Goal: Task Accomplishment & Management: Use online tool/utility

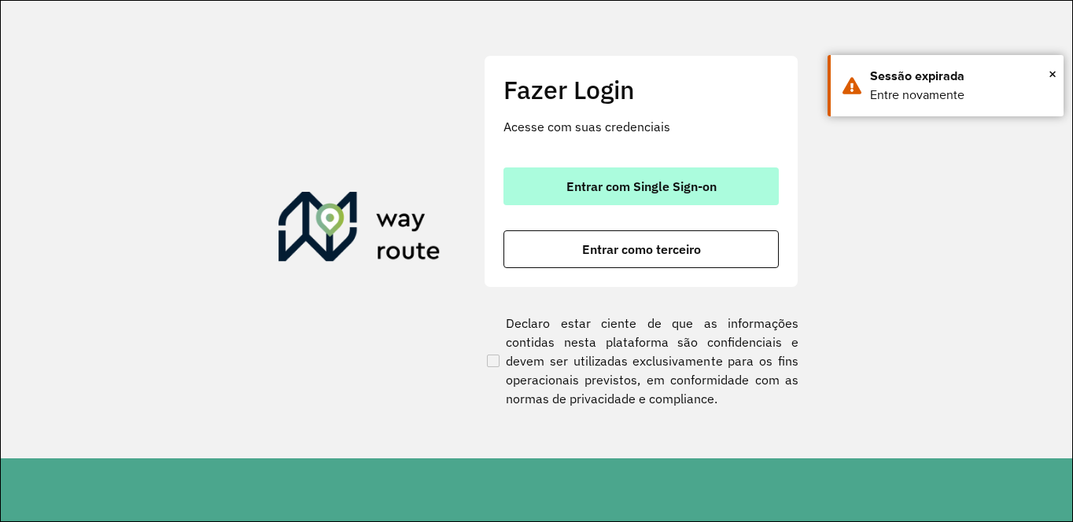
click at [634, 186] on span "Entrar com Single Sign-on" at bounding box center [641, 186] width 150 height 13
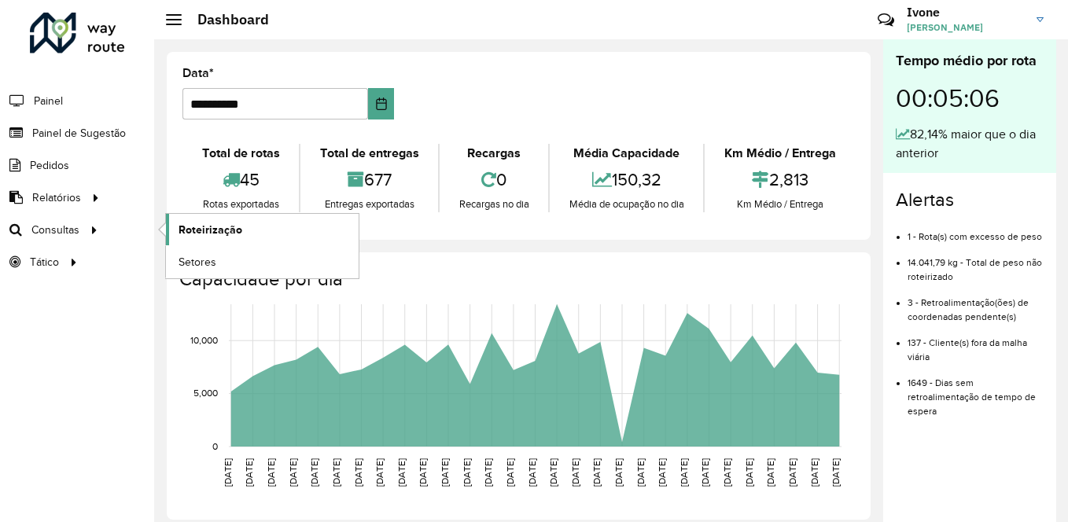
click at [216, 228] on span "Roteirização" at bounding box center [211, 230] width 64 height 17
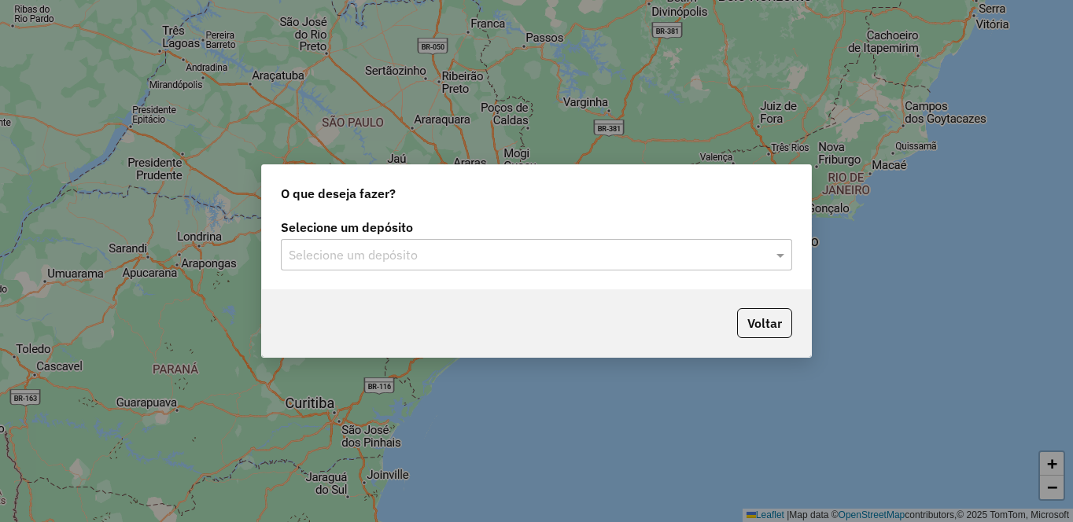
click at [334, 253] on input "text" at bounding box center [521, 255] width 464 height 19
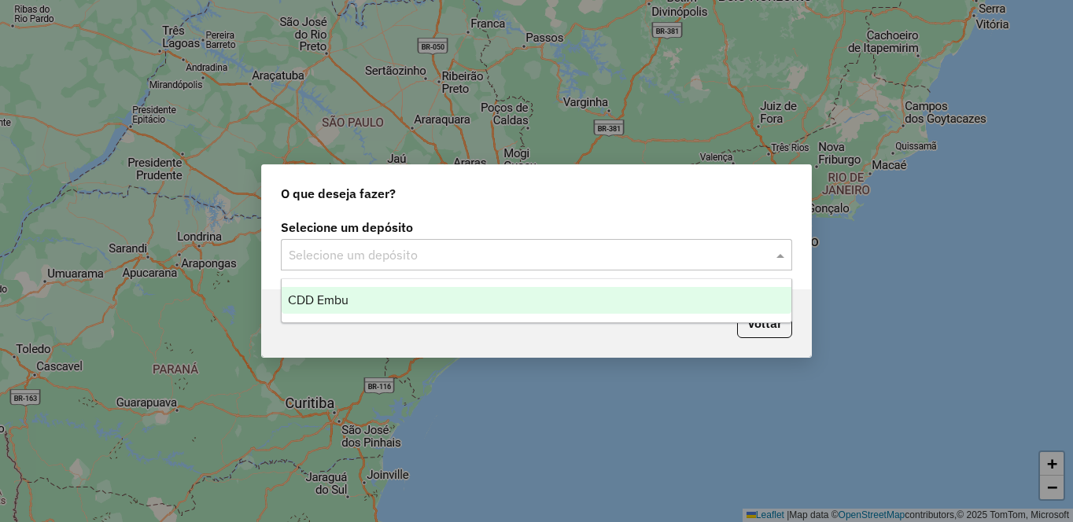
click at [320, 304] on span "CDD Embu" at bounding box center [318, 299] width 61 height 13
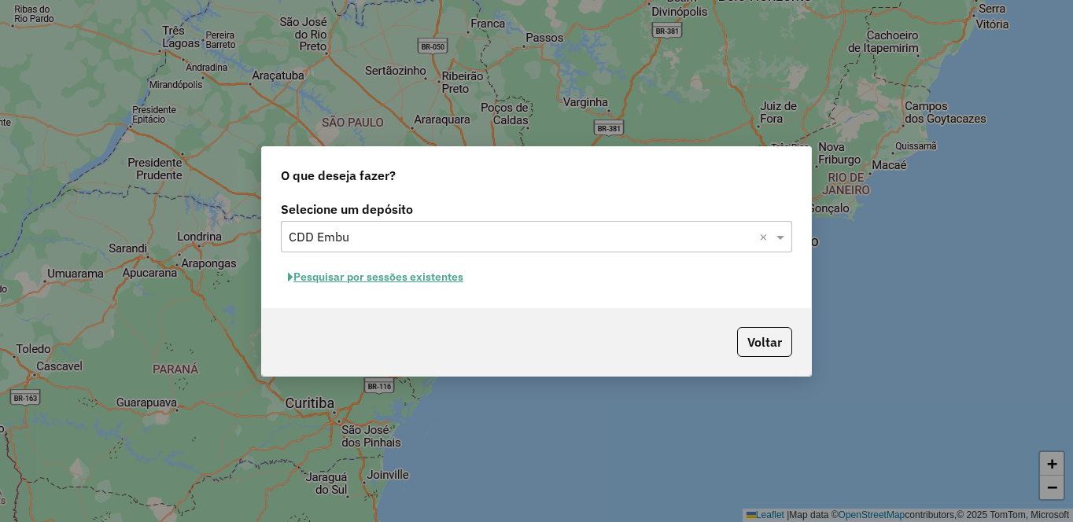
click at [321, 273] on button "Pesquisar por sessões existentes" at bounding box center [376, 277] width 190 height 24
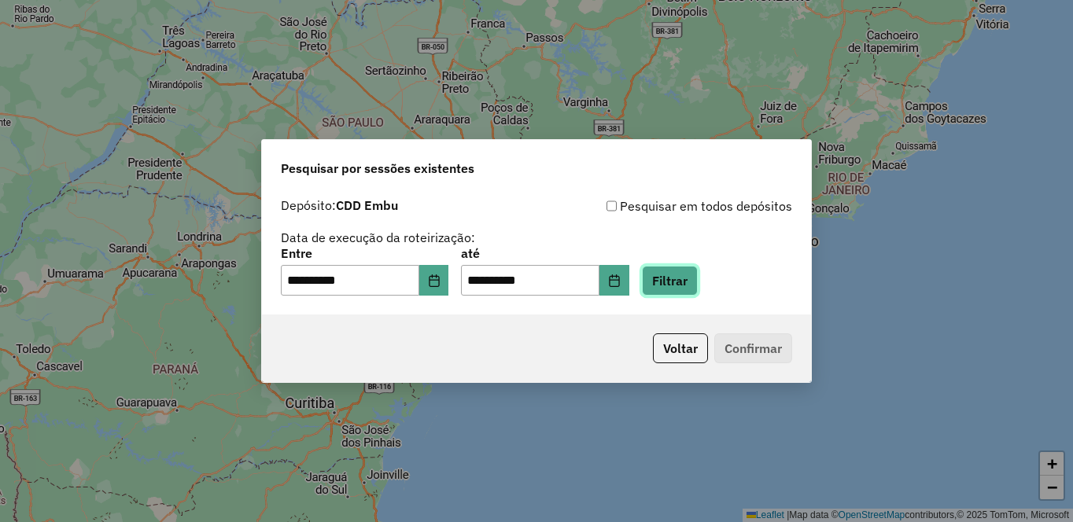
click at [698, 281] on button "Filtrar" at bounding box center [670, 281] width 56 height 30
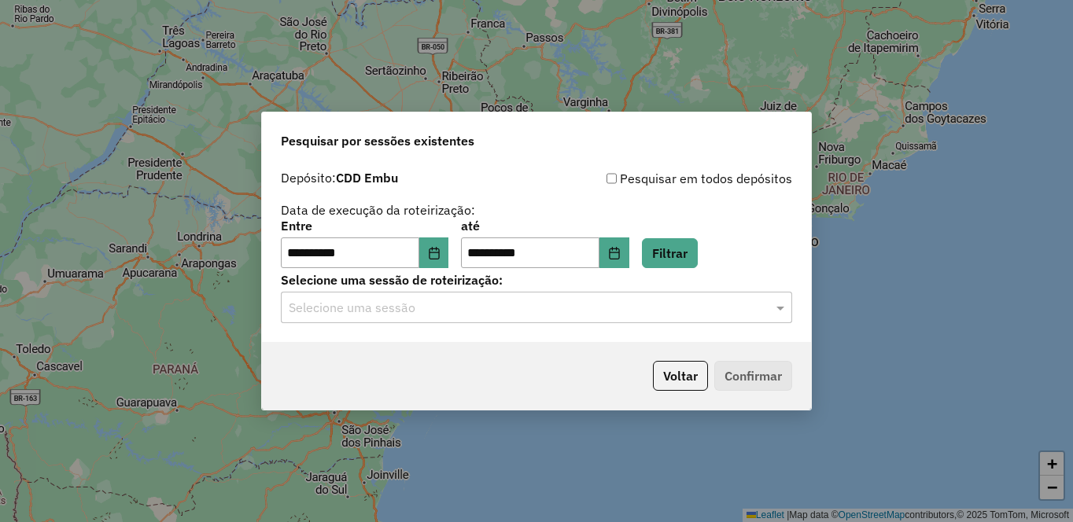
click at [347, 306] on input "text" at bounding box center [521, 308] width 464 height 19
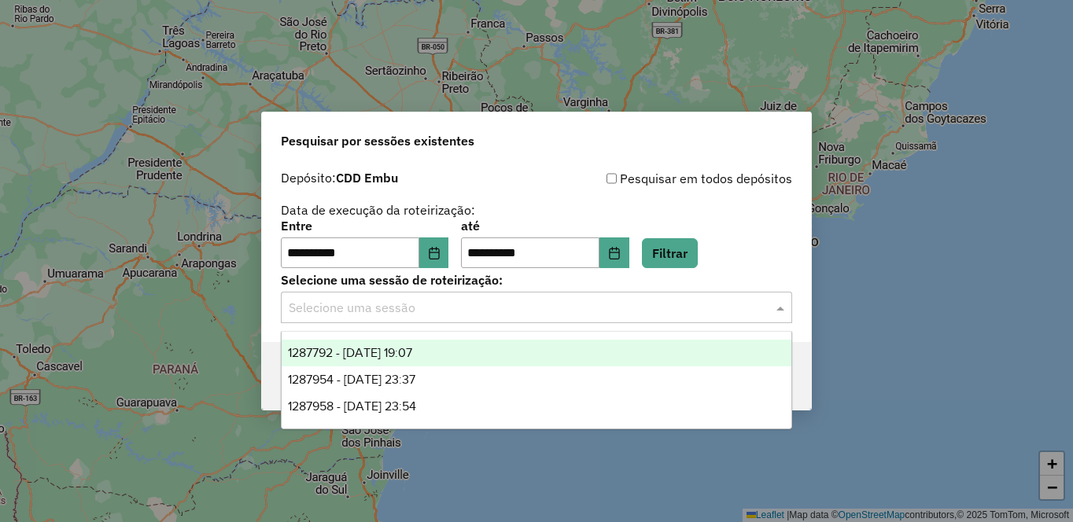
click at [349, 352] on span "1287792 - 03/10/2025 19:07" at bounding box center [350, 352] width 124 height 13
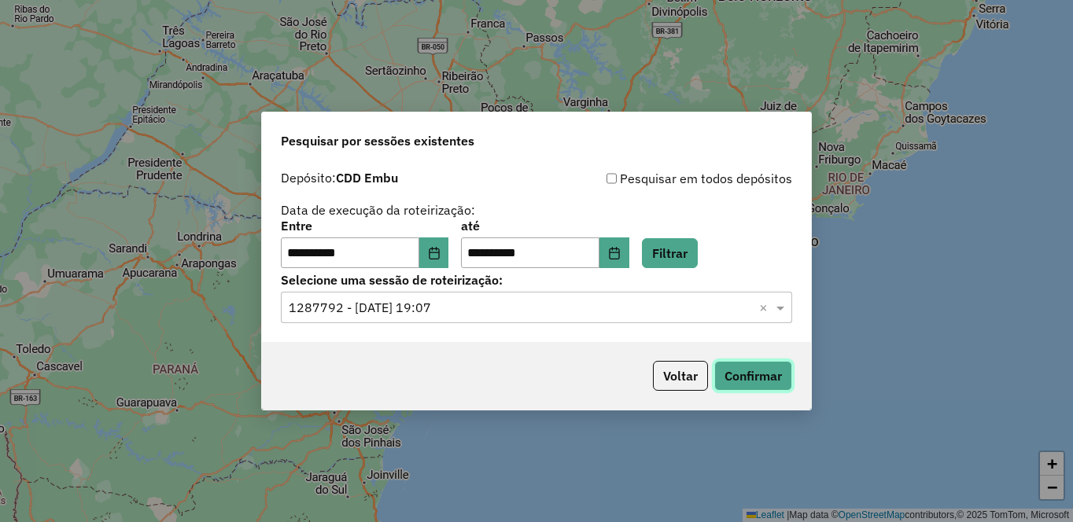
click at [767, 383] on button "Confirmar" at bounding box center [753, 376] width 78 height 30
click at [378, 314] on input "text" at bounding box center [521, 308] width 464 height 19
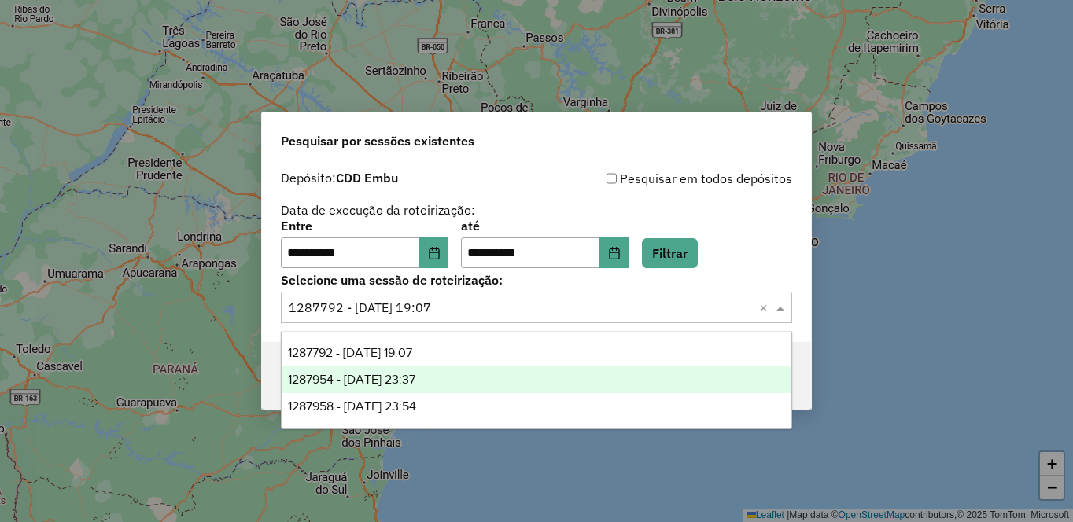
click at [381, 375] on span "1287954 - 03/10/2025 23:37" at bounding box center [351, 379] width 127 height 13
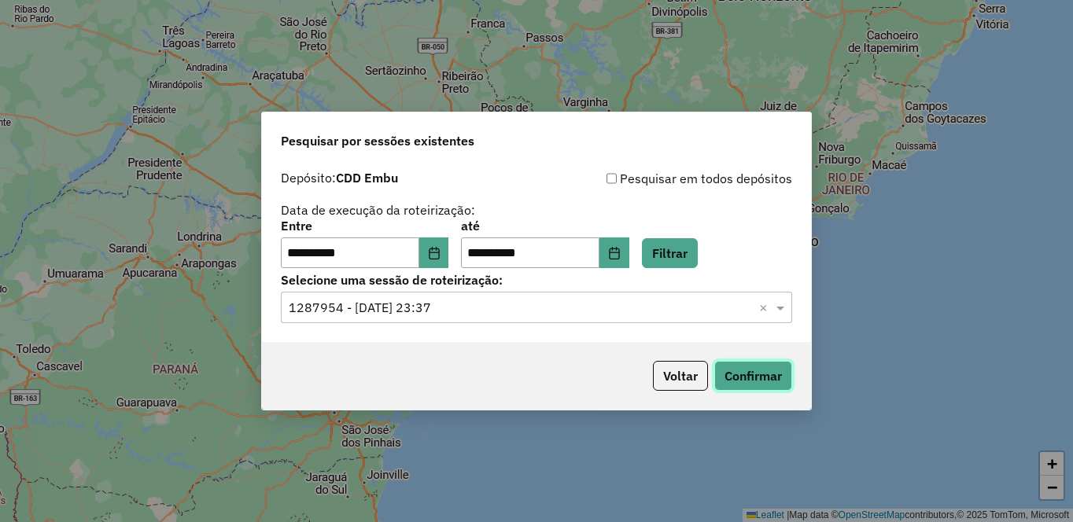
click at [751, 371] on button "Confirmar" at bounding box center [753, 376] width 78 height 30
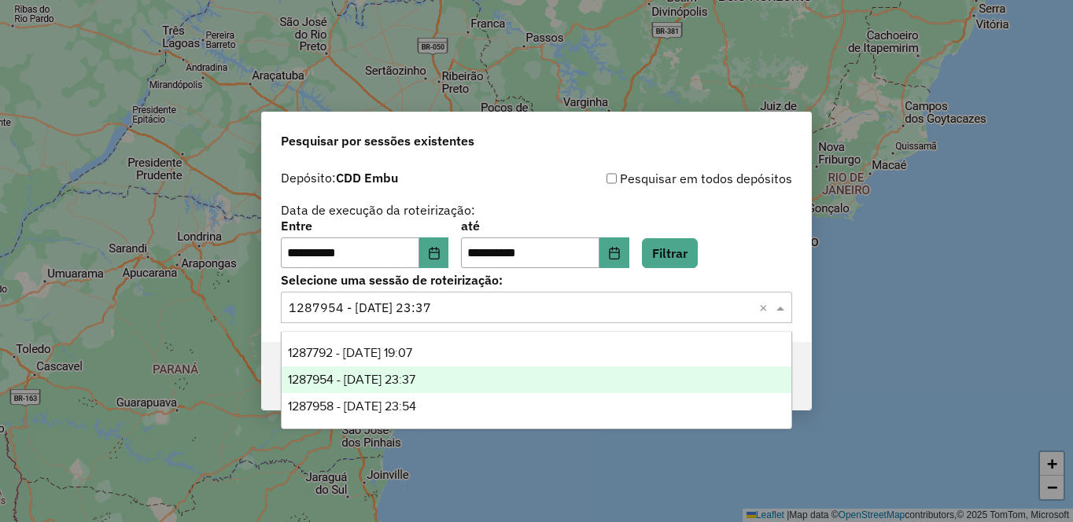
click at [384, 315] on input "text" at bounding box center [521, 308] width 464 height 19
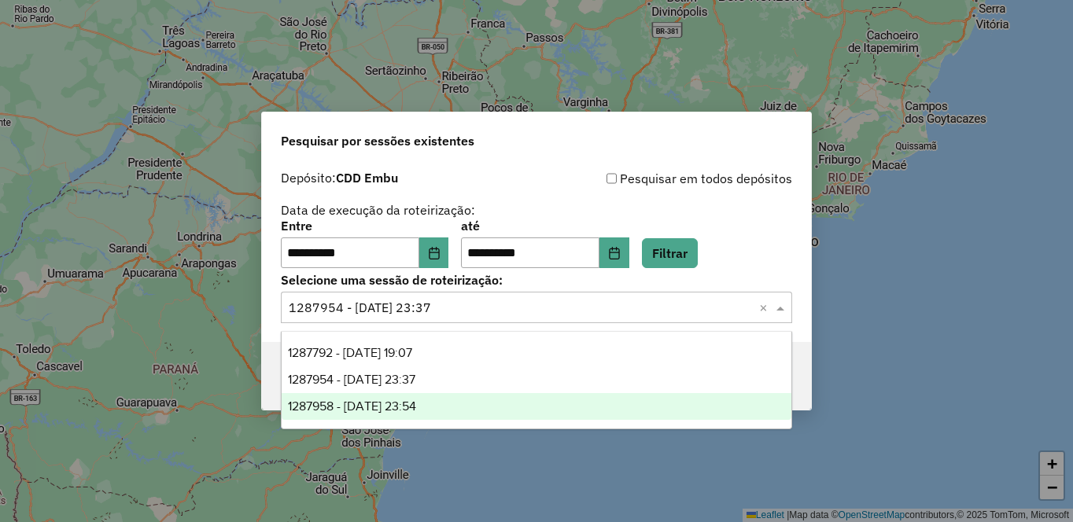
click at [364, 405] on span "1287958 - 03/10/2025 23:54" at bounding box center [352, 406] width 128 height 13
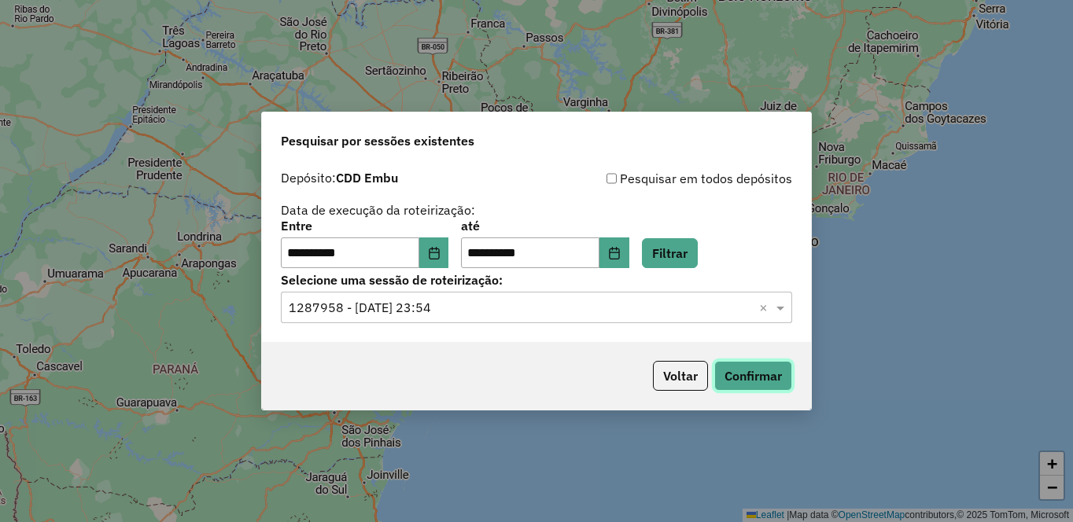
click at [751, 368] on button "Confirmar" at bounding box center [753, 376] width 78 height 30
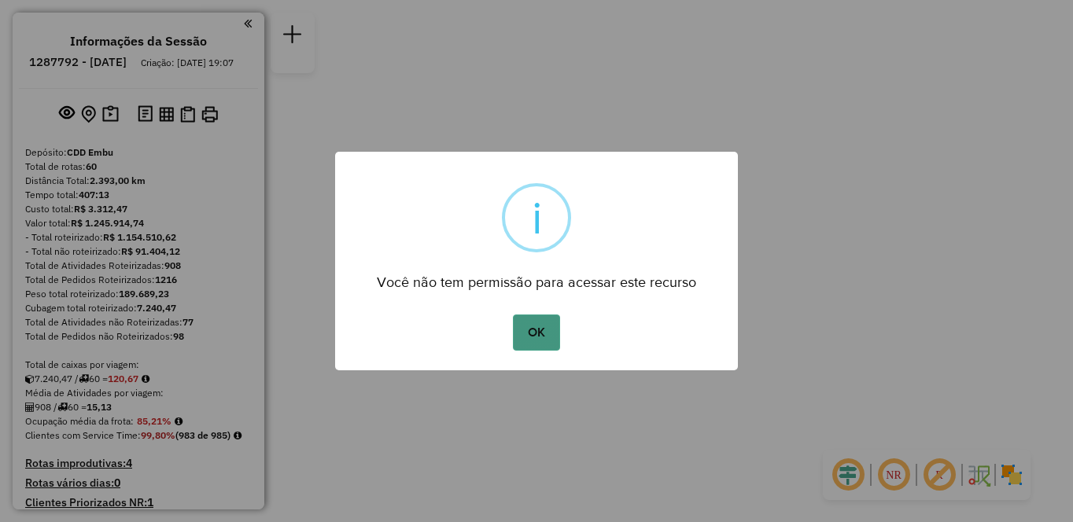
click at [543, 330] on button "OK" at bounding box center [536, 333] width 46 height 36
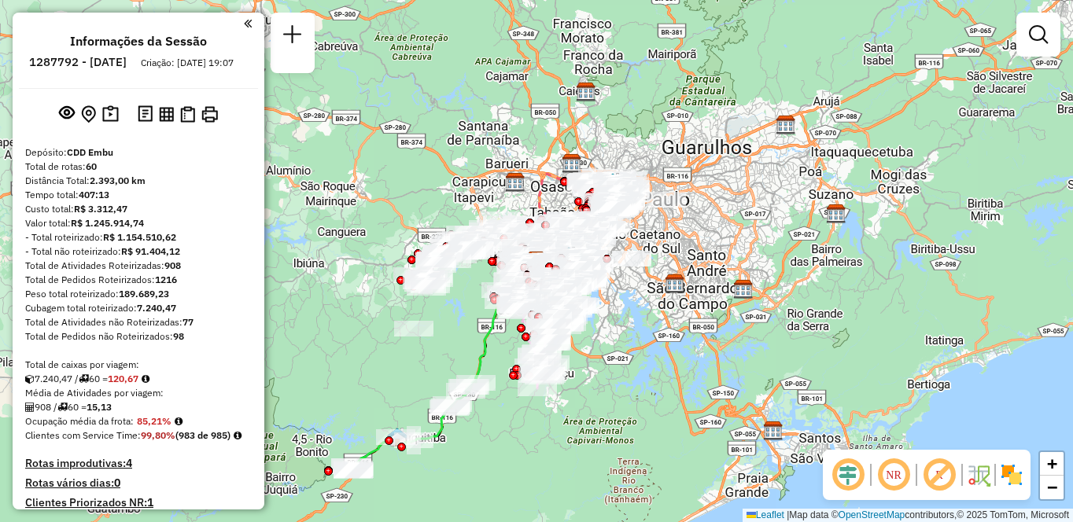
click at [1011, 475] on img at bounding box center [1011, 475] width 25 height 25
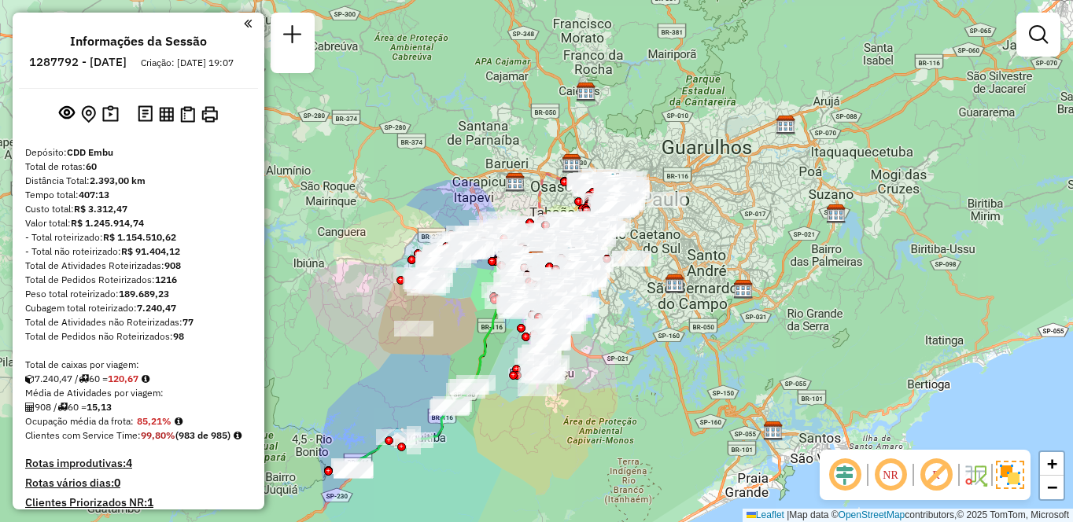
click at [935, 484] on em at bounding box center [936, 475] width 38 height 38
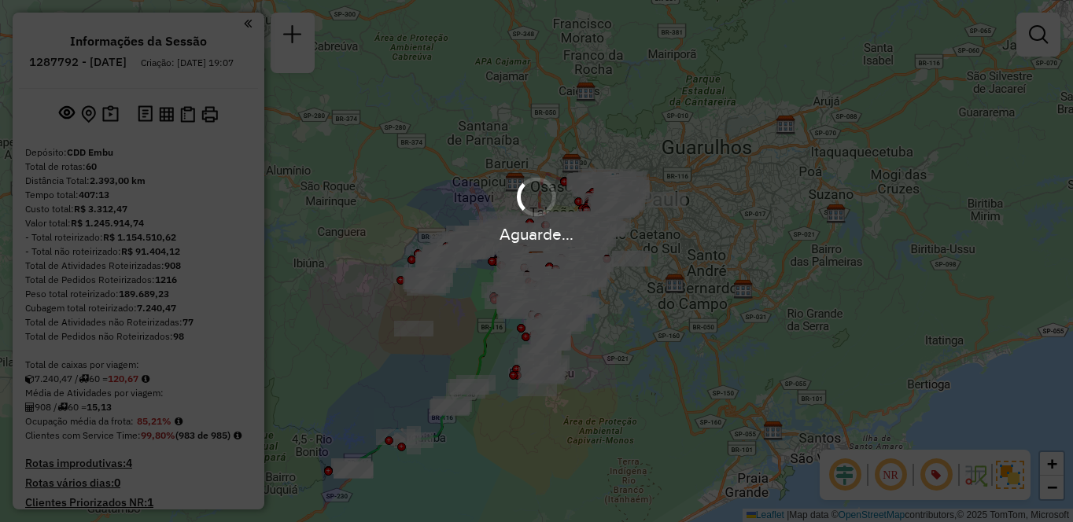
click at [887, 473] on em at bounding box center [891, 475] width 38 height 38
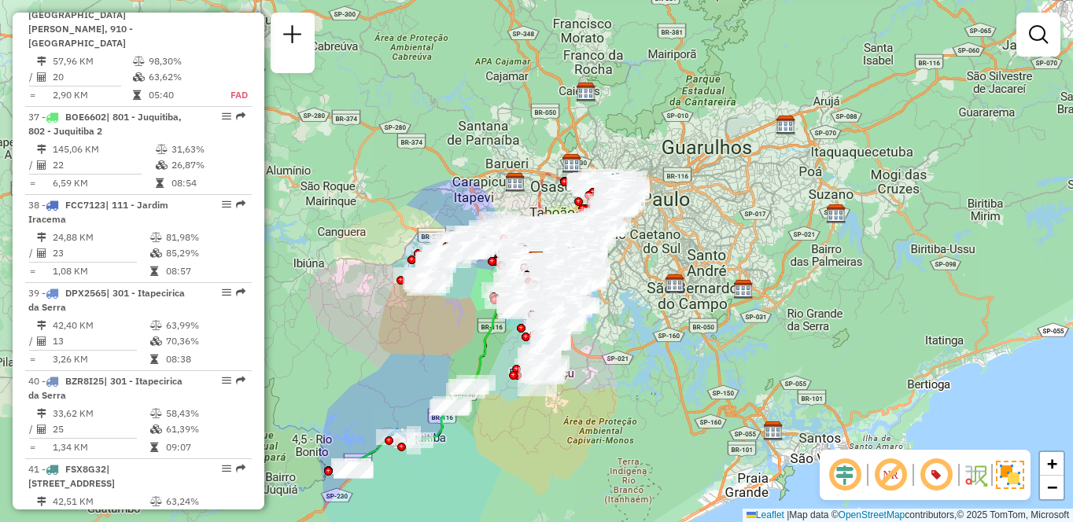
scroll to position [5627, 0]
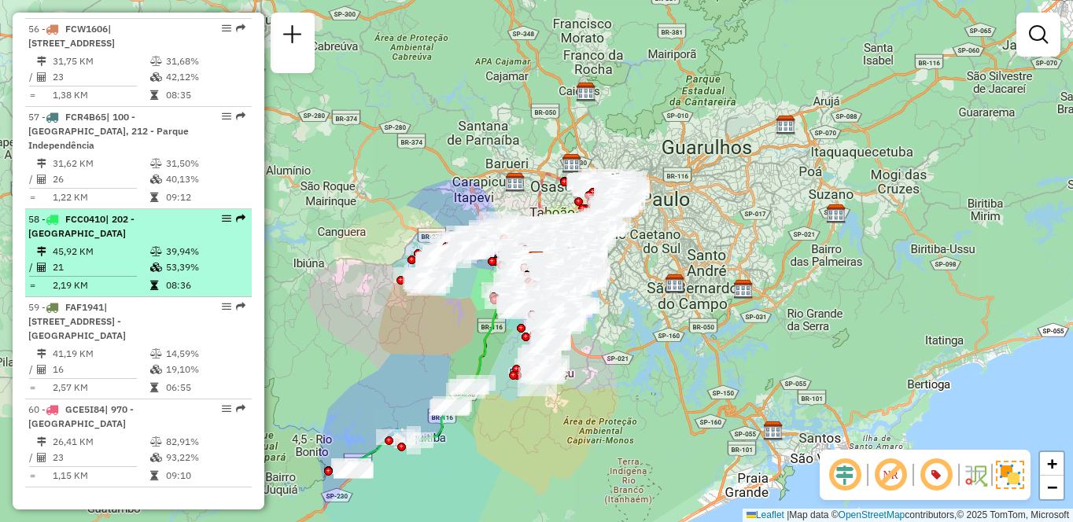
select select "**********"
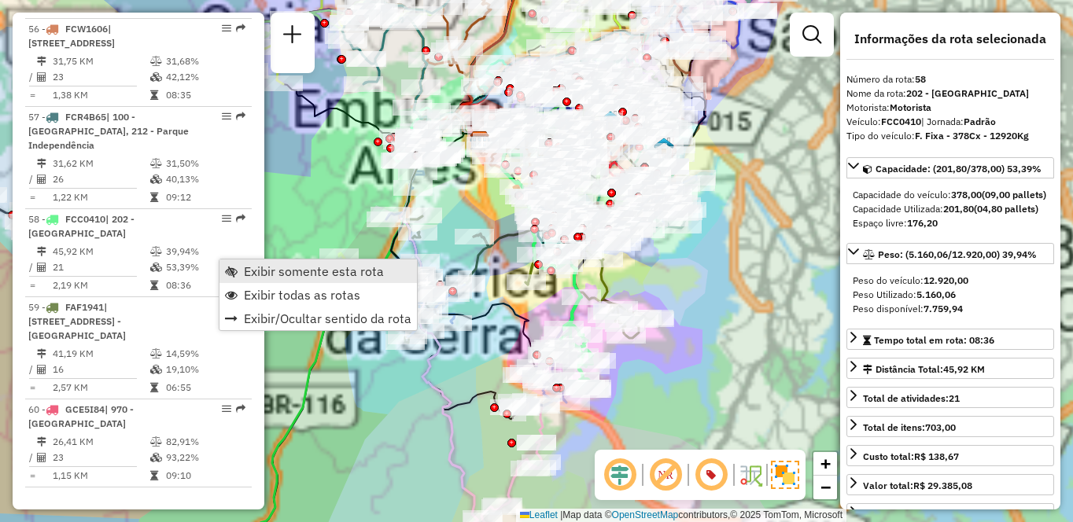
click at [262, 267] on span "Exibir somente esta rota" at bounding box center [314, 271] width 140 height 13
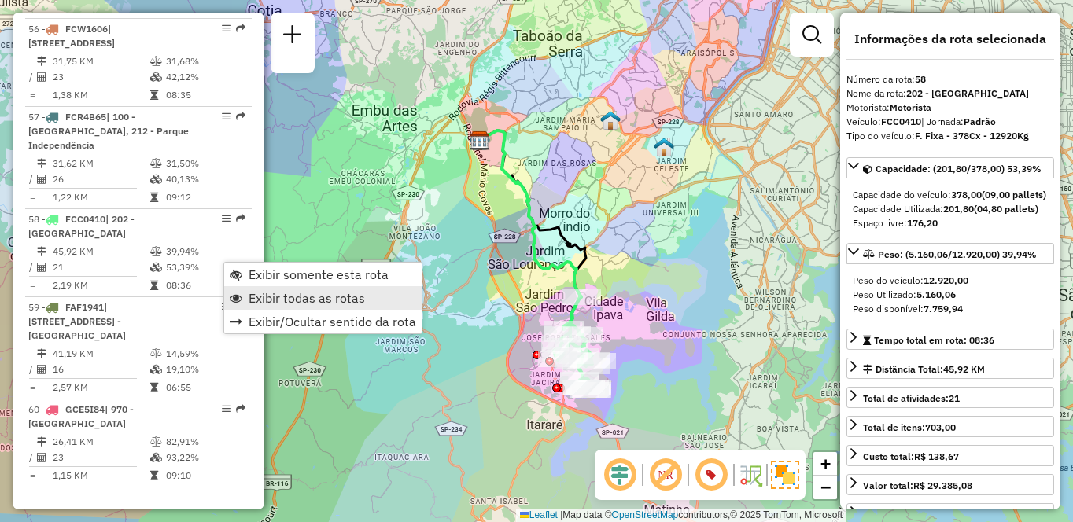
click at [273, 297] on span "Exibir todas as rotas" at bounding box center [307, 298] width 116 height 13
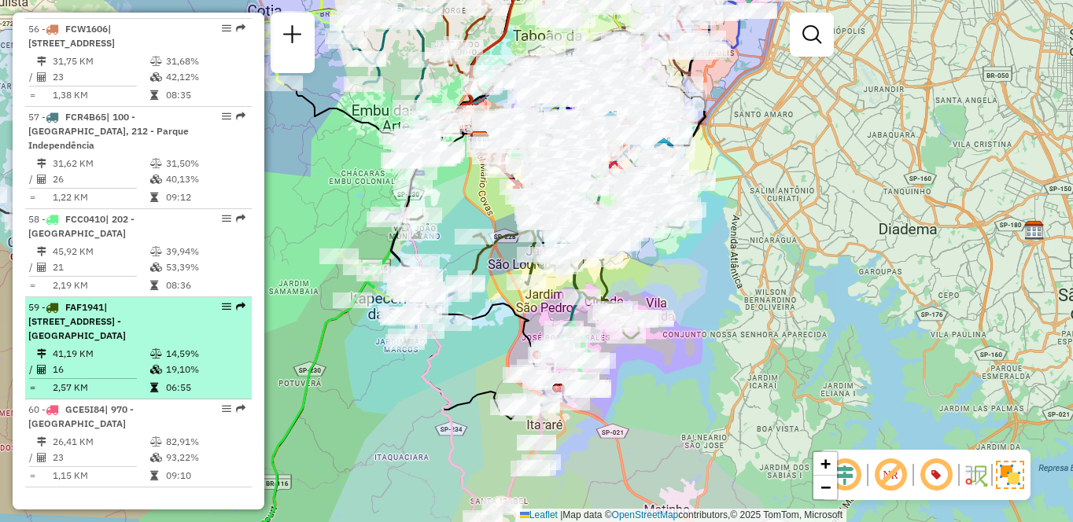
select select "**********"
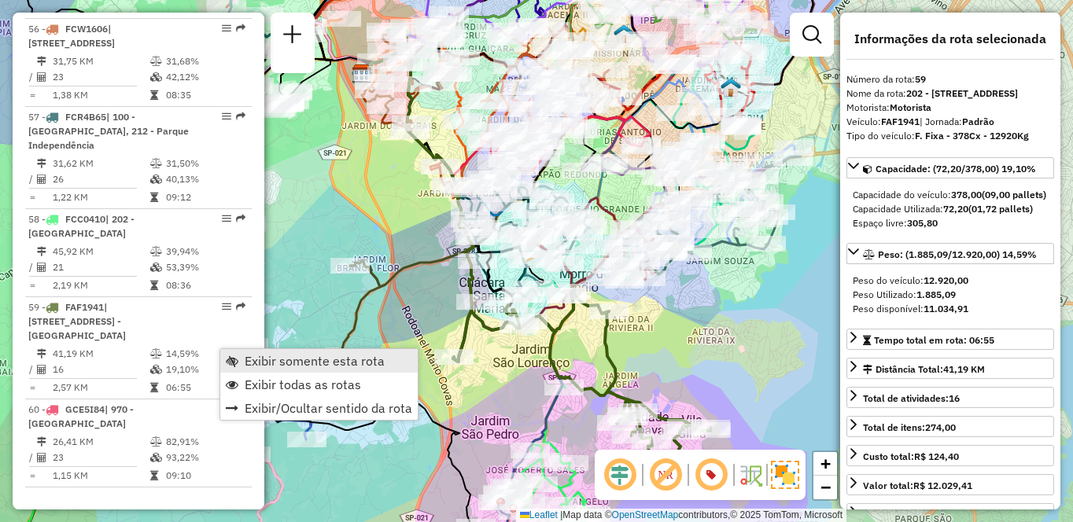
click at [239, 358] on link "Exibir somente esta rota" at bounding box center [318, 361] width 197 height 24
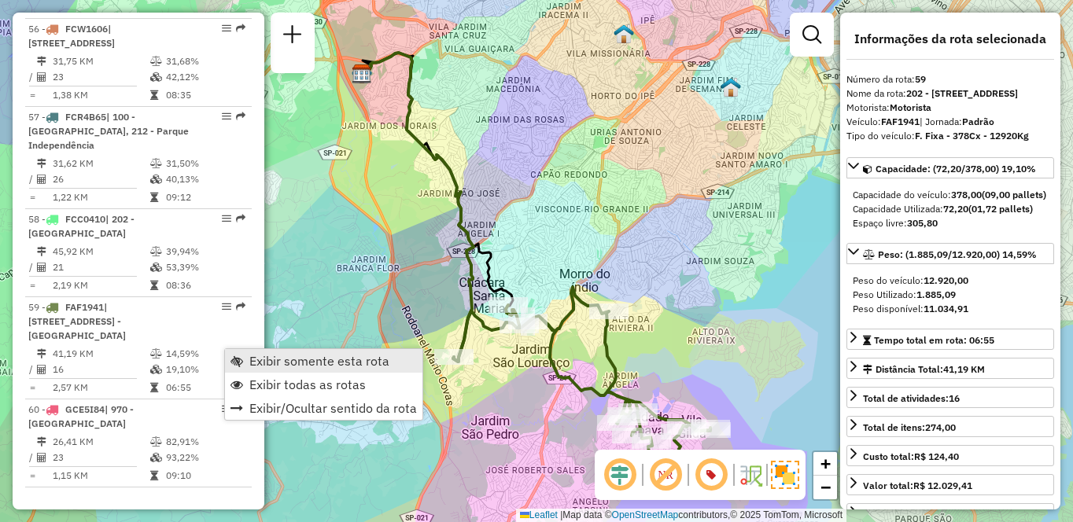
click at [254, 357] on span "Exibir somente esta rota" at bounding box center [319, 361] width 140 height 13
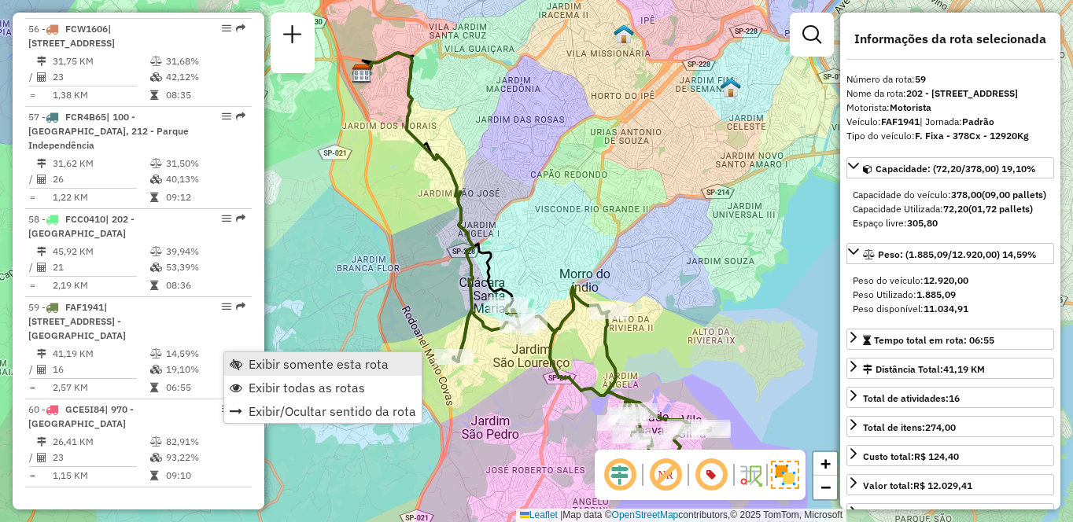
click at [259, 359] on span "Exibir somente esta rota" at bounding box center [319, 364] width 140 height 13
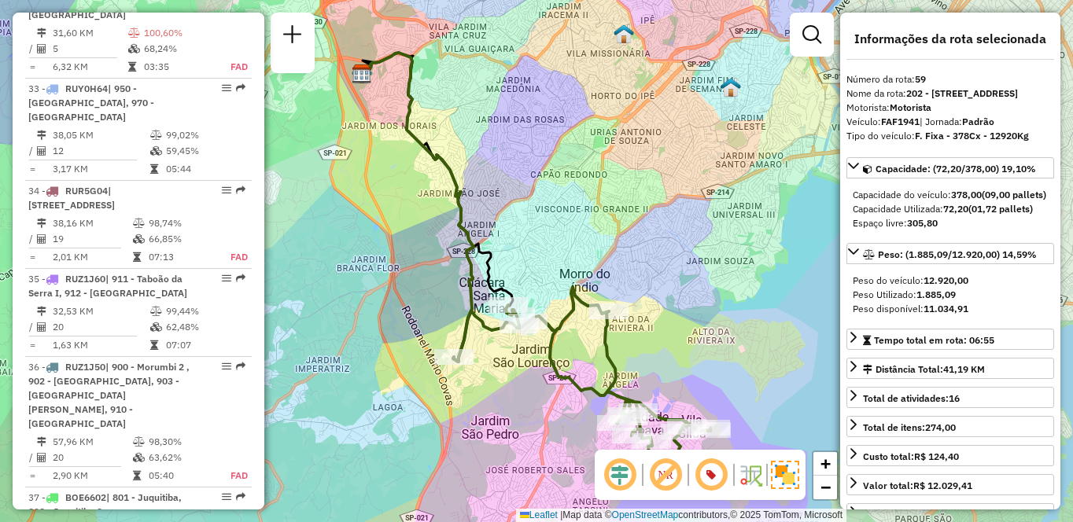
scroll to position [5539, 0]
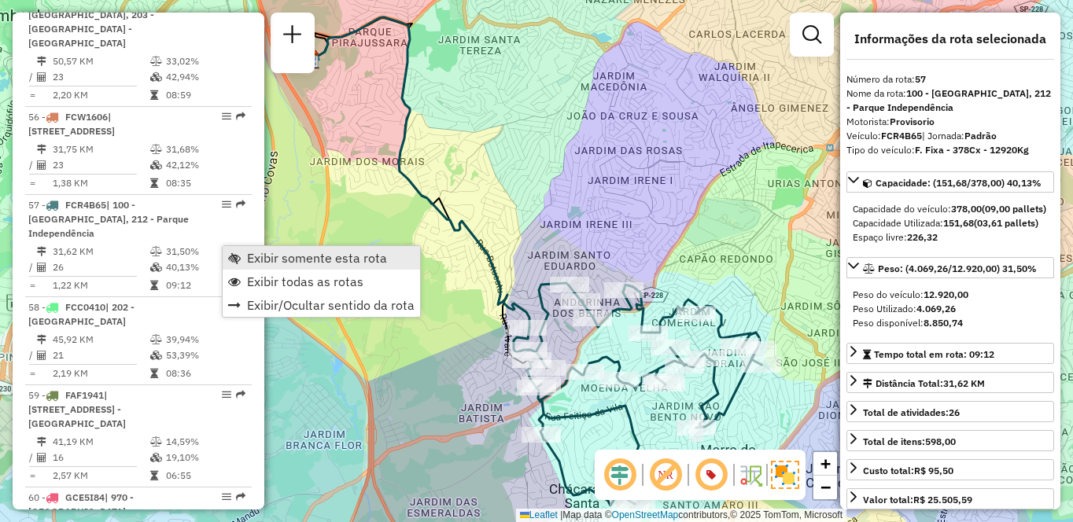
click at [257, 253] on span "Exibir somente esta rota" at bounding box center [317, 258] width 140 height 13
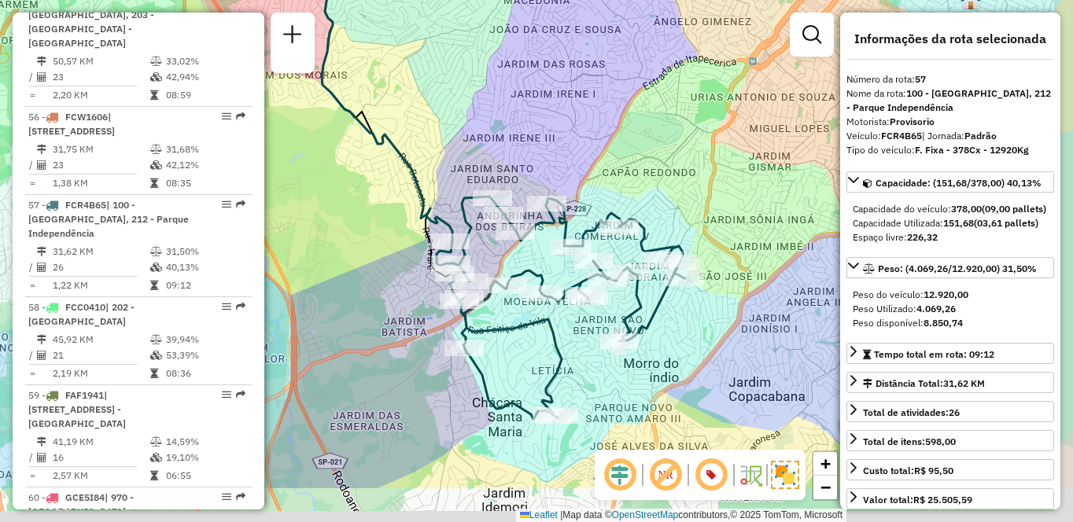
drag, startPoint x: 543, startPoint y: 211, endPoint x: 465, endPoint y: 122, distance: 118.2
click at [465, 122] on div "Janela de atendimento Grade de atendimento Capacidade Transportadoras Veículos …" at bounding box center [536, 261] width 1073 height 522
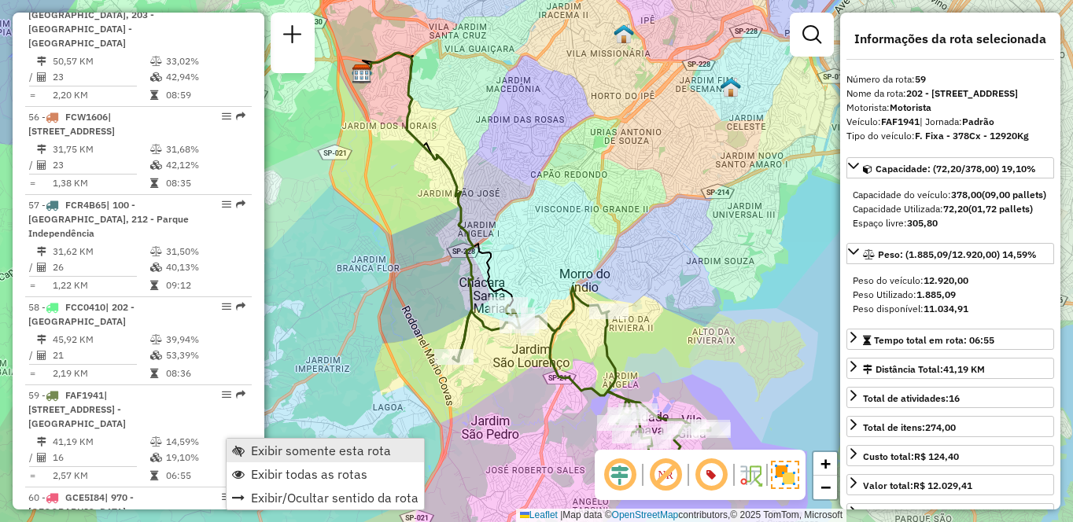
click at [260, 449] on span "Exibir somente esta rota" at bounding box center [321, 451] width 140 height 13
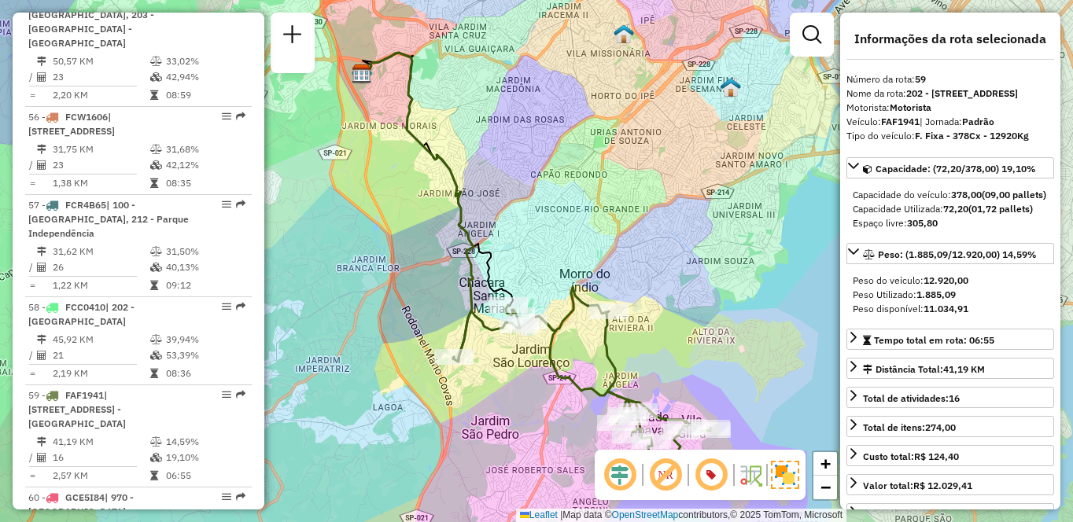
scroll to position [4132, 0]
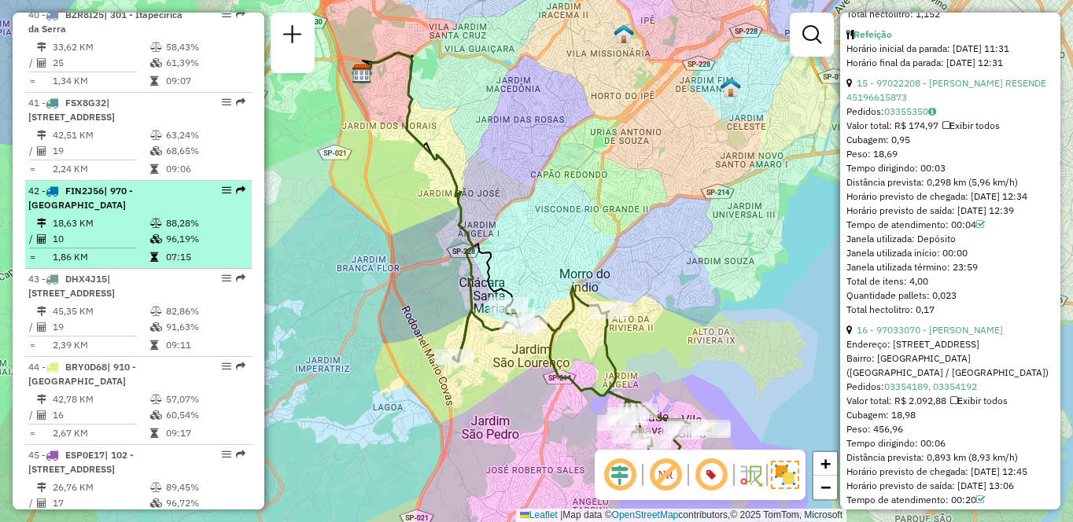
click at [108, 231] on td "18,63 KM" at bounding box center [101, 224] width 98 height 16
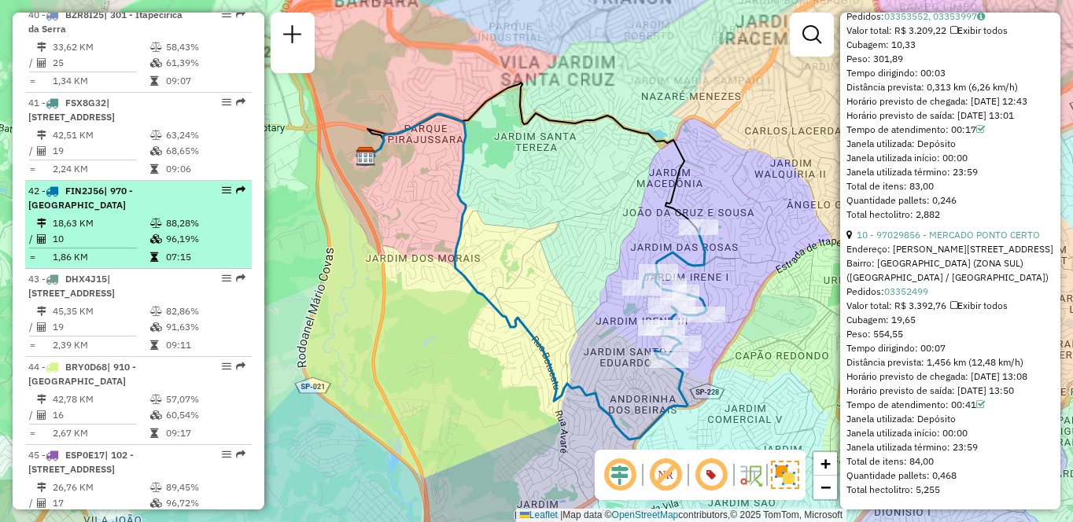
scroll to position [3061, 0]
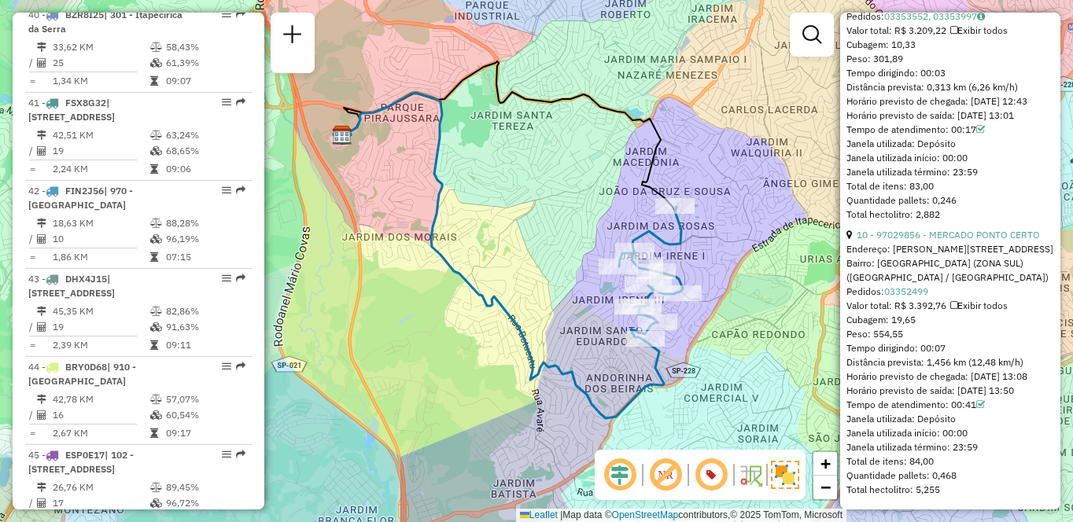
drag, startPoint x: 475, startPoint y: 212, endPoint x: 441, endPoint y: 182, distance: 45.7
click at [441, 182] on div "Janela de atendimento Grade de atendimento Capacidade Transportadoras Veículos …" at bounding box center [536, 261] width 1073 height 522
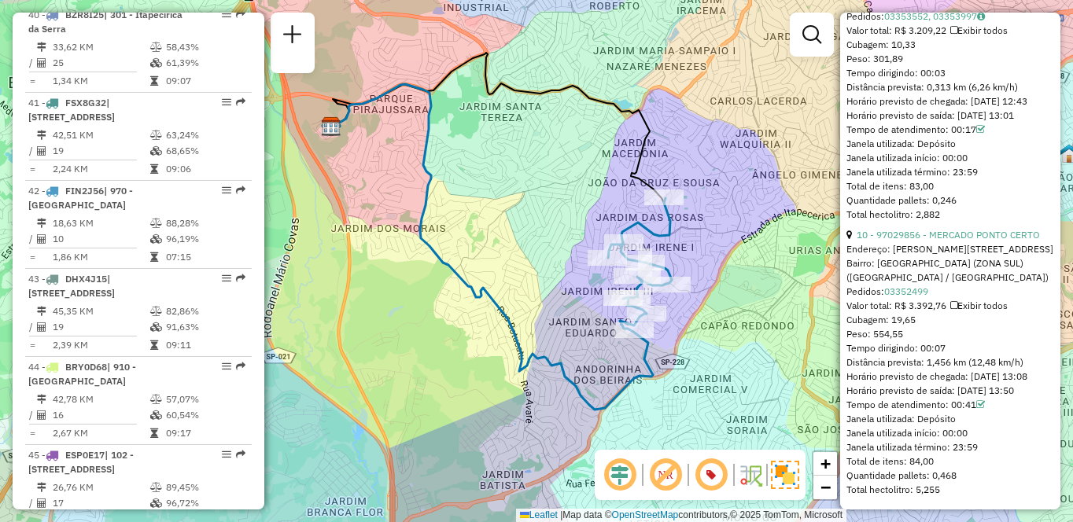
scroll to position [2976, 0]
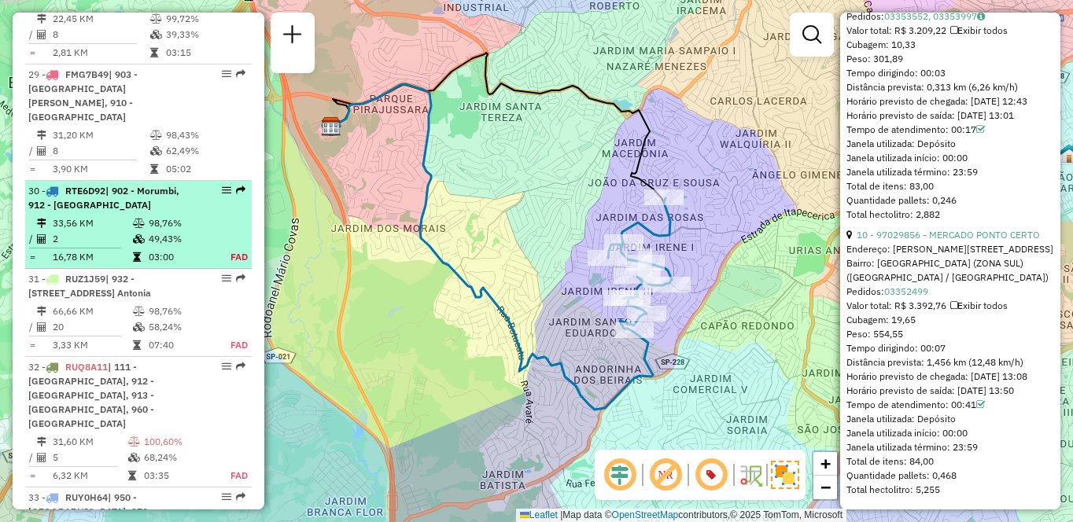
click at [109, 247] on td "2" at bounding box center [92, 239] width 80 height 16
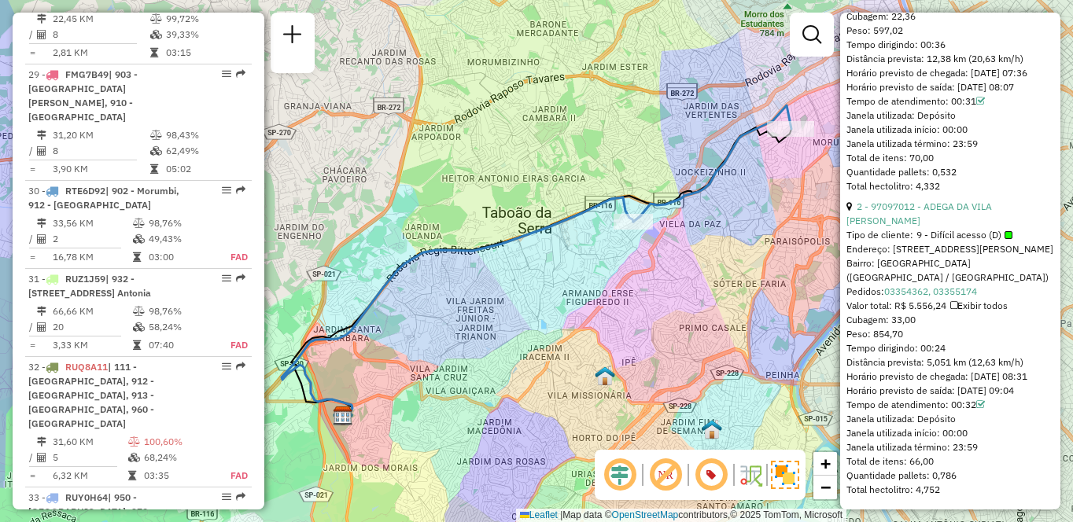
scroll to position [3215, 0]
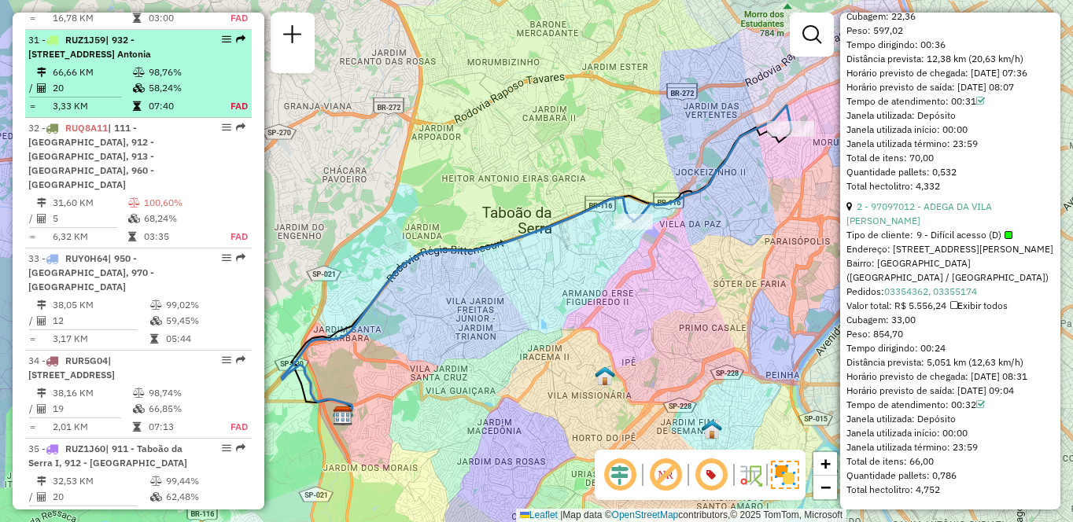
click at [117, 114] on td "3,33 KM" at bounding box center [92, 106] width 80 height 16
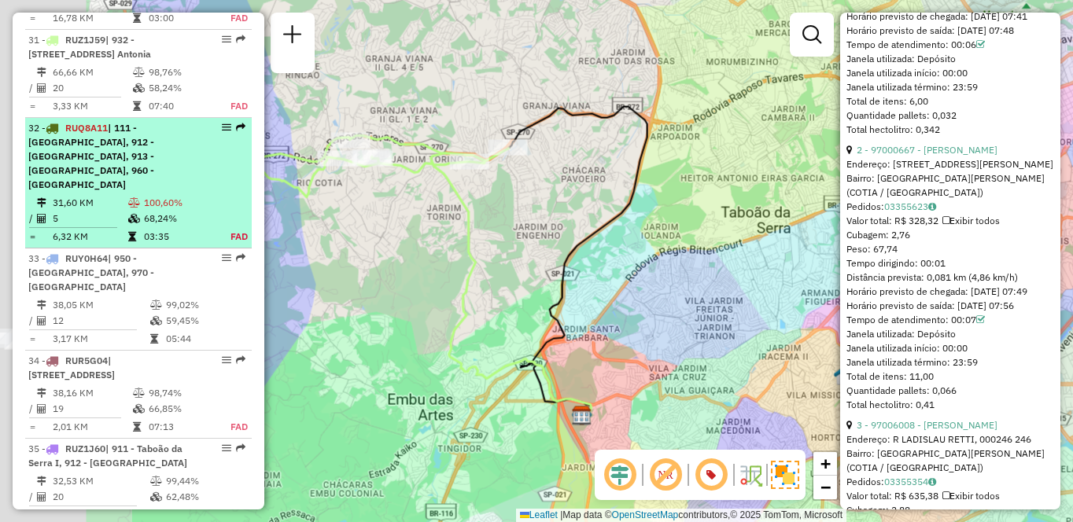
click at [113, 171] on div "32 - RUQ8A11 | 111 - Jardim Iracema, 912 - Taboão da Serra II, 913 - Campo Limp…" at bounding box center [111, 156] width 167 height 71
click at [175, 128] on div "32 - RUQ8A11 | 111 - Jardim Iracema, 912 - Taboão da Serra II, 913 - Campo Limp…" at bounding box center [111, 156] width 167 height 71
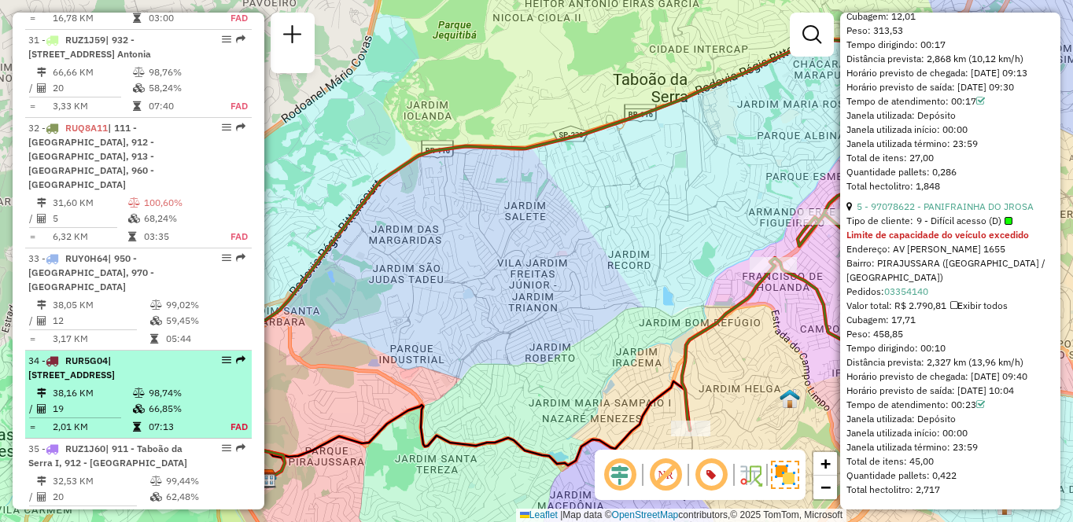
scroll to position [3405, 0]
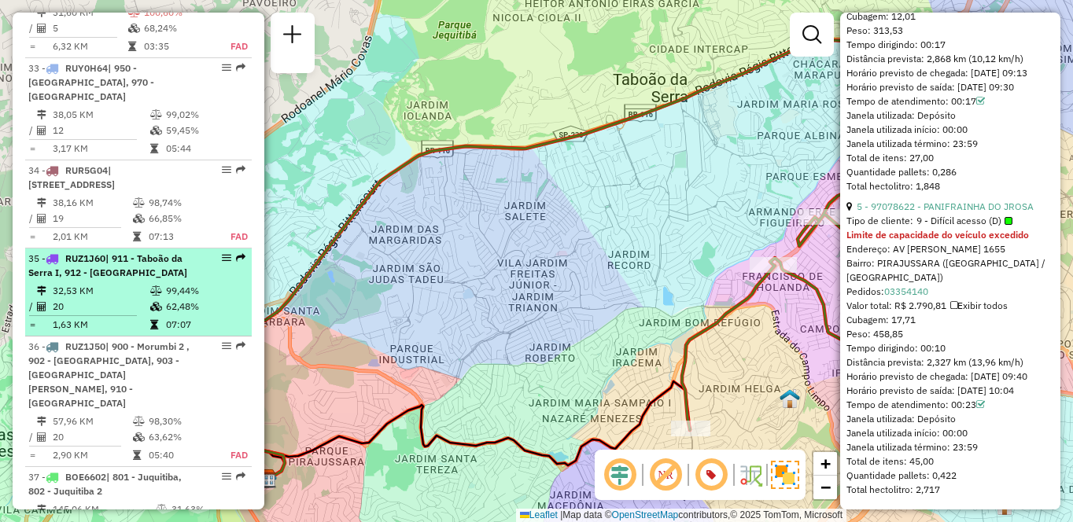
click at [188, 333] on table "32,53 KM 99,44% / 20 62,48% = 1,63 KM 07:07" at bounding box center [138, 308] width 220 height 50
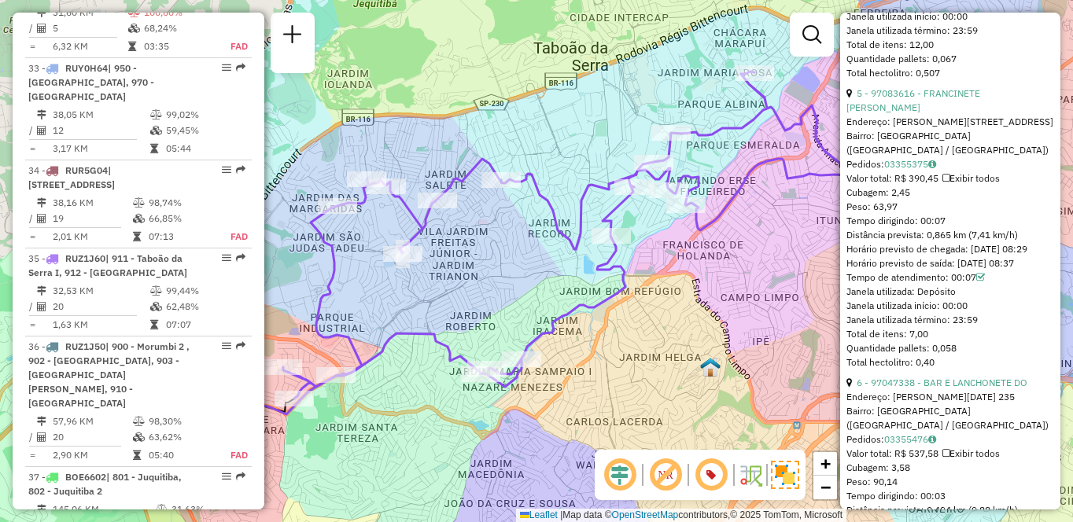
scroll to position [4405, 0]
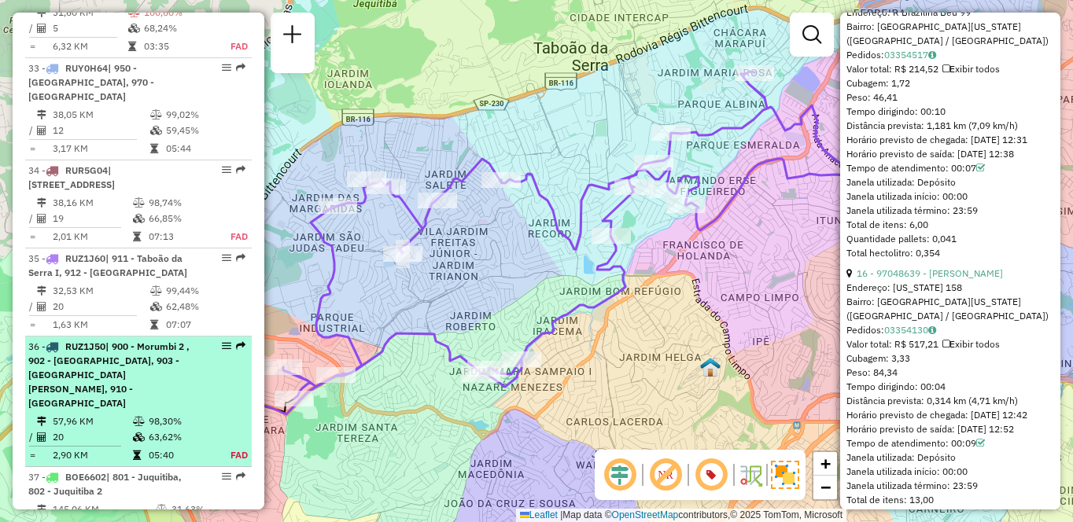
click at [106, 430] on td "57,96 KM" at bounding box center [92, 422] width 80 height 16
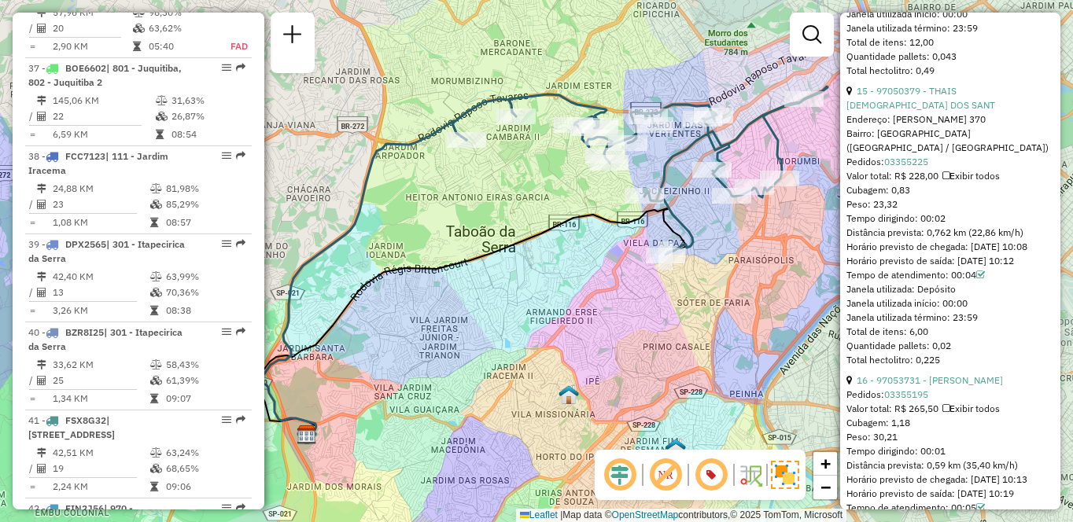
scroll to position [3166, 0]
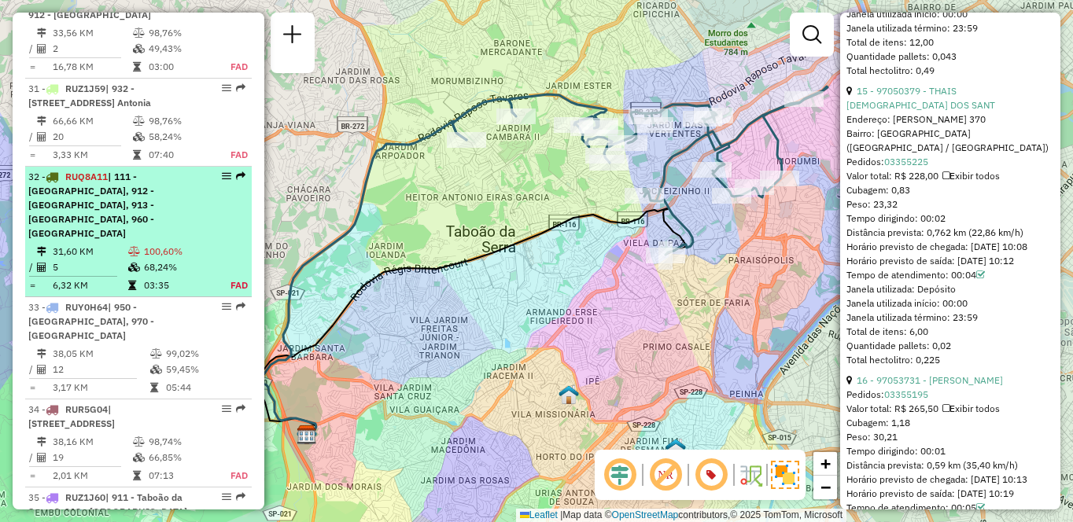
click at [36, 260] on td at bounding box center [44, 252] width 16 height 16
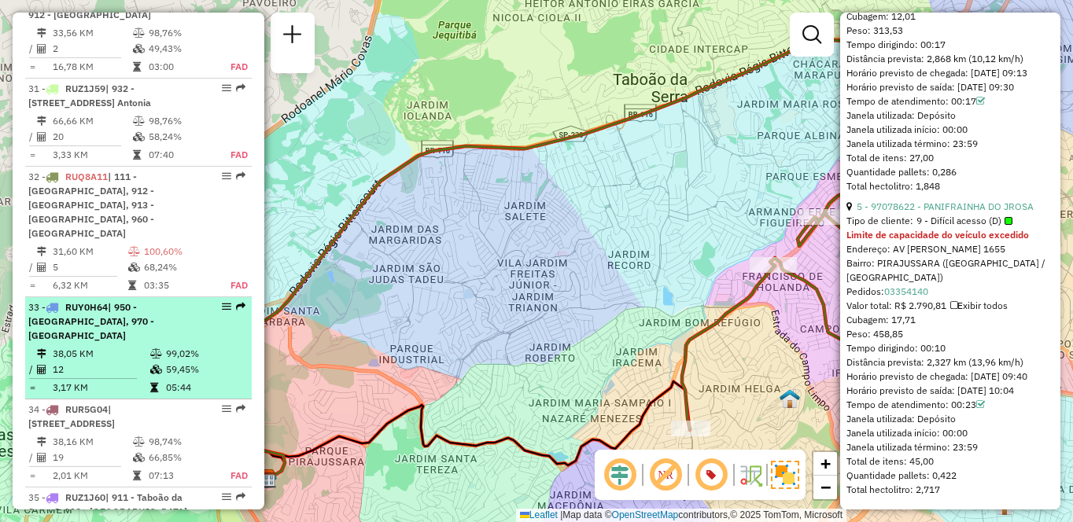
scroll to position [3405, 0]
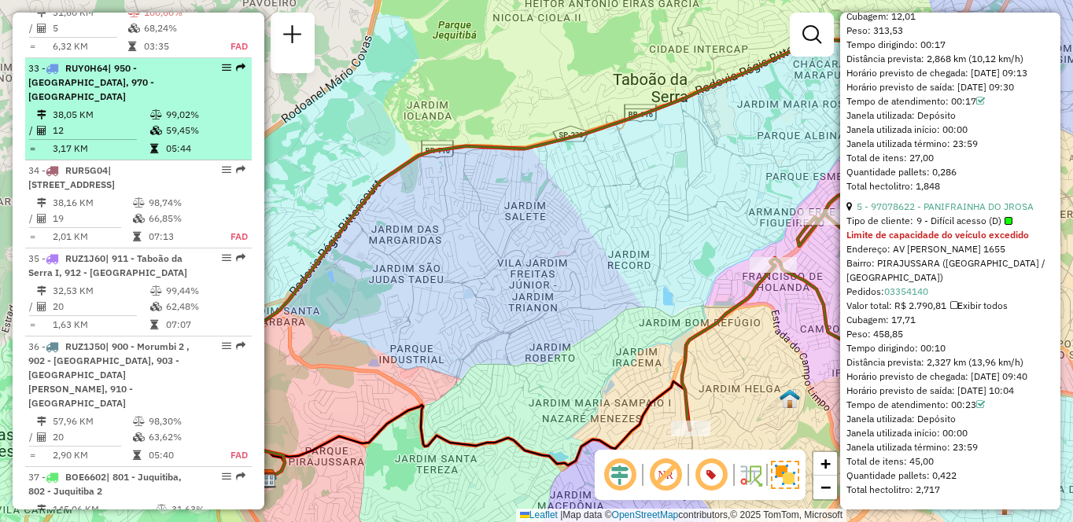
click at [157, 135] on icon at bounding box center [156, 130] width 12 height 9
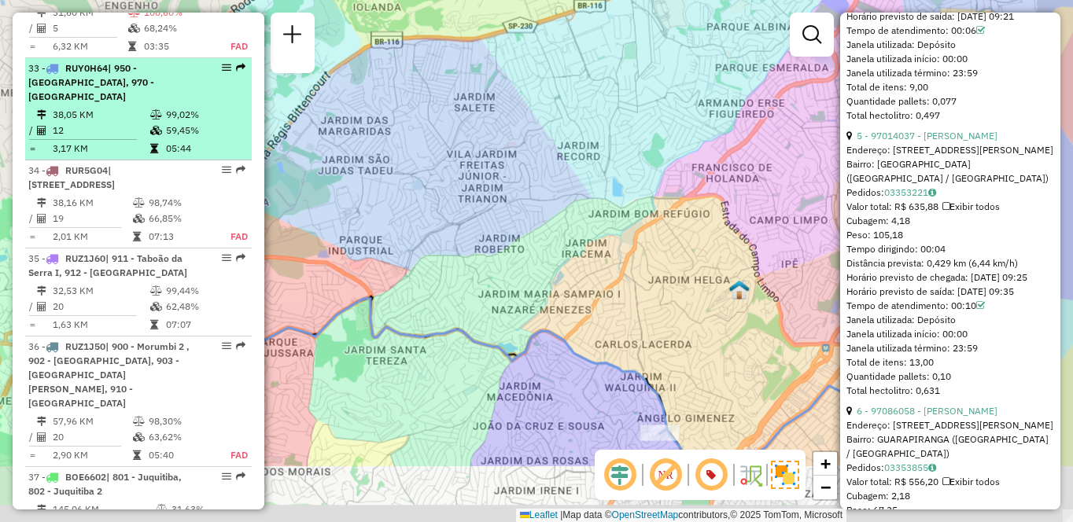
scroll to position [3611, 0]
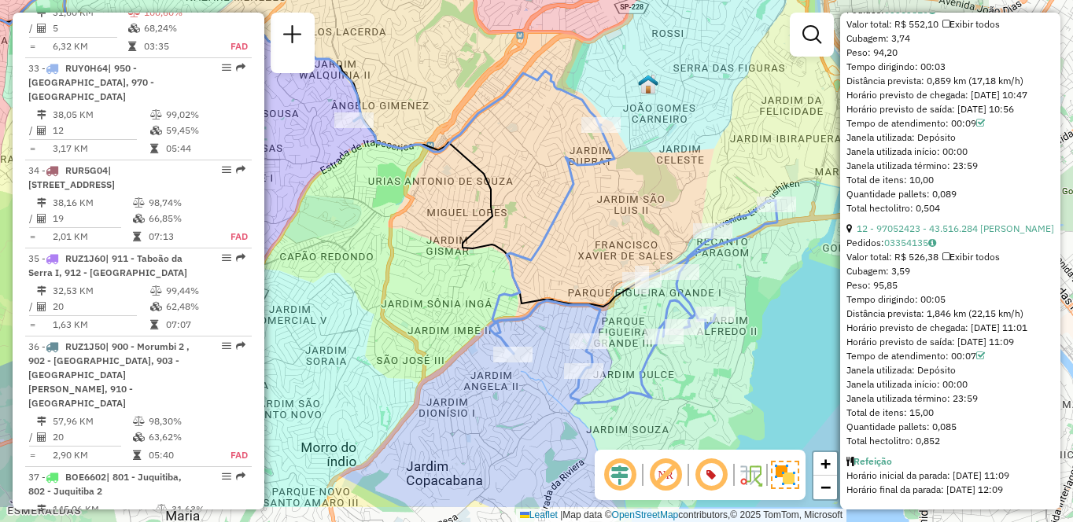
drag, startPoint x: 692, startPoint y: 231, endPoint x: 498, endPoint y: 164, distance: 205.0
click at [498, 164] on div "Janela de atendimento Grade de atendimento Capacidade Transportadoras Veículos …" at bounding box center [536, 261] width 1073 height 522
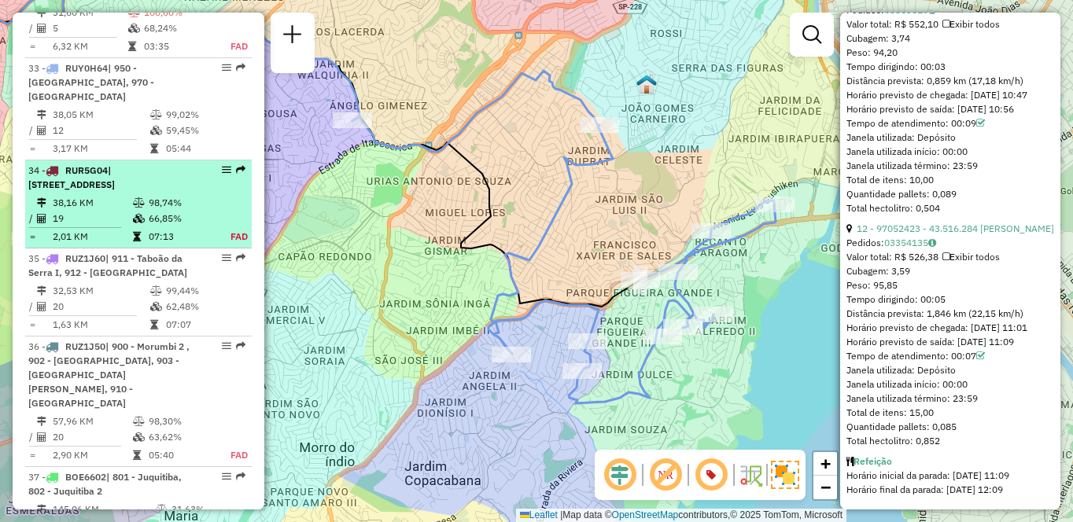
click at [81, 211] on td "38,16 KM" at bounding box center [92, 203] width 80 height 16
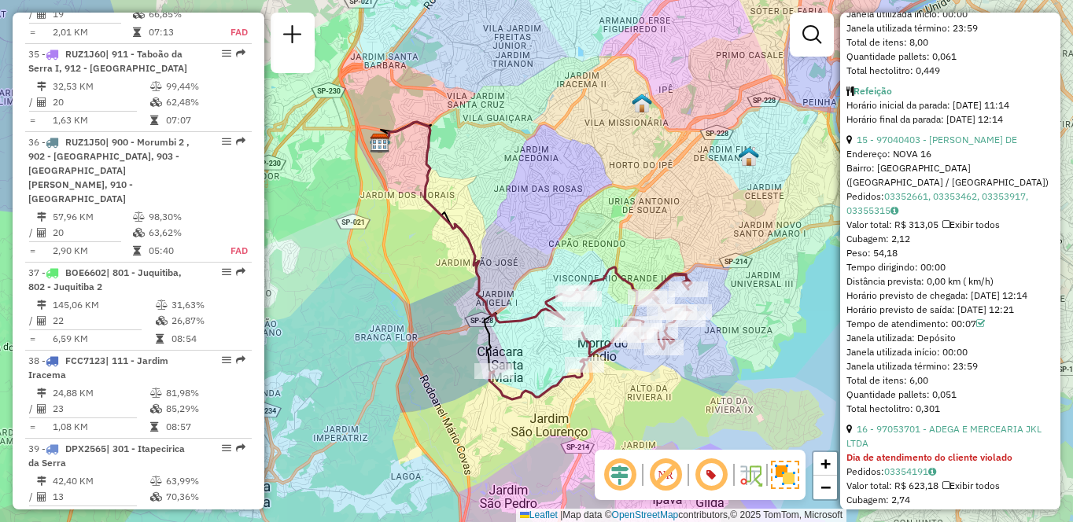
scroll to position [3166, 0]
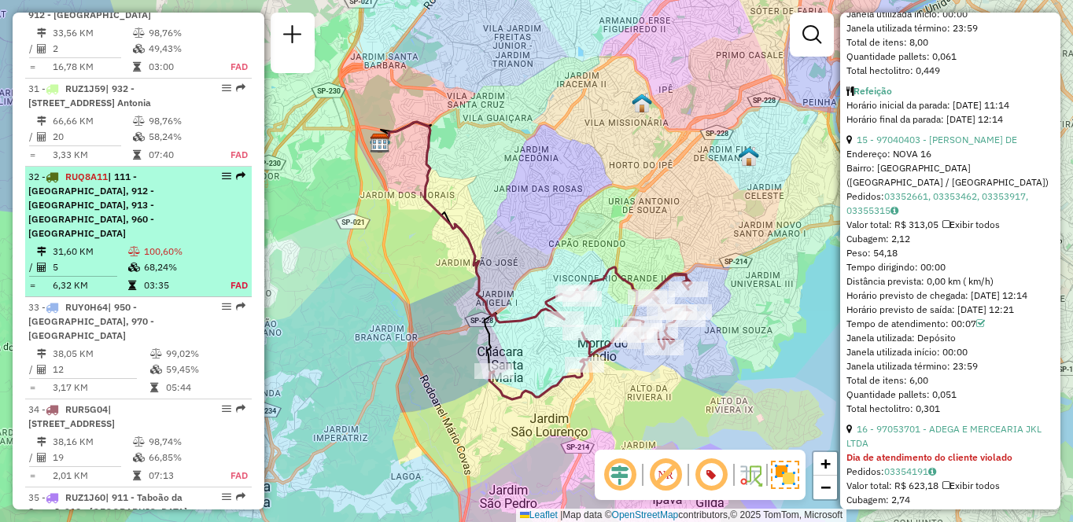
click at [154, 239] on span "| 111 - Jardim Iracema, 912 - Taboão da Serra II, 913 - Campo Limpo, 960 - Vila…" at bounding box center [91, 205] width 126 height 68
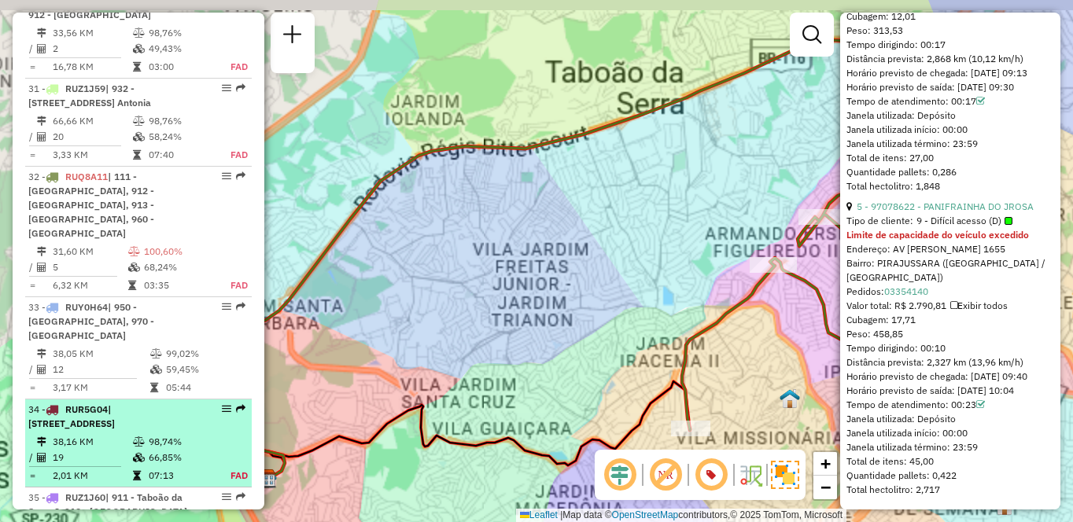
scroll to position [3405, 0]
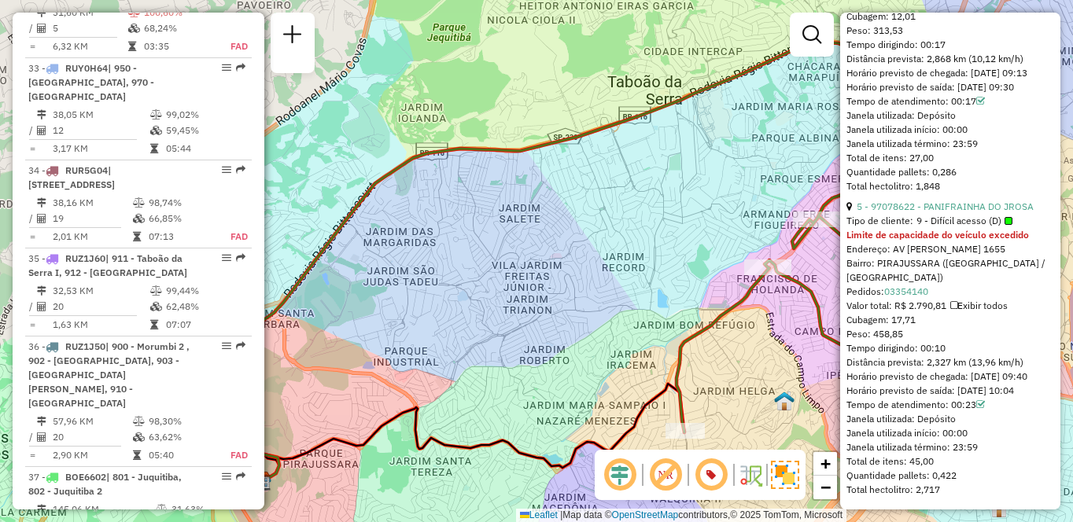
drag, startPoint x: 592, startPoint y: 251, endPoint x: 478, endPoint y: 249, distance: 114.9
click at [314, 274] on div "Janela de atendimento Grade de atendimento Capacidade Transportadoras Veículos …" at bounding box center [536, 261] width 1073 height 522
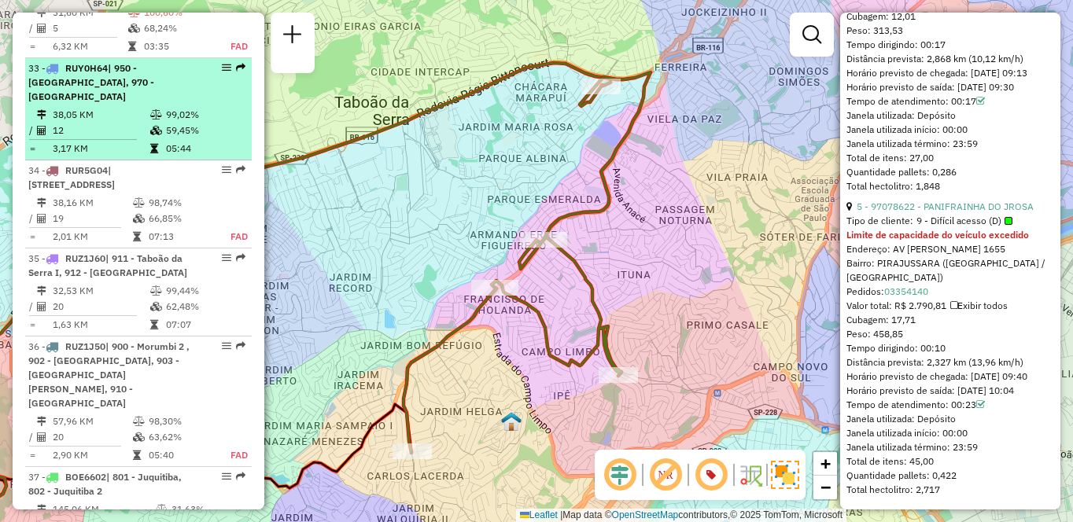
click at [135, 138] on td "12" at bounding box center [101, 131] width 98 height 16
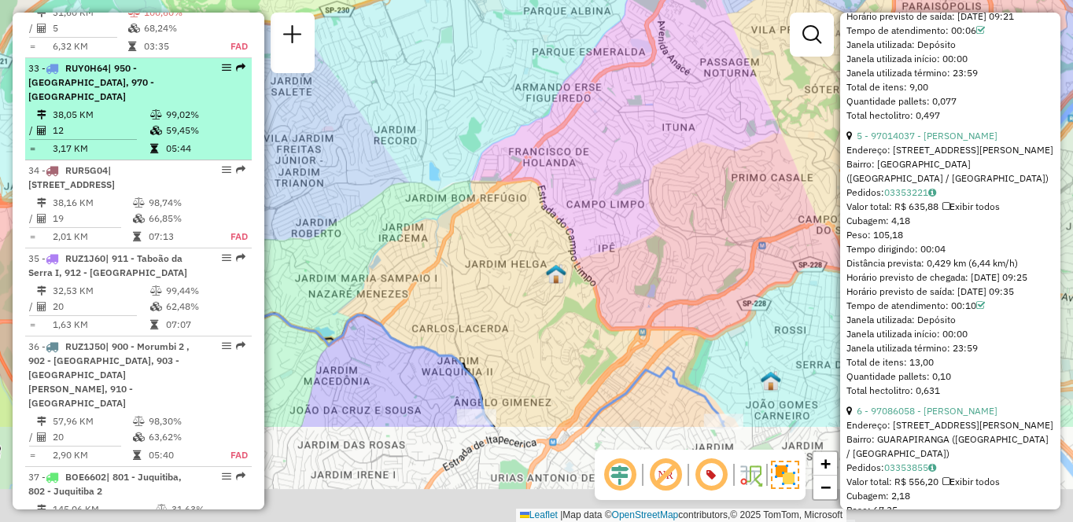
scroll to position [3611, 0]
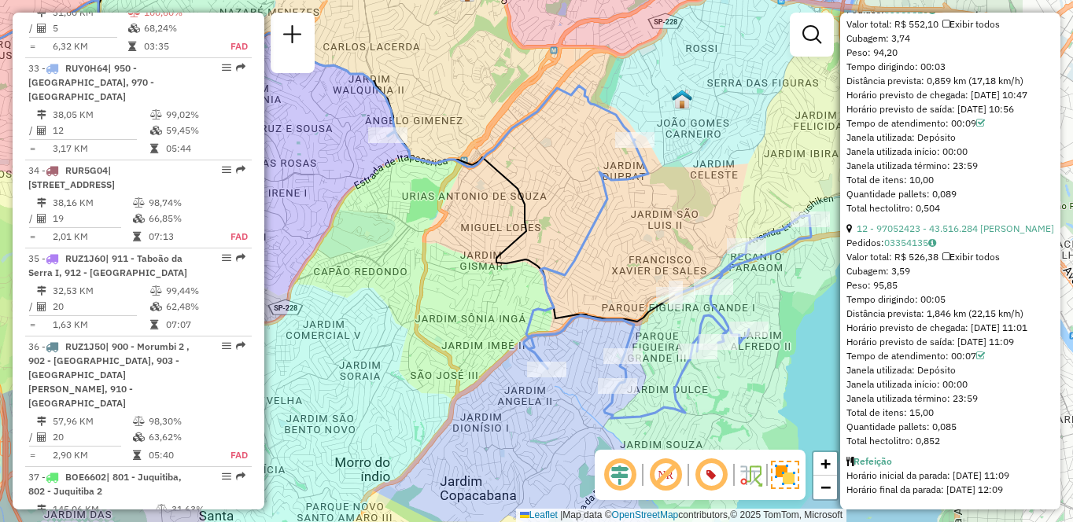
drag, startPoint x: 644, startPoint y: 310, endPoint x: 486, endPoint y: 257, distance: 166.7
click at [486, 257] on div "Janela de atendimento Grade de atendimento Capacidade Transportadoras Veículos …" at bounding box center [536, 261] width 1073 height 522
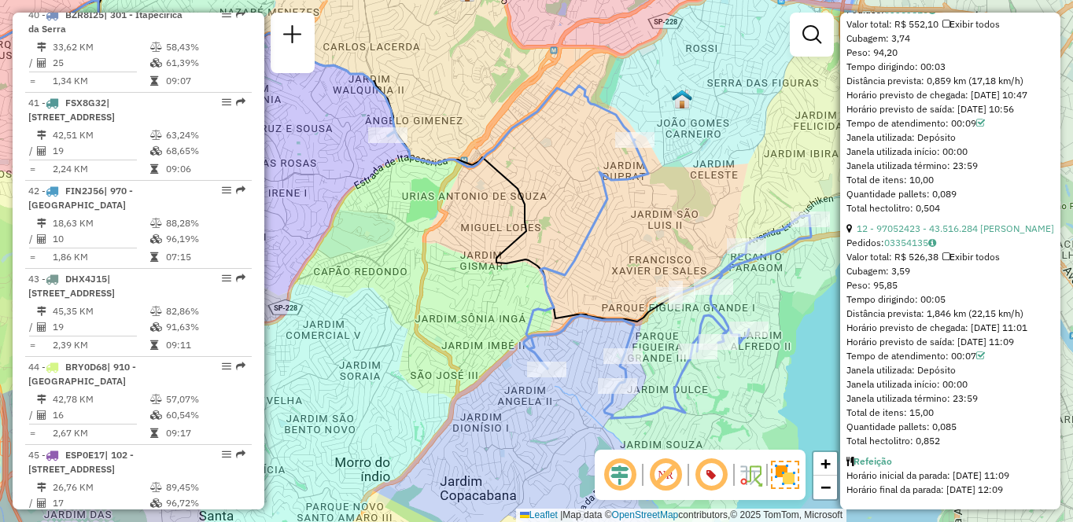
scroll to position [5817, 0]
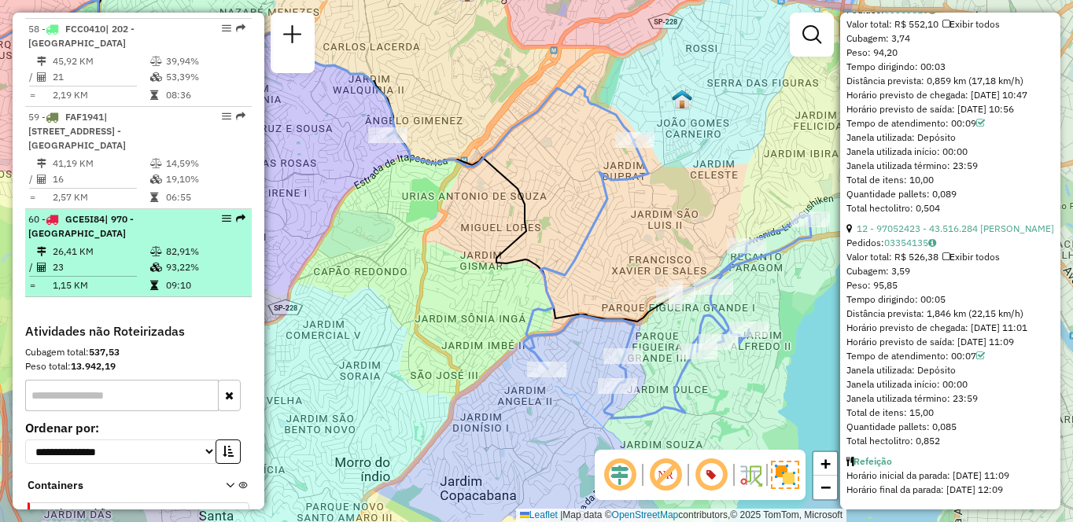
click at [128, 260] on td "26,41 KM" at bounding box center [101, 252] width 98 height 16
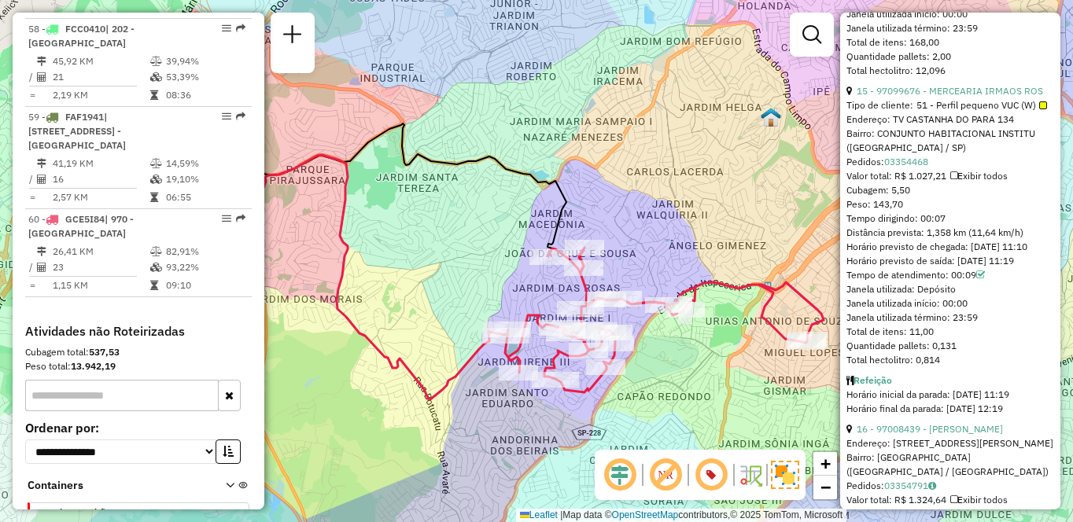
scroll to position [670, 0]
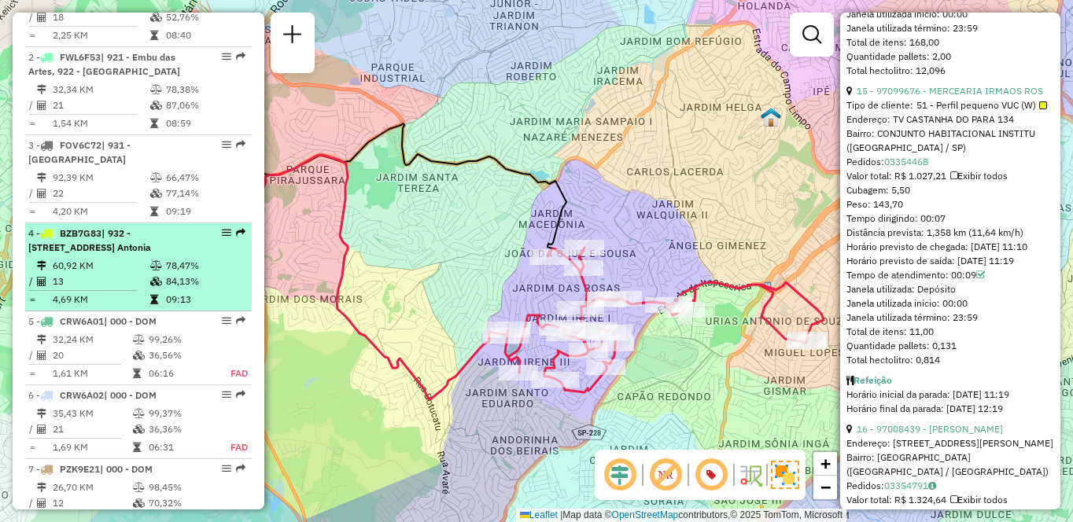
click at [177, 274] on td "78,47%" at bounding box center [204, 266] width 79 height 16
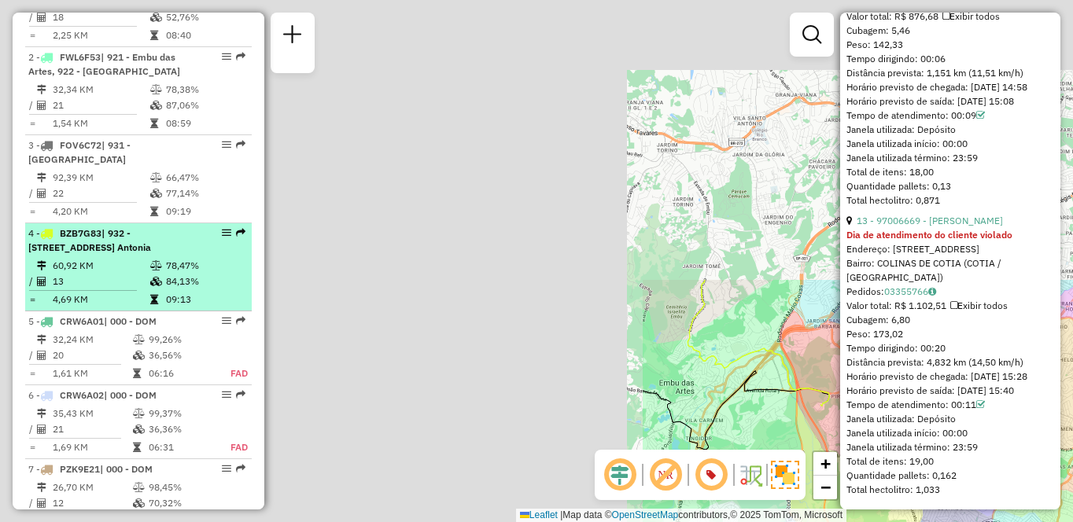
scroll to position [3887, 0]
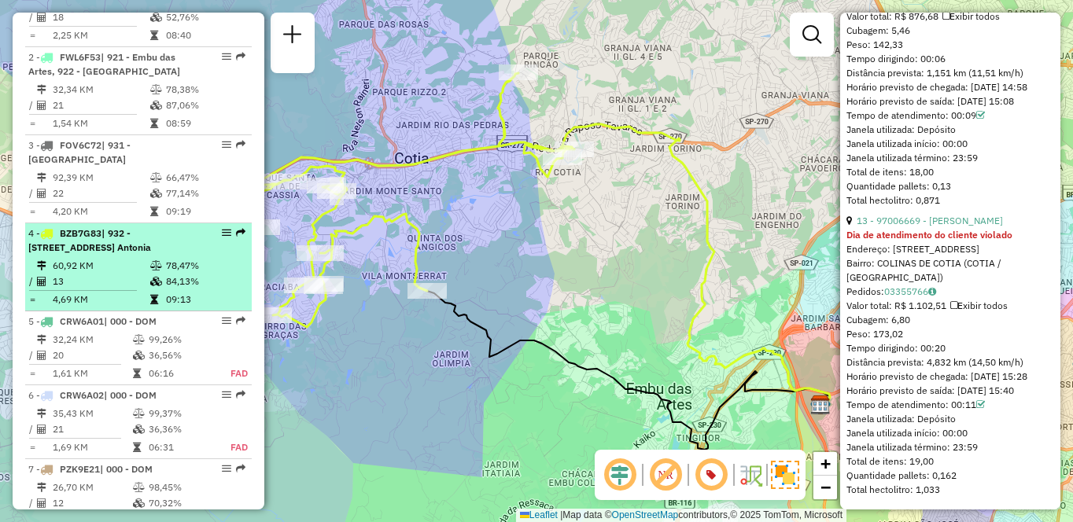
click at [61, 253] on span "| 932 - Jardim Passárgada, 933 - Vila Santo Antonia" at bounding box center [89, 240] width 123 height 26
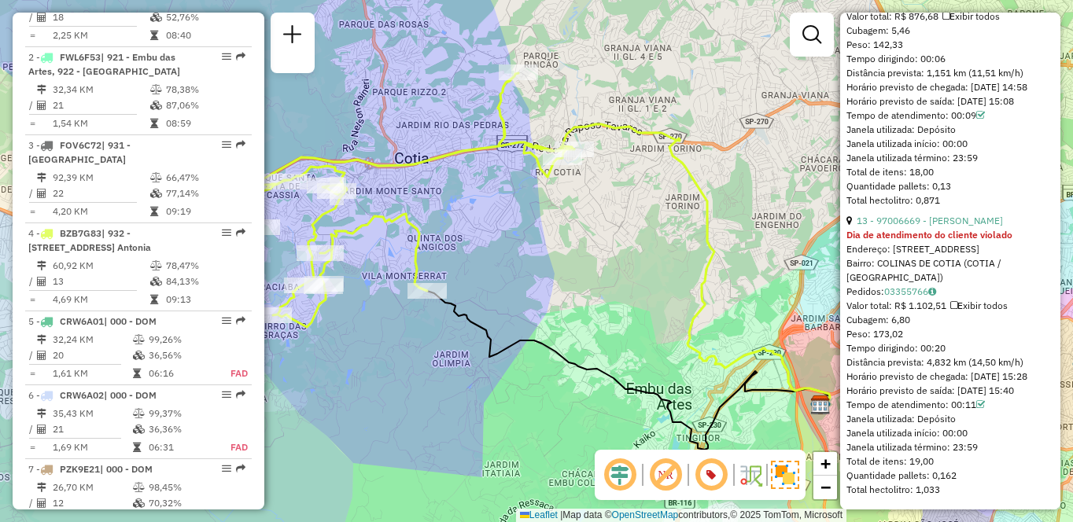
scroll to position [4030, 0]
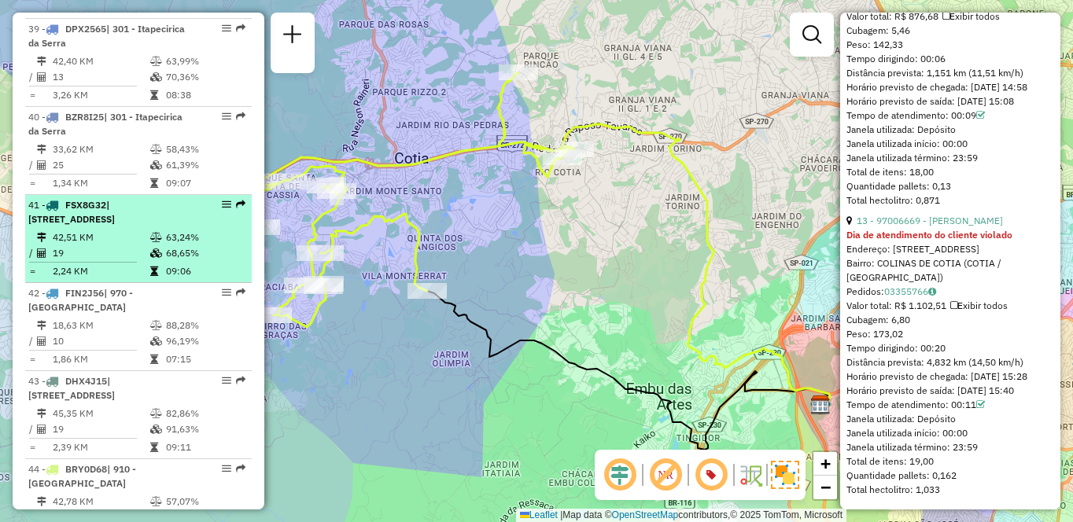
click at [146, 227] on div "41 - FSX8G32 | 910 - Parque Ipê , 913 - Campo Limpo, 933 - Vila Santo Antonia" at bounding box center [111, 212] width 167 height 28
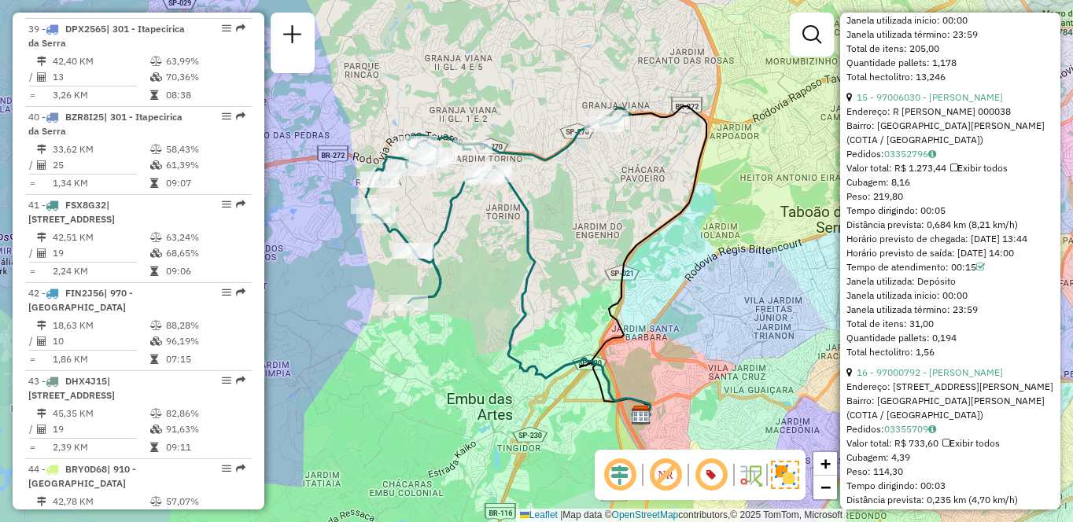
scroll to position [582, 0]
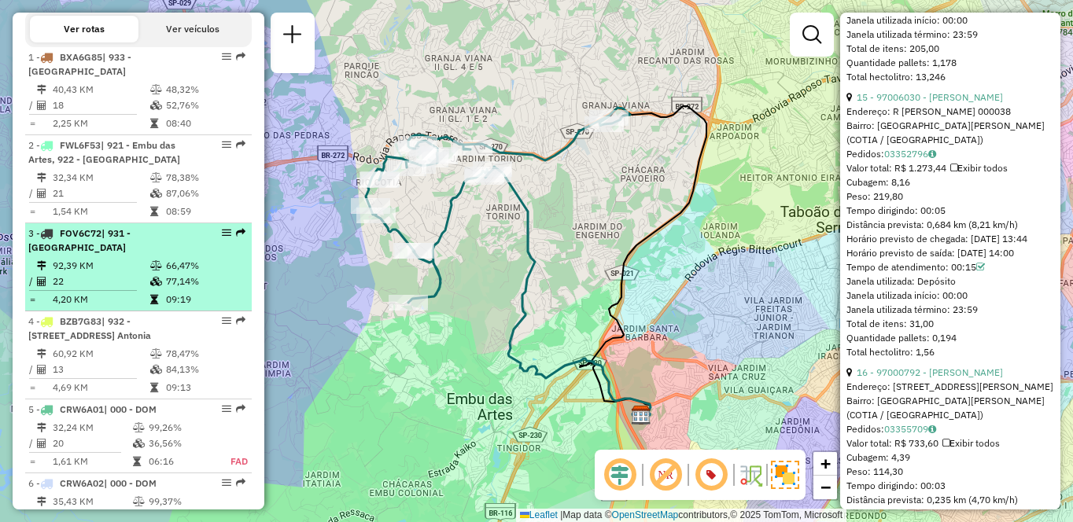
click at [62, 274] on td "92,39 KM" at bounding box center [101, 266] width 98 height 16
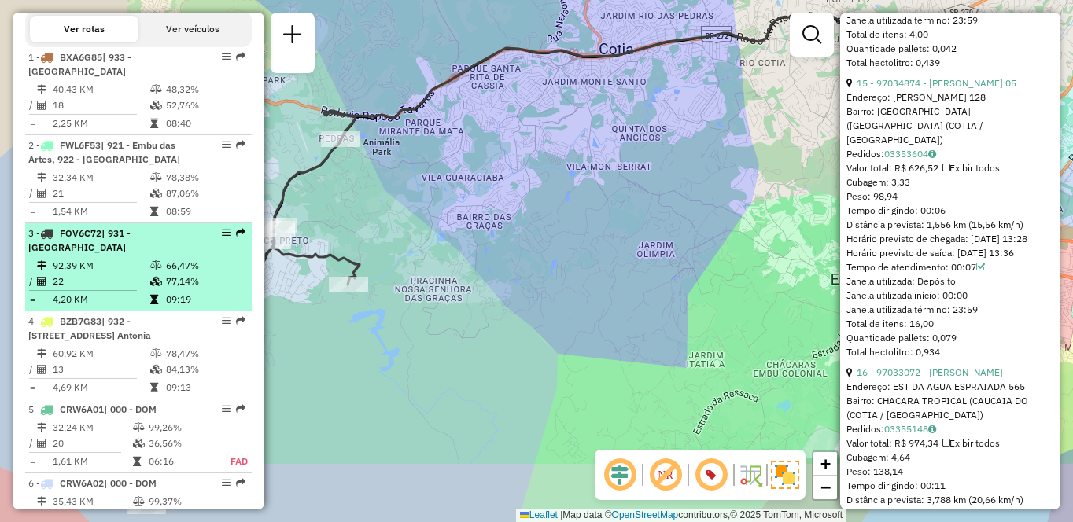
scroll to position [4420, 0]
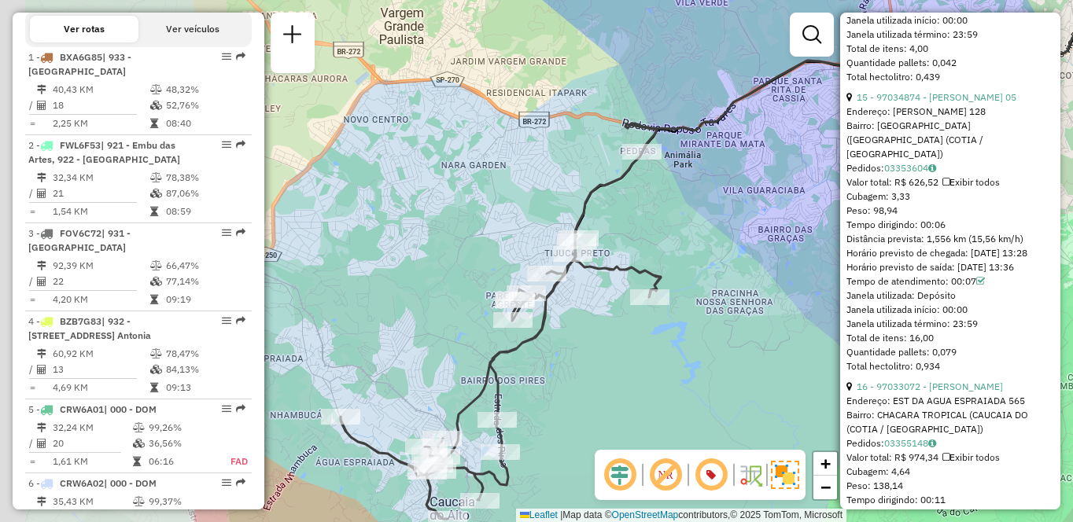
drag, startPoint x: 485, startPoint y: 230, endPoint x: 791, endPoint y: 242, distance: 305.5
click at [791, 242] on div "Janela de atendimento Grade de atendimento Capacidade Transportadoras Veículos …" at bounding box center [536, 261] width 1073 height 522
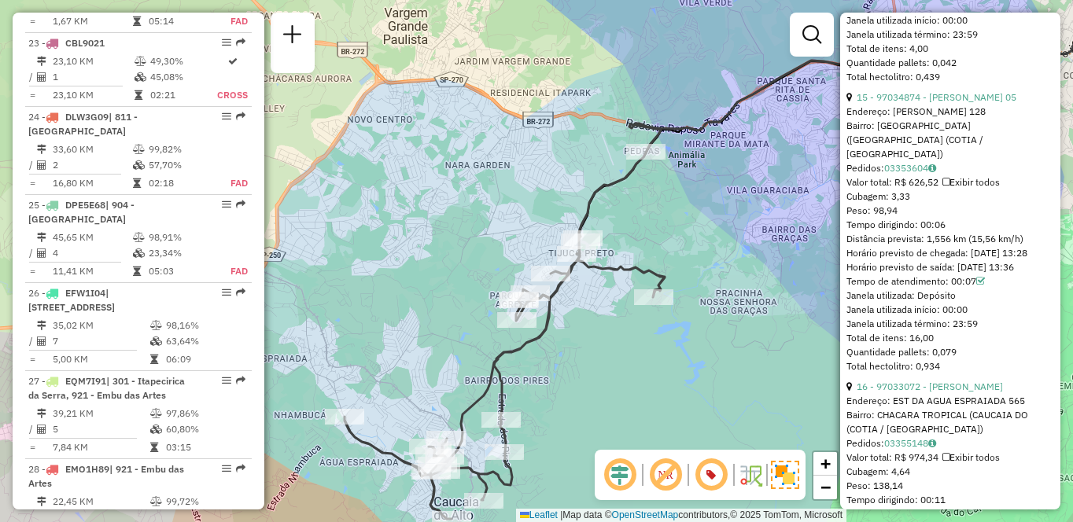
scroll to position [3854, 0]
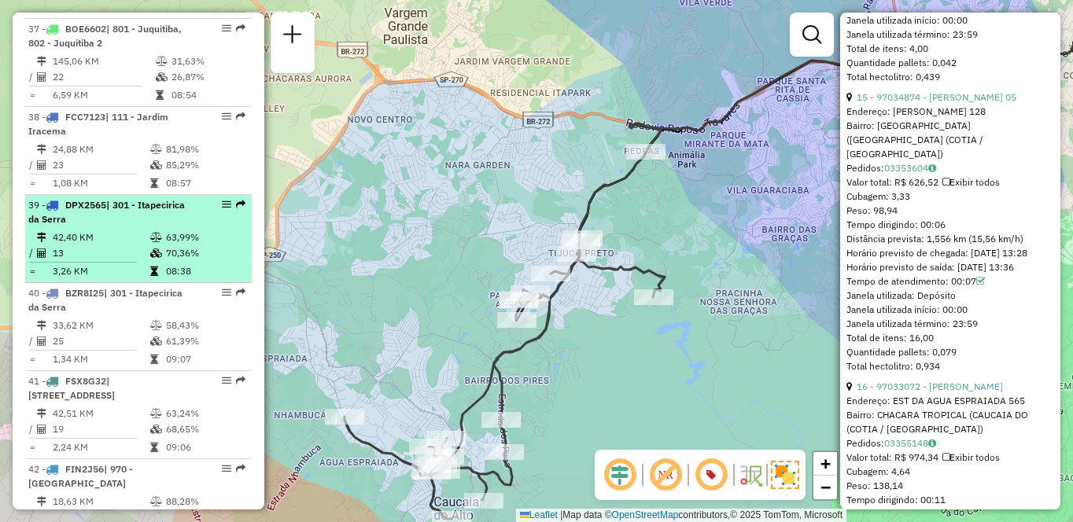
click at [204, 227] on div "39 - DPX2565 | 301 - Itapecirica da Serra" at bounding box center [138, 212] width 220 height 28
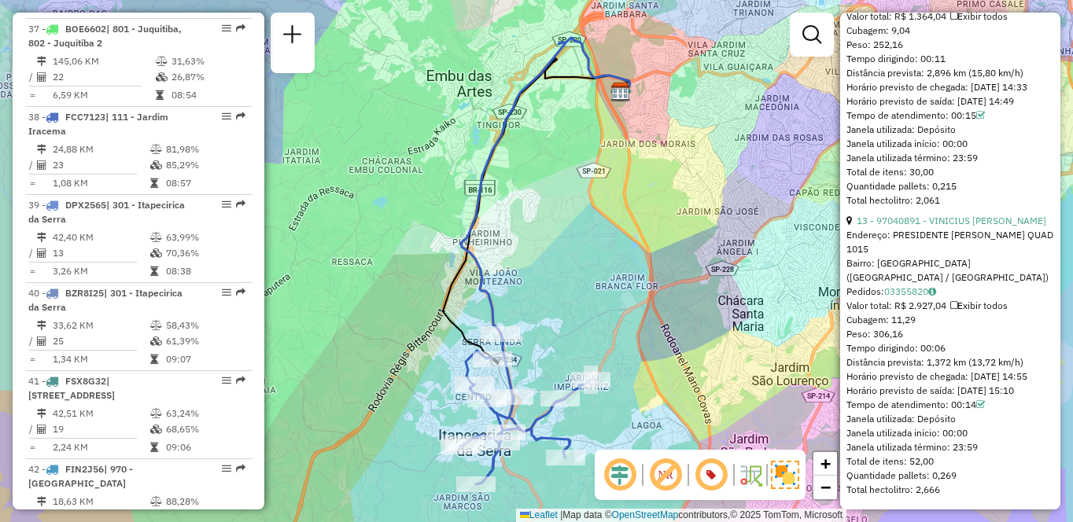
scroll to position [3575, 0]
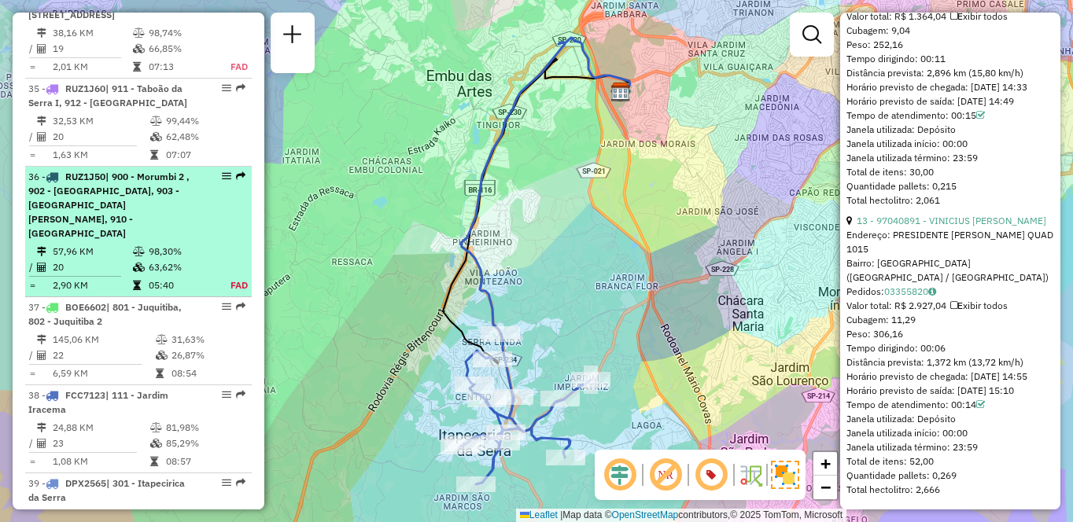
click at [133, 256] on icon at bounding box center [139, 251] width 12 height 9
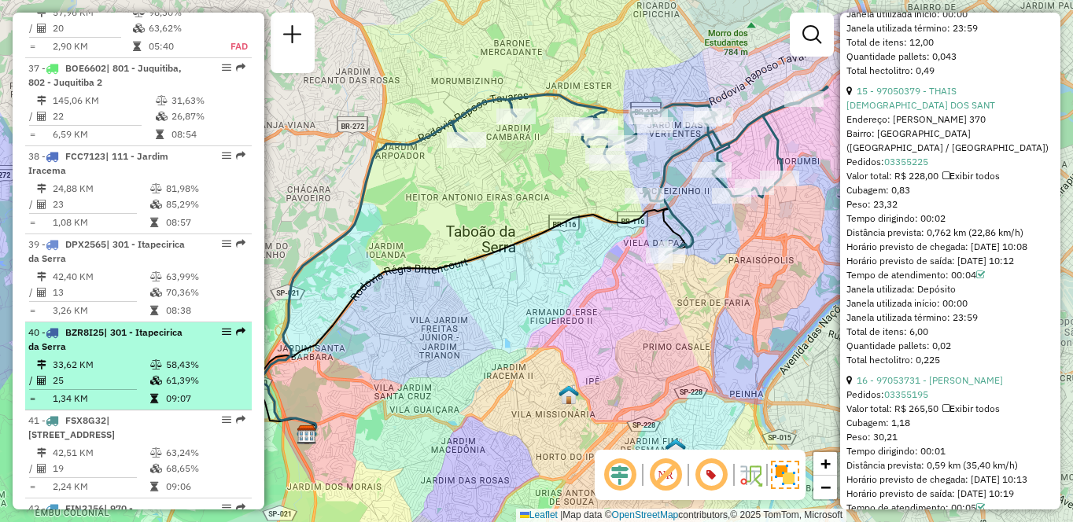
scroll to position [3972, 0]
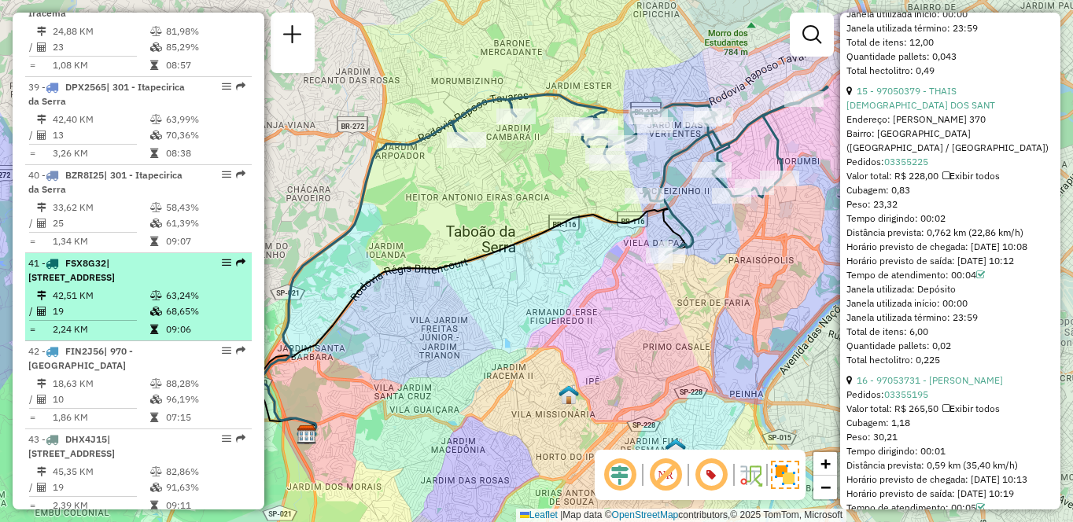
click at [131, 304] on td "42,51 KM" at bounding box center [101, 296] width 98 height 16
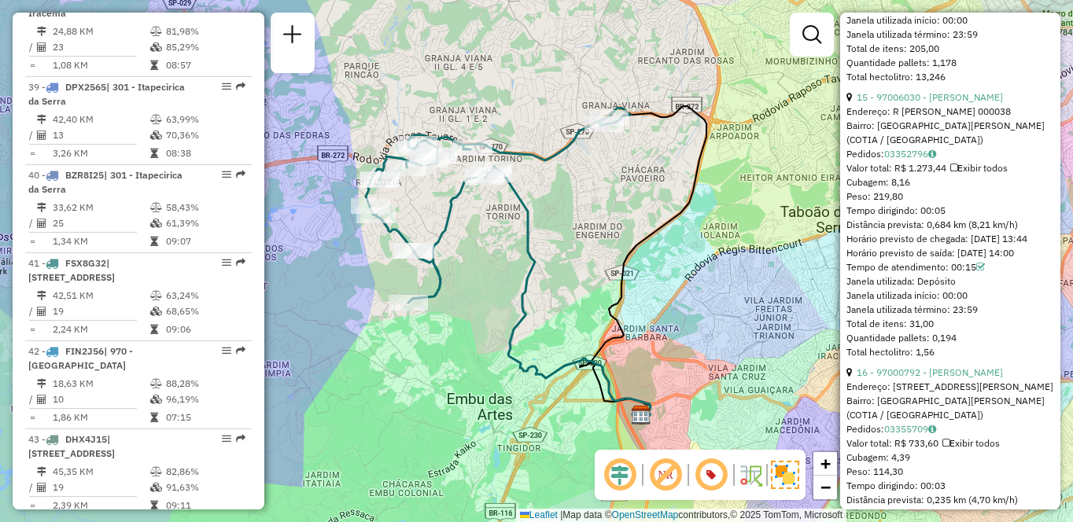
scroll to position [5084, 0]
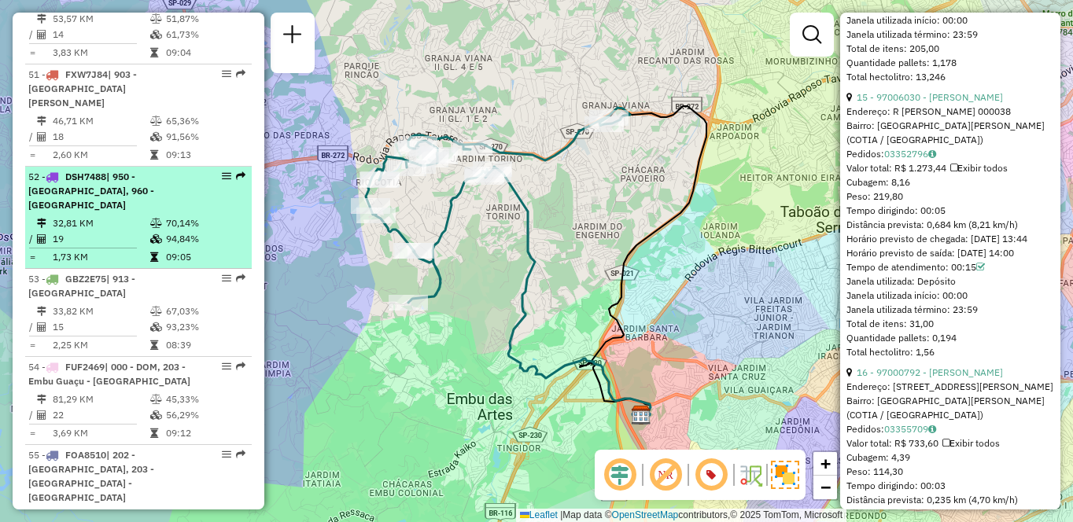
click at [92, 269] on li "52 - DSH7488 | 950 - Jardim Germânia, 960 - Vila das Belezas 32,81 KM 70,14% / …" at bounding box center [138, 218] width 227 height 102
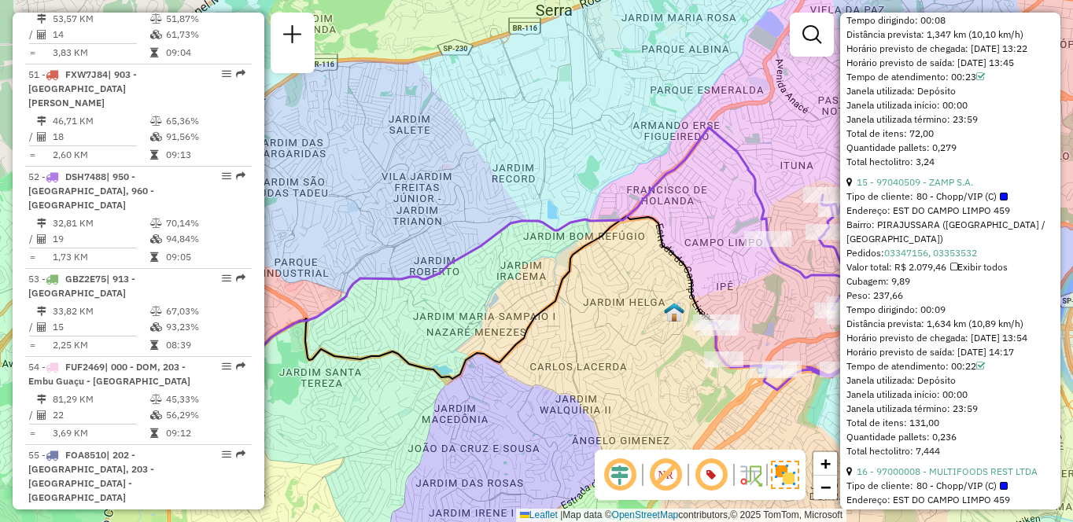
scroll to position [4220, 0]
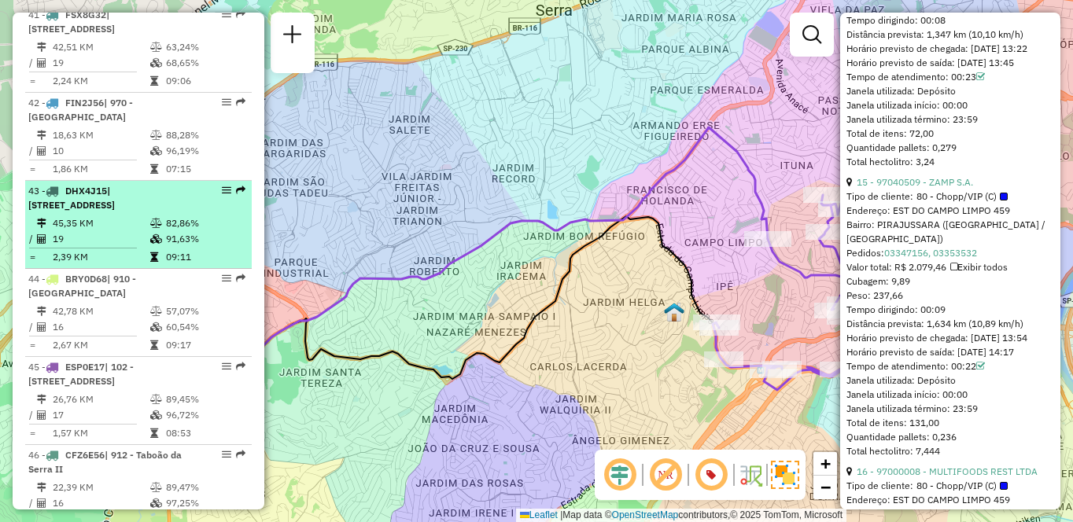
click at [201, 212] on div "43 - DHX4J15 | 942 - Jardim Copacabana, 950 - Jardim Germânia" at bounding box center [138, 198] width 220 height 28
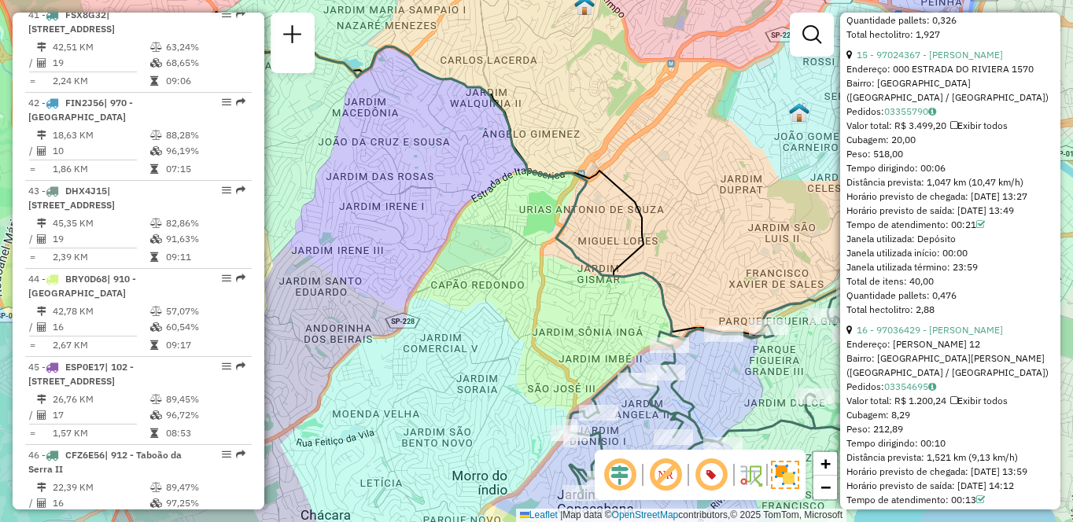
drag, startPoint x: 707, startPoint y: 269, endPoint x: 608, endPoint y: 233, distance: 105.5
click at [608, 233] on div "Janela de atendimento Grade de atendimento Capacidade Transportadoras Veículos …" at bounding box center [536, 261] width 1073 height 522
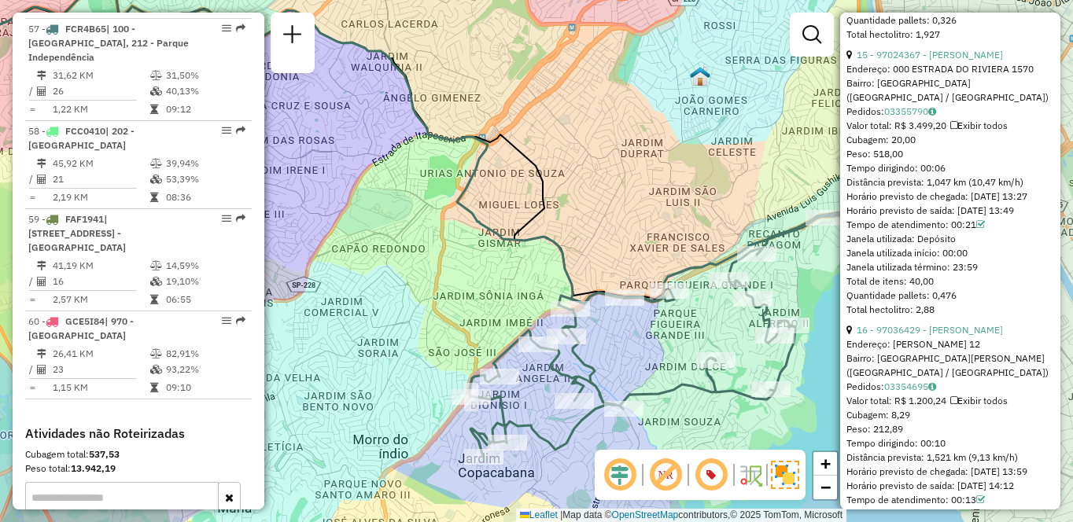
scroll to position [5348, 0]
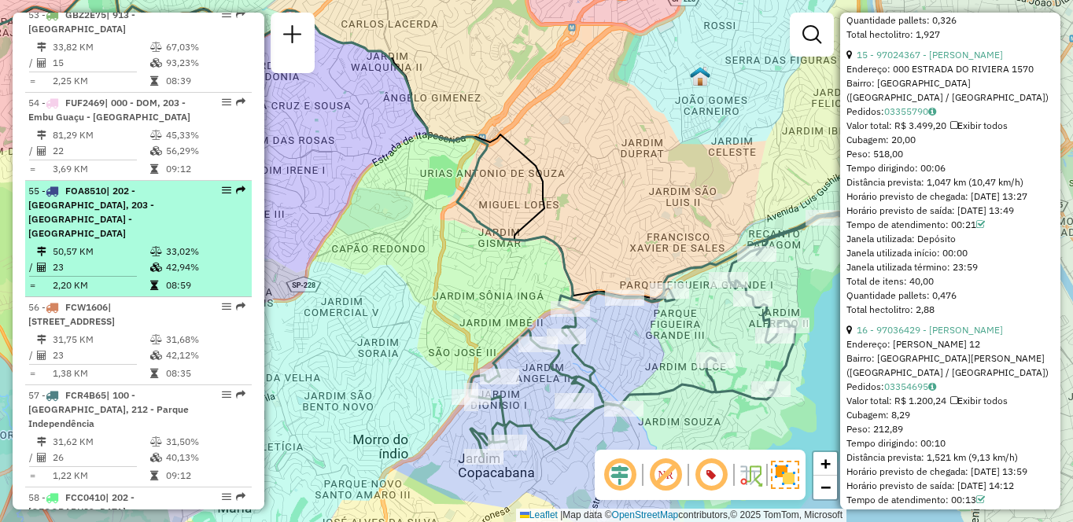
click at [87, 283] on li "55 - FOA8510 | 202 - Jardim Aracati, 203 - Embu Guaçu - Itararé 50,57 KM 33,02%…" at bounding box center [138, 239] width 227 height 116
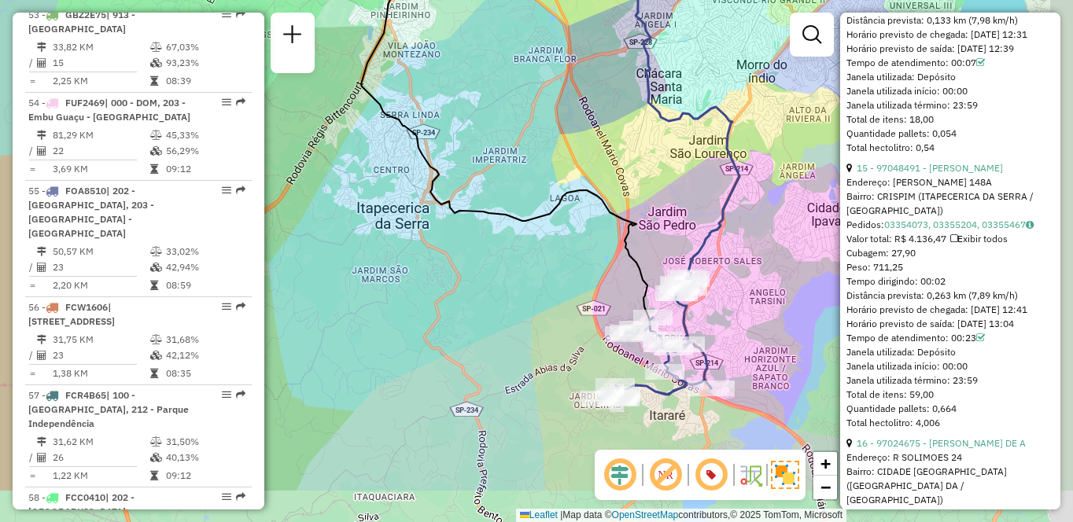
drag, startPoint x: 570, startPoint y: 356, endPoint x: 651, endPoint y: 212, distance: 165.2
click at [481, 264] on div "Janela de atendimento Grade de atendimento Capacidade Transportadoras Veículos …" at bounding box center [536, 261] width 1073 height 522
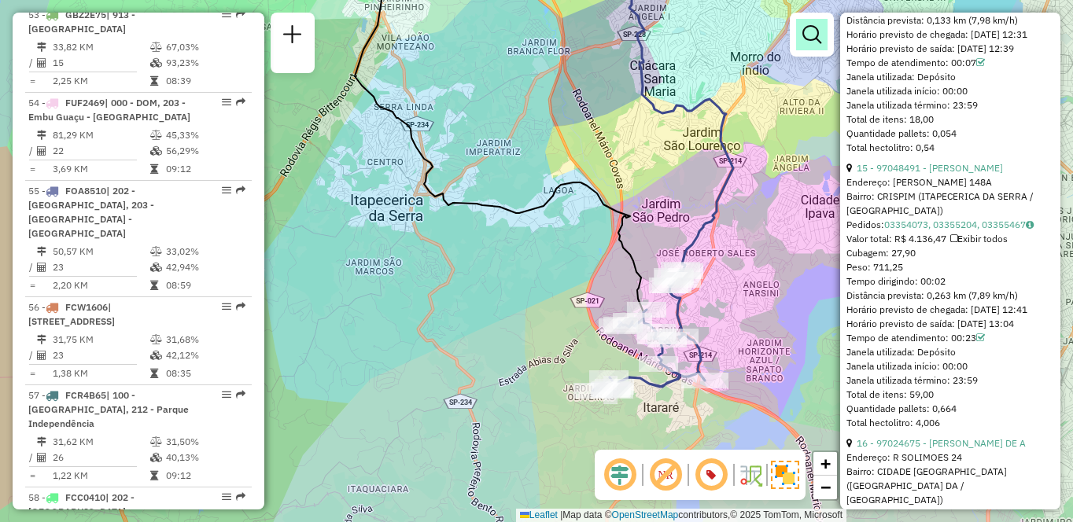
scroll to position [5627, 0]
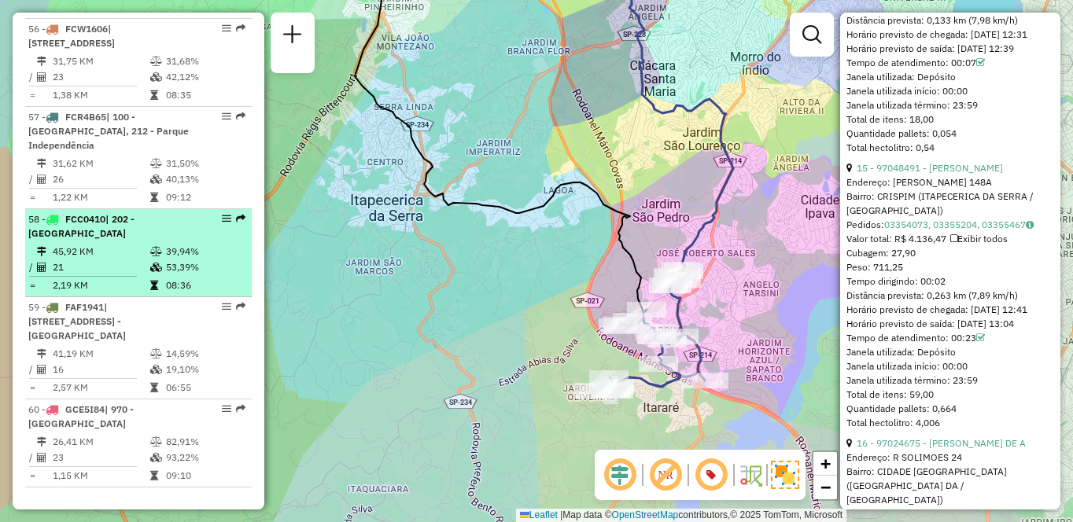
click at [155, 285] on li "58 - FCC0410 | 202 - Jardim Aracati 45,92 KM 39,94% / 21 53,39% = 2,19 KM 08:36" at bounding box center [138, 253] width 227 height 88
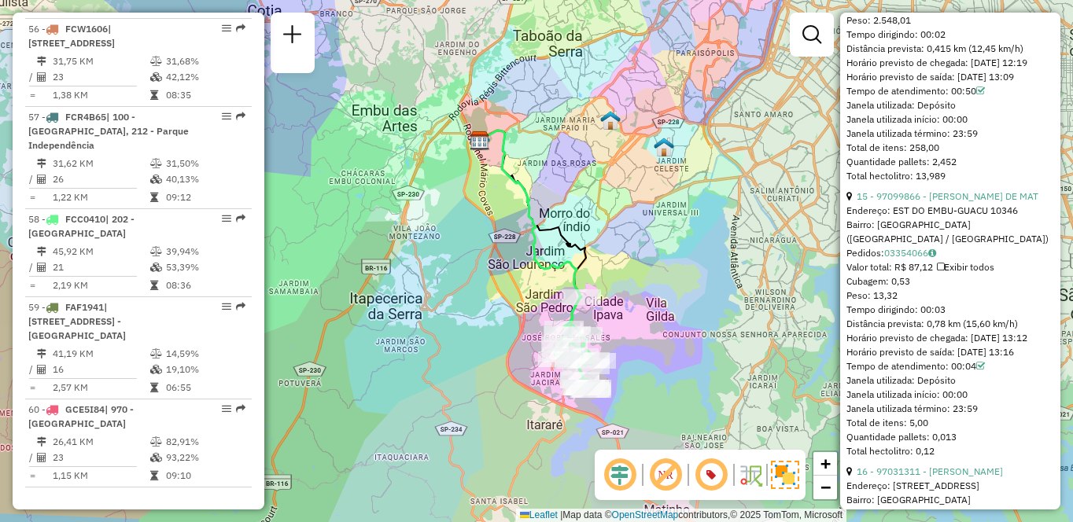
scroll to position [5348, 0]
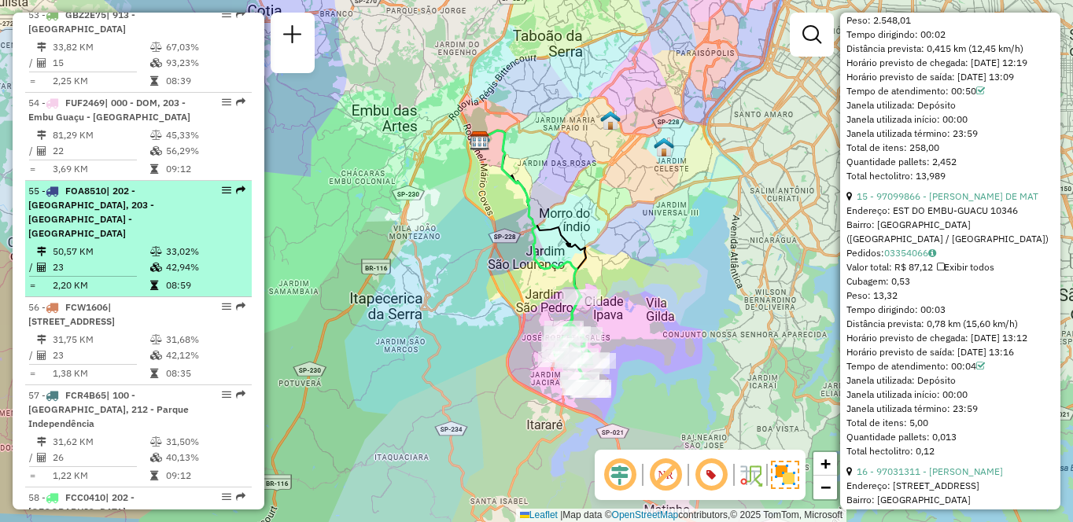
click at [184, 260] on td "33,02%" at bounding box center [204, 252] width 79 height 16
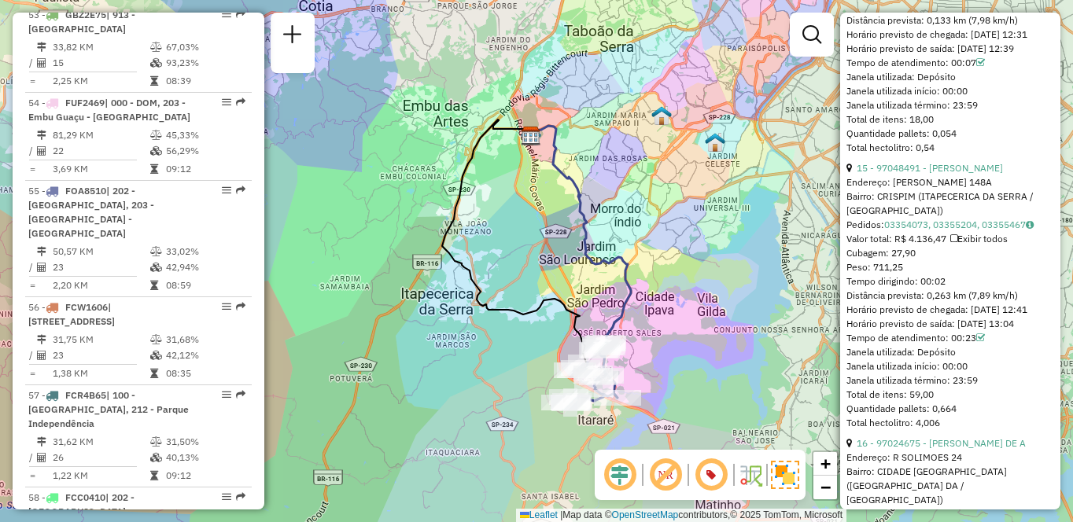
scroll to position [5627, 0]
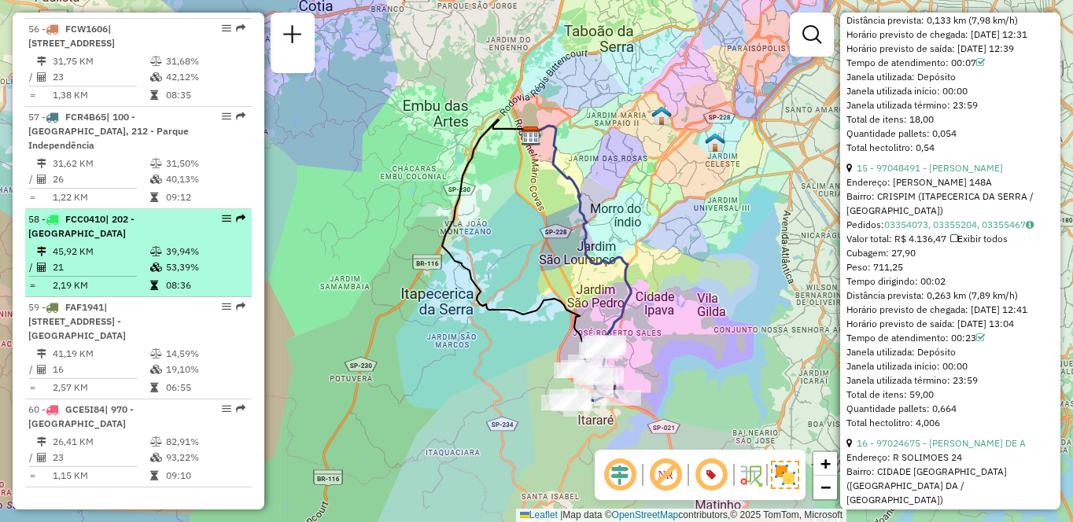
click at [186, 293] on td "08:36" at bounding box center [204, 286] width 79 height 16
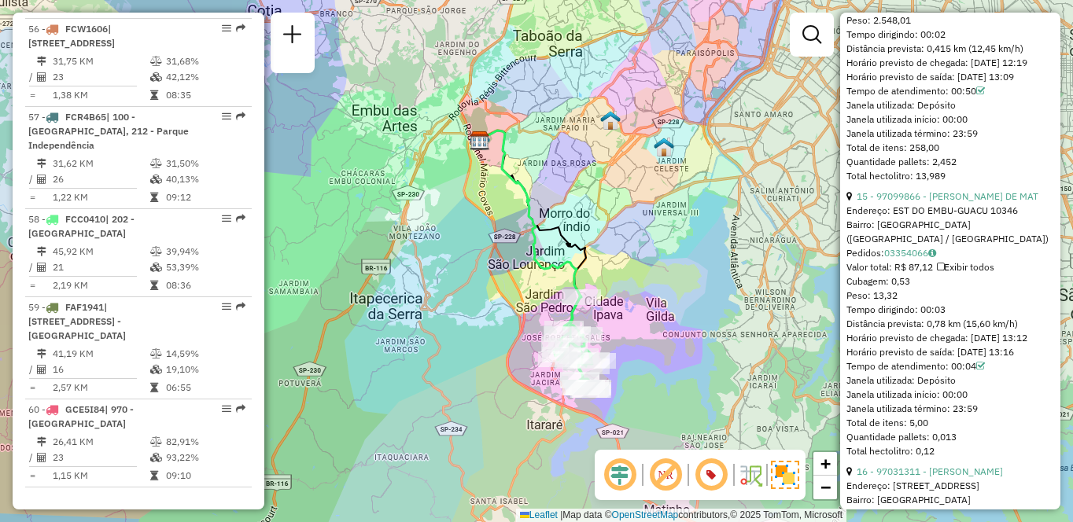
scroll to position [3765, 0]
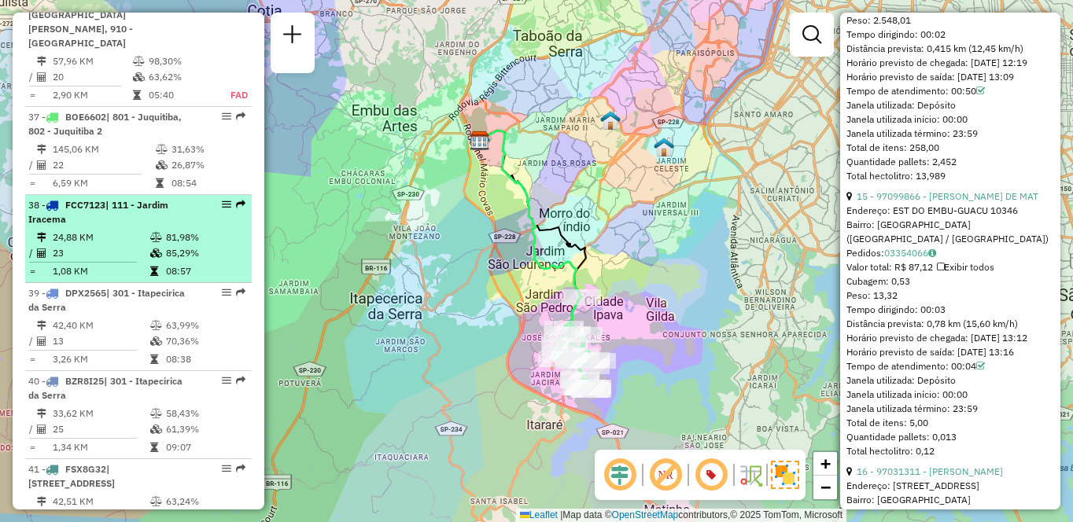
click at [130, 261] on td "23" at bounding box center [101, 253] width 98 height 16
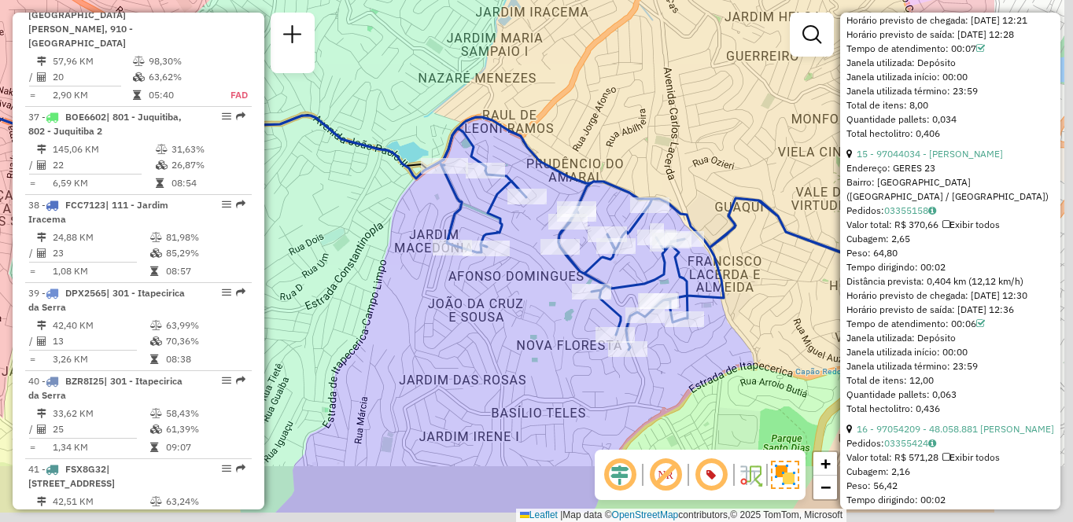
drag, startPoint x: 581, startPoint y: 135, endPoint x: 401, endPoint y: 72, distance: 191.1
click at [401, 72] on div "Janela de atendimento Grade de atendimento Capacidade Transportadoras Veículos …" at bounding box center [536, 261] width 1073 height 522
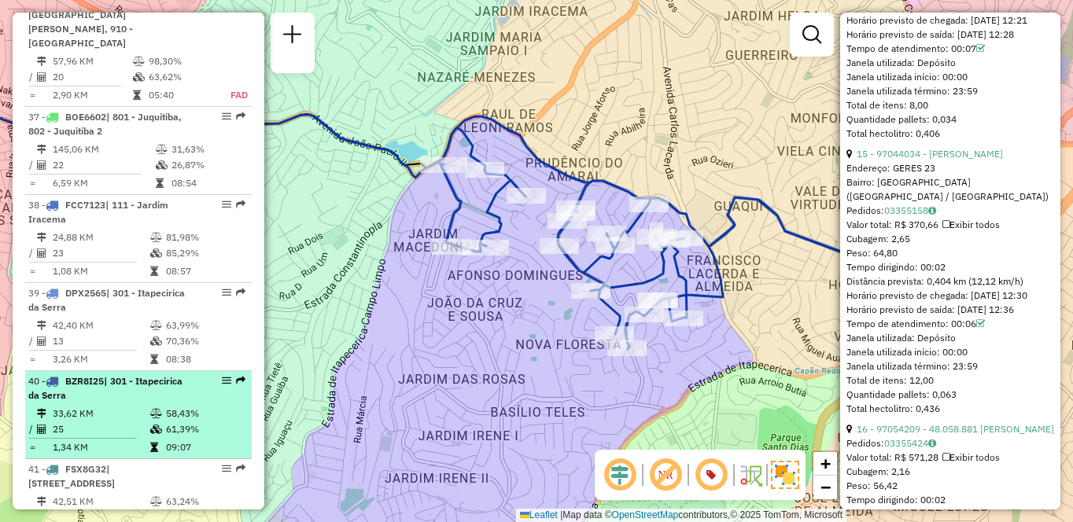
click at [76, 437] on td "25" at bounding box center [101, 430] width 98 height 16
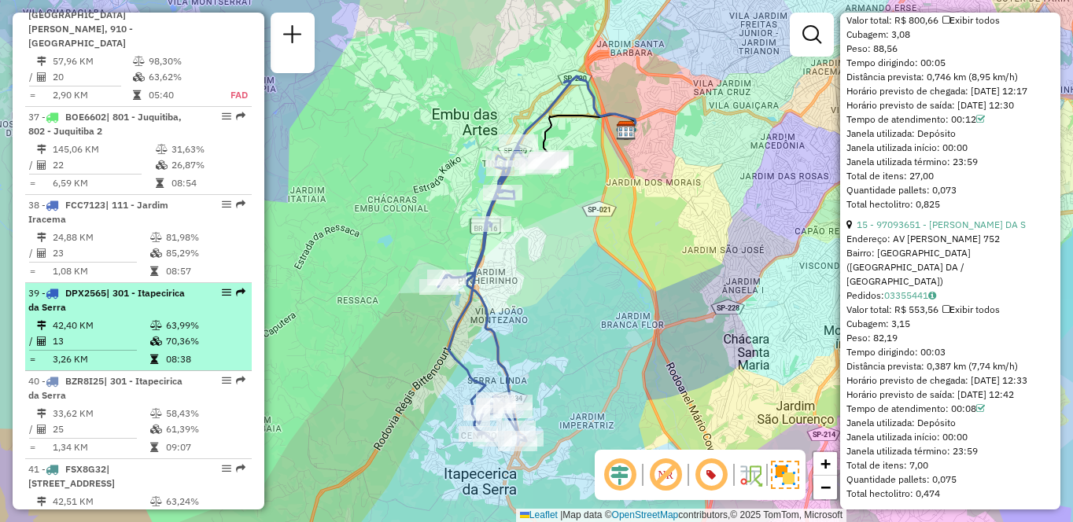
scroll to position [3844, 0]
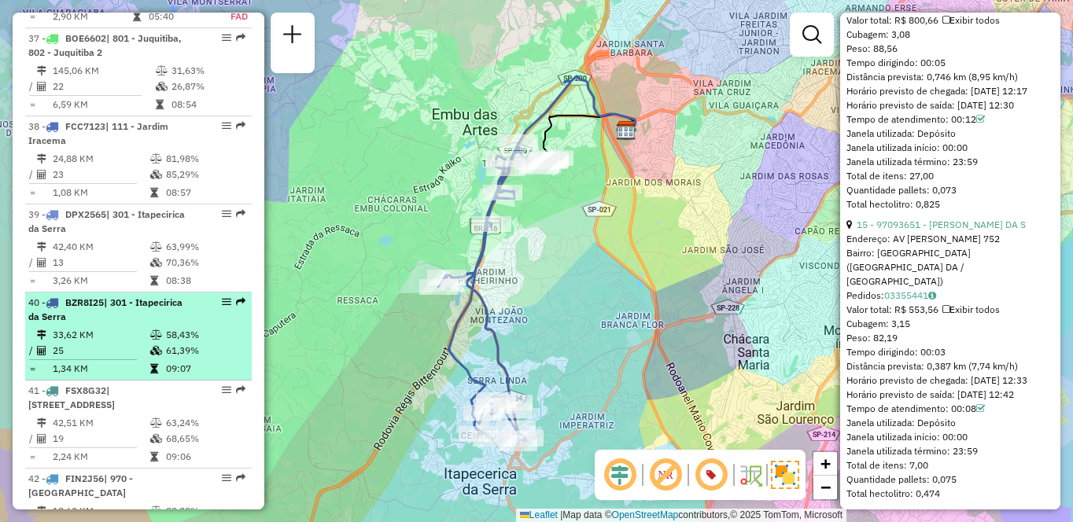
click at [129, 377] on table "33,62 KM 58,43% / 25 61,39% = 1,34 KM 09:07" at bounding box center [138, 352] width 220 height 50
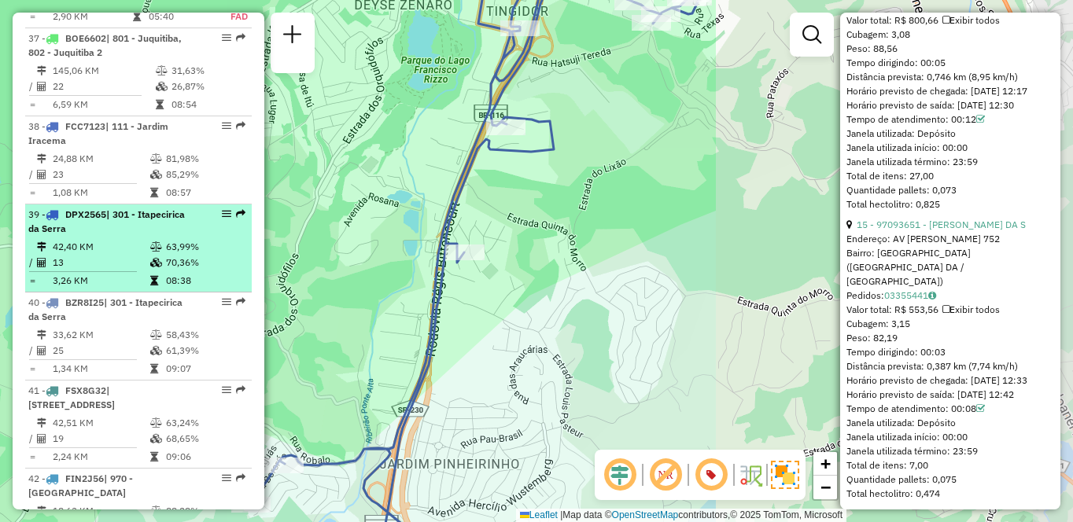
drag, startPoint x: 570, startPoint y: 231, endPoint x: 104, endPoint y: 267, distance: 468.0
click at [104, 267] on hb-router-mapa "Informações da Sessão 1287792 - 03/10/2025 Criação: 02/10/2025 19:07 Depósito: …" at bounding box center [536, 261] width 1073 height 522
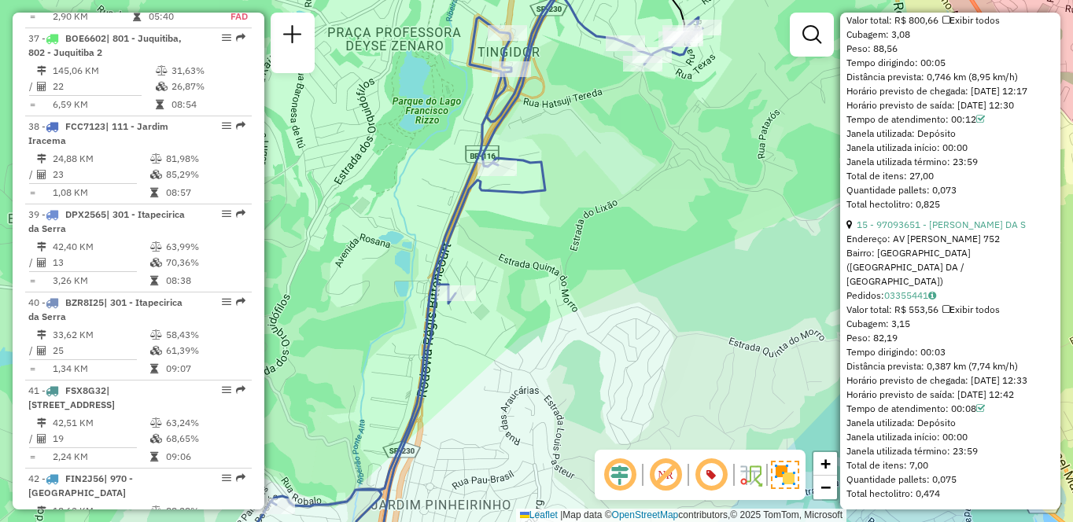
drag, startPoint x: 595, startPoint y: 161, endPoint x: 570, endPoint y: 408, distance: 248.2
click at [570, 408] on div "Janela de atendimento Grade de atendimento Capacidade Transportadoras Veículos …" at bounding box center [536, 261] width 1073 height 522
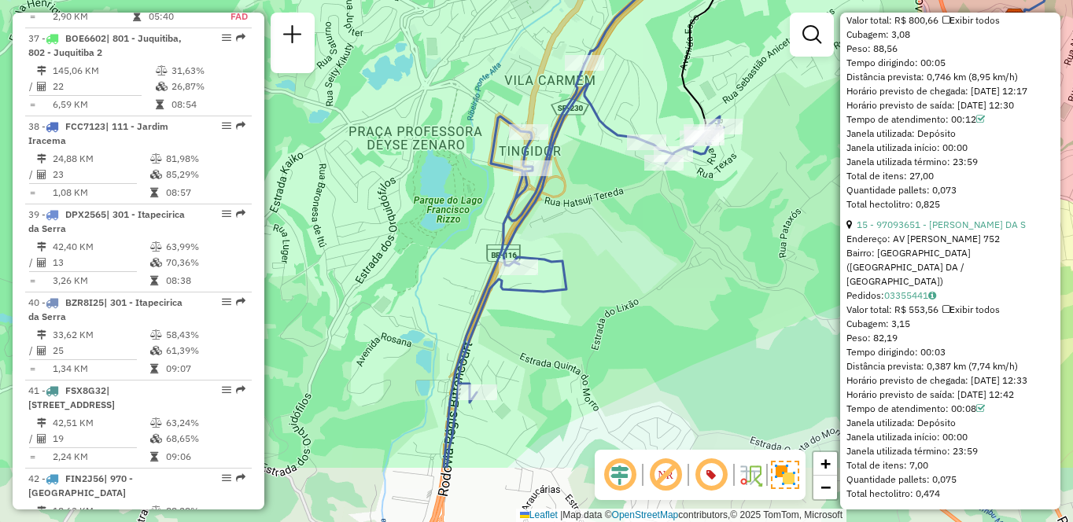
drag, startPoint x: 520, startPoint y: 455, endPoint x: 558, endPoint y: 349, distance: 112.0
click at [558, 349] on div "Janela de atendimento Grade de atendimento Capacidade Transportadoras Veículos …" at bounding box center [536, 261] width 1073 height 522
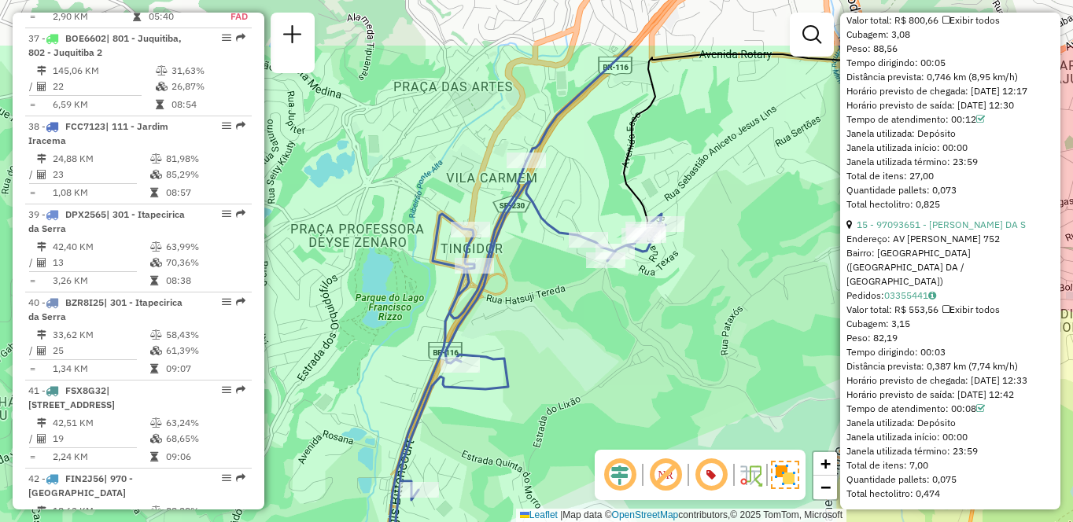
drag, startPoint x: 718, startPoint y: 281, endPoint x: 661, endPoint y: 380, distance: 114.2
click at [661, 380] on div "Janela de atendimento Grade de atendimento Capacidade Transportadoras Veículos …" at bounding box center [536, 261] width 1073 height 522
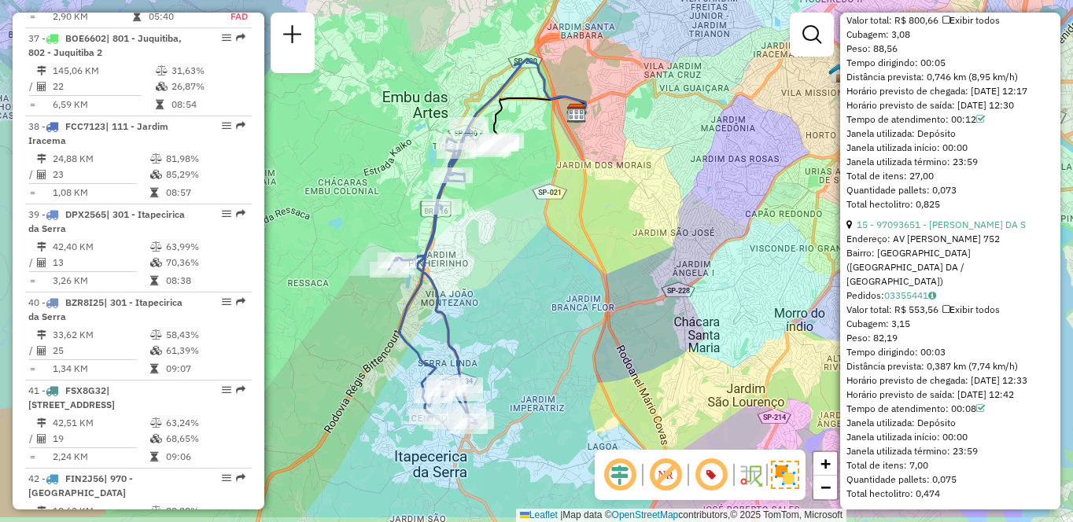
drag, startPoint x: 499, startPoint y: 325, endPoint x: 527, endPoint y: 265, distance: 66.2
click at [527, 265] on div "Janela de atendimento Grade de atendimento Capacidade Transportadoras Veículos …" at bounding box center [536, 261] width 1073 height 522
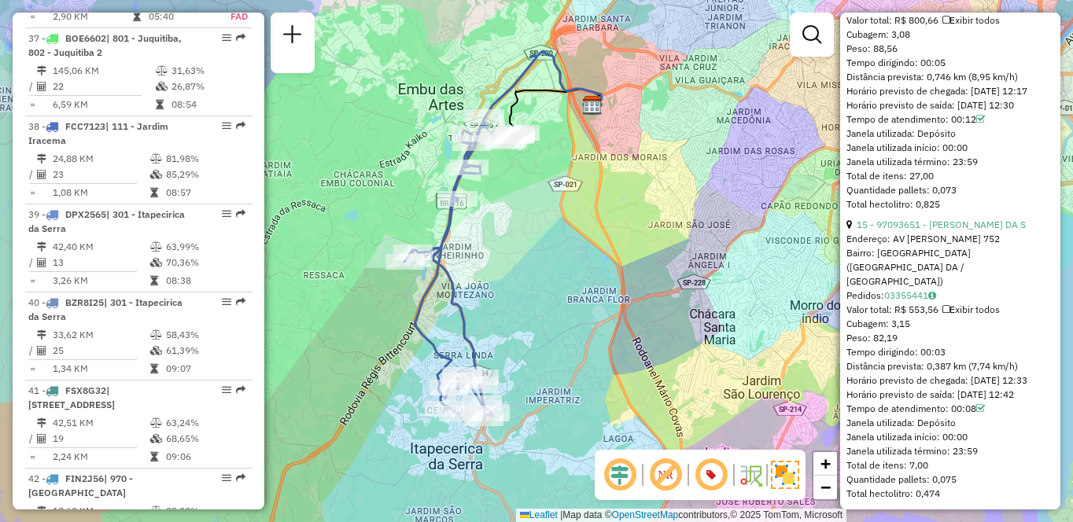
drag, startPoint x: 544, startPoint y: 243, endPoint x: 560, endPoint y: 237, distance: 17.7
click at [560, 237] on div "Janela de atendimento Grade de atendimento Capacidade Transportadoras Veículos …" at bounding box center [536, 261] width 1073 height 522
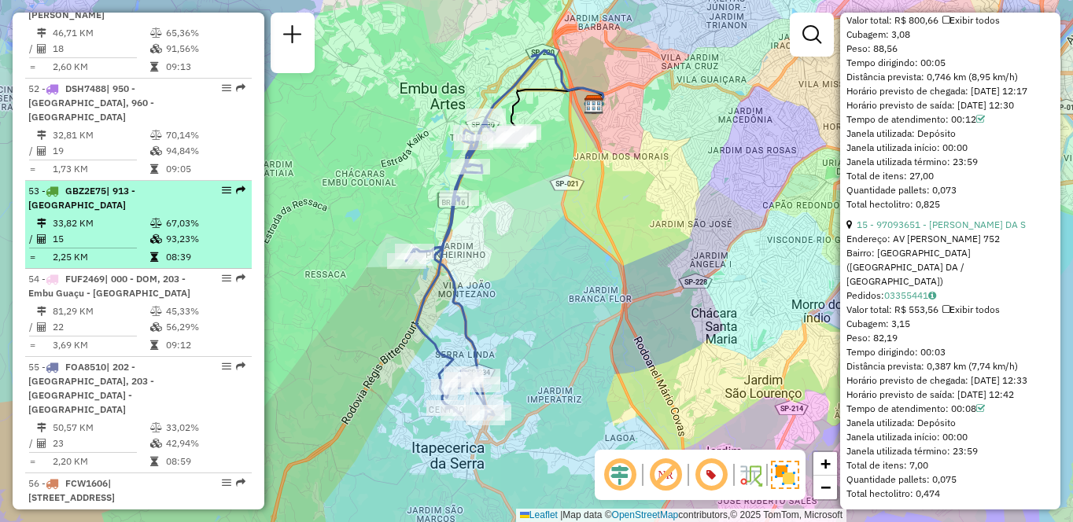
click at [132, 211] on span "| 913 - Campo Limpo" at bounding box center [81, 198] width 107 height 26
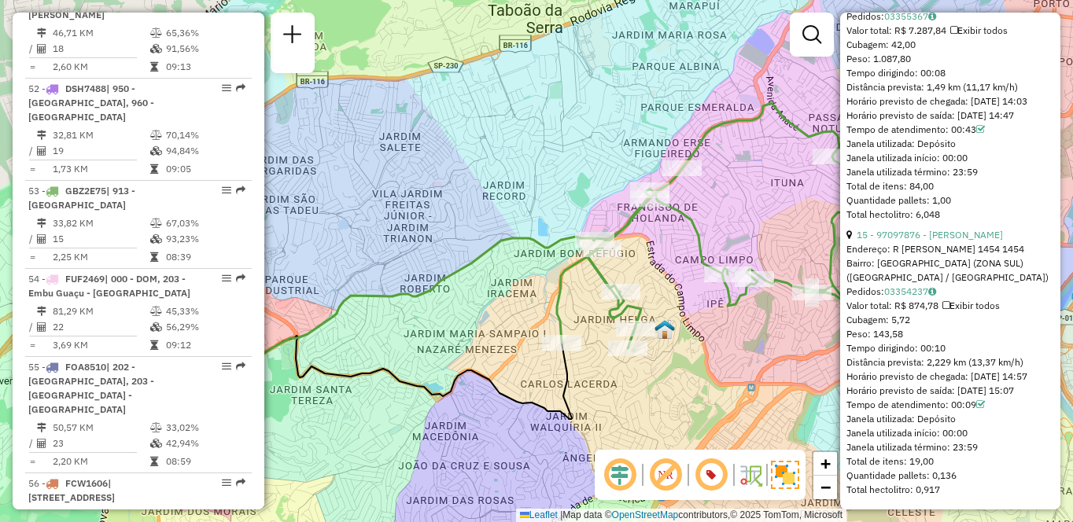
scroll to position [4791, 0]
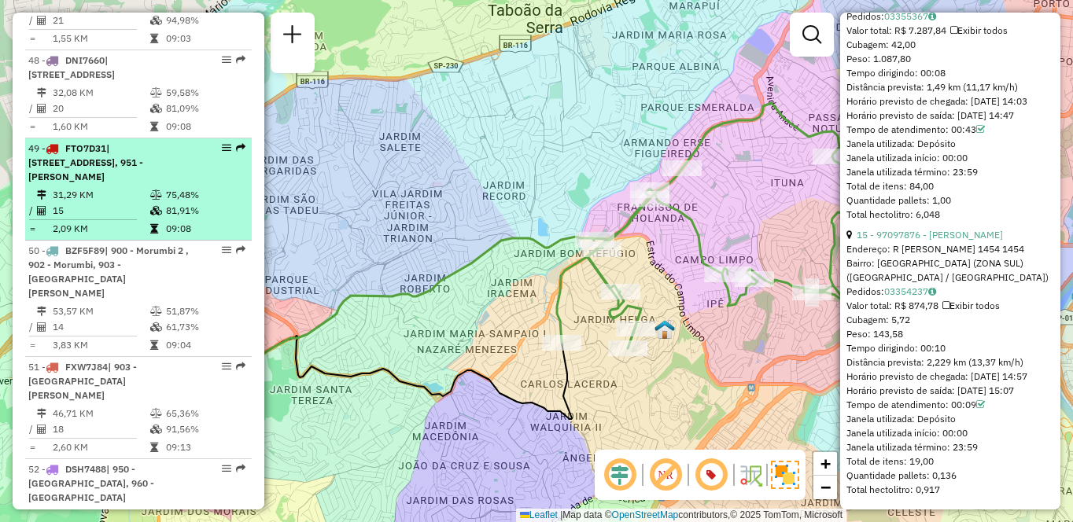
click at [131, 203] on td "31,29 KM" at bounding box center [101, 195] width 98 height 16
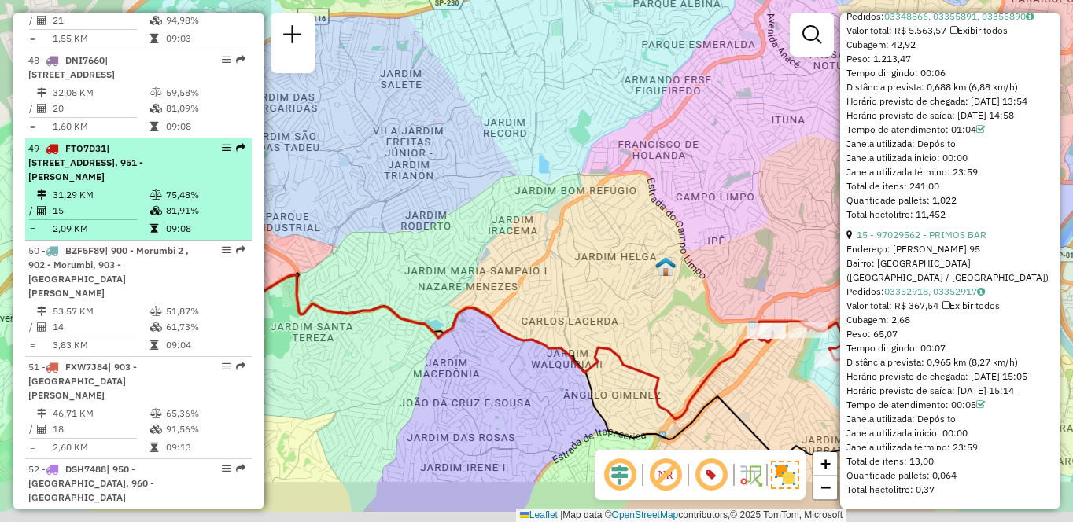
scroll to position [4434, 0]
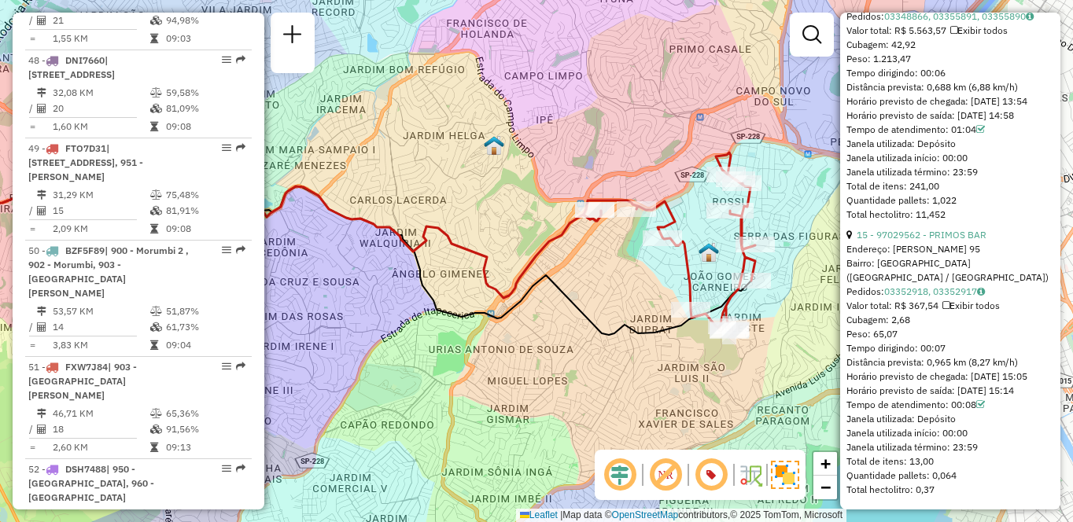
drag, startPoint x: 659, startPoint y: 189, endPoint x: 485, endPoint y: 162, distance: 175.1
click at [485, 162] on div "Janela de atendimento Grade de atendimento Capacidade Transportadoras Veículos …" at bounding box center [536, 261] width 1073 height 522
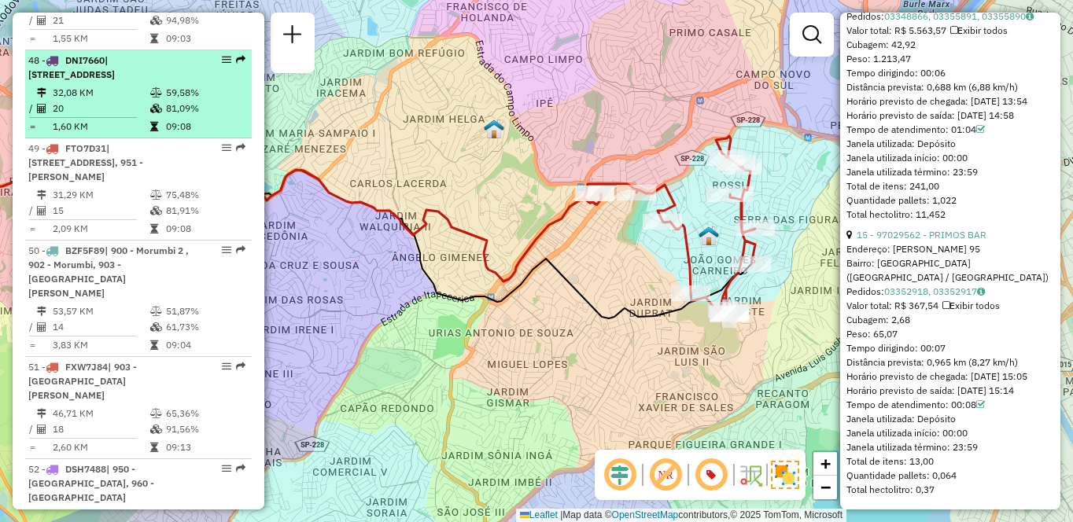
click at [107, 101] on td "32,08 KM" at bounding box center [101, 93] width 98 height 16
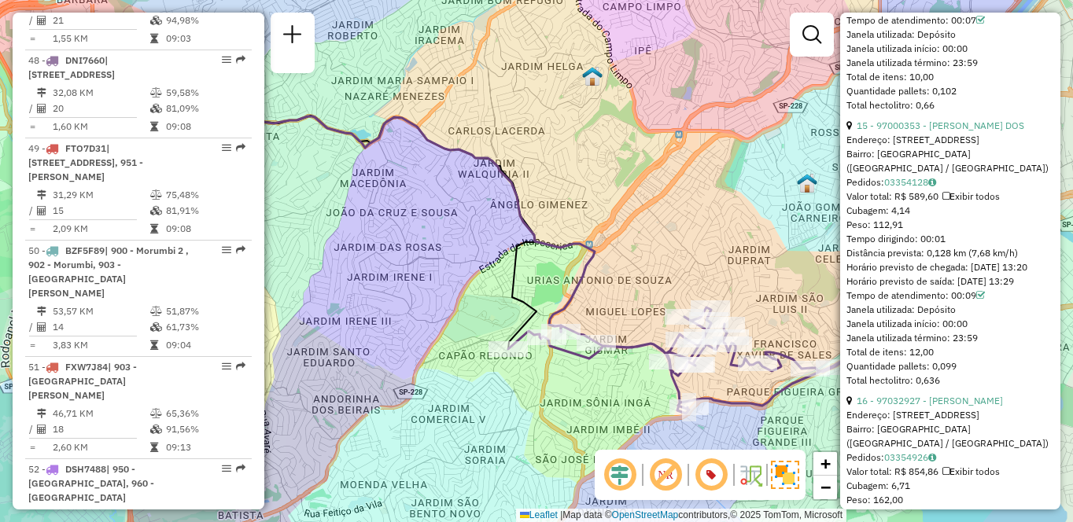
drag, startPoint x: 587, startPoint y: 262, endPoint x: 411, endPoint y: 227, distance: 179.6
click at [411, 227] on icon at bounding box center [332, 208] width 525 height 247
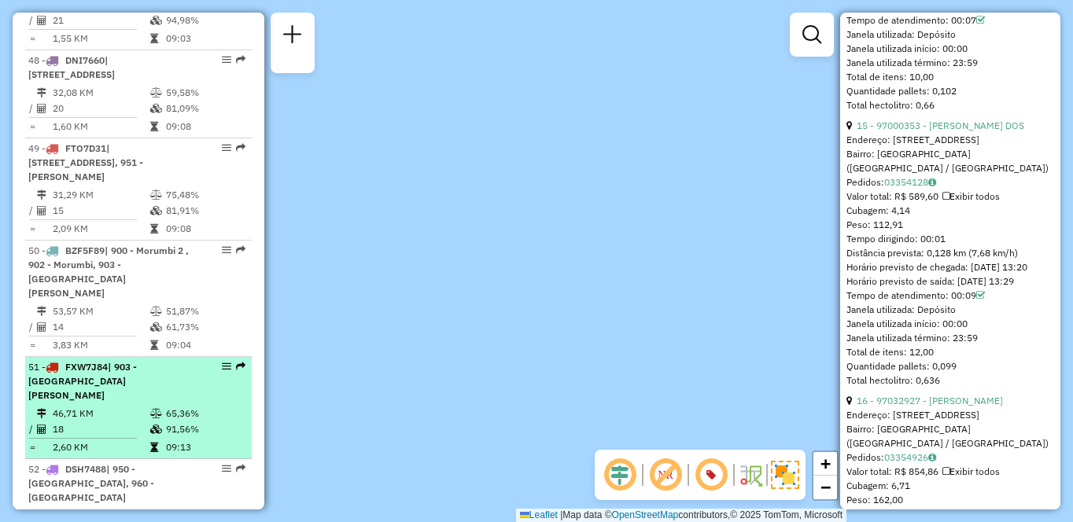
scroll to position [4870, 0]
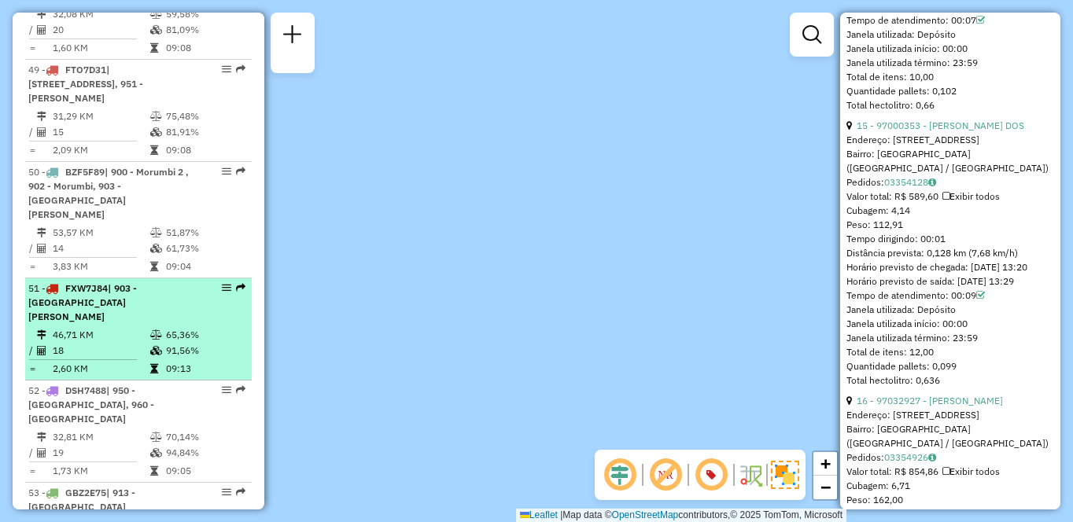
click at [87, 343] on td "46,71 KM" at bounding box center [101, 335] width 98 height 16
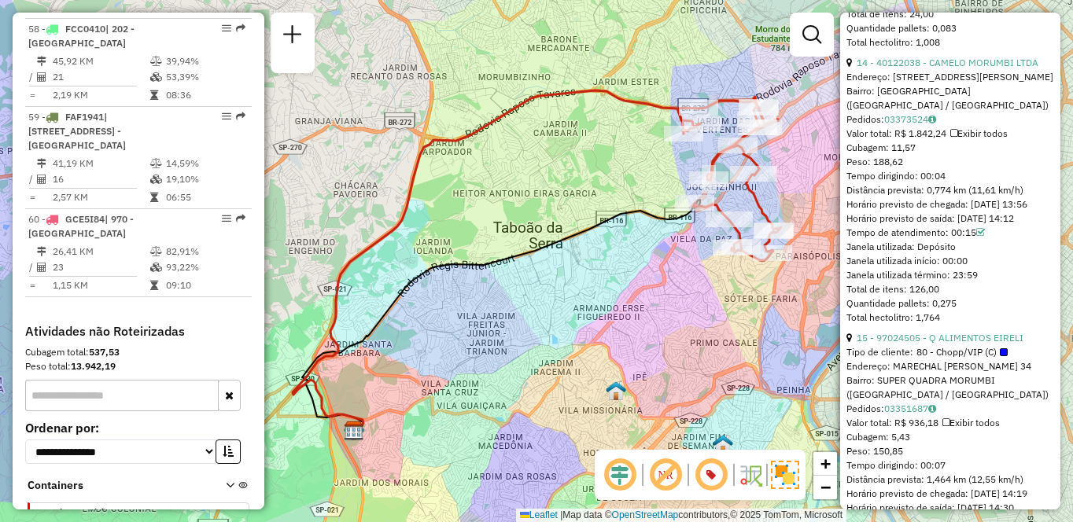
scroll to position [5348, 0]
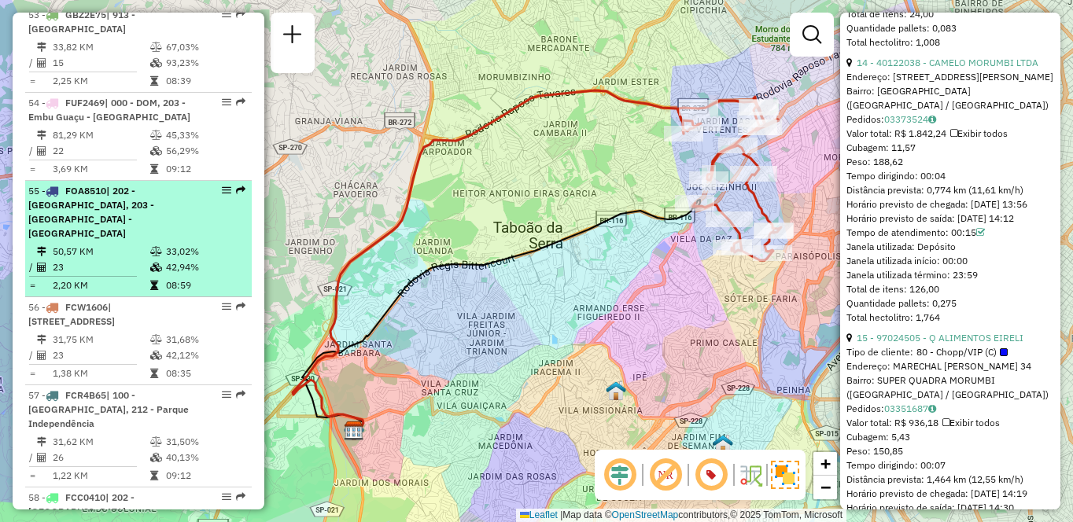
click at [83, 197] on span "FOA8510" at bounding box center [85, 191] width 41 height 12
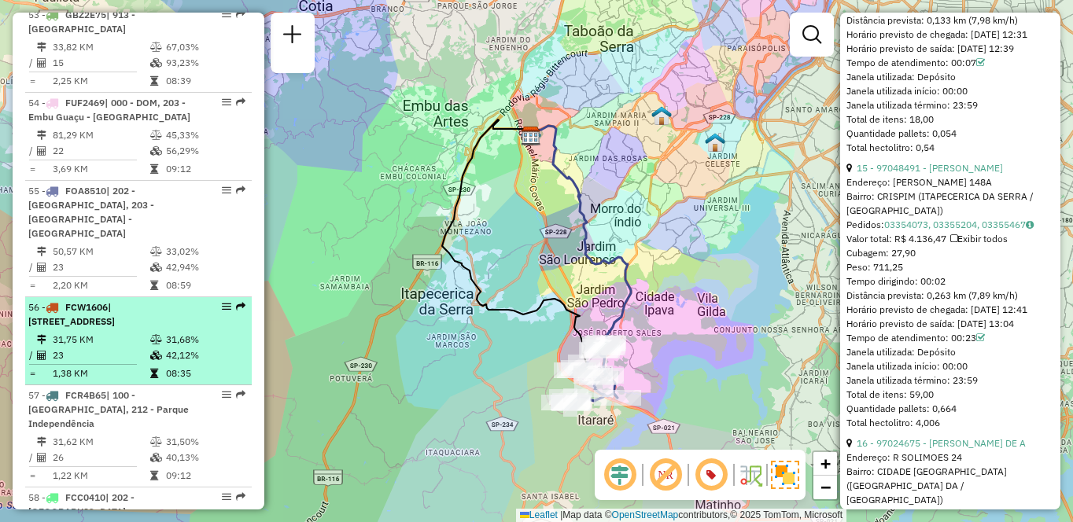
click at [145, 348] on td "31,75 KM" at bounding box center [101, 340] width 98 height 16
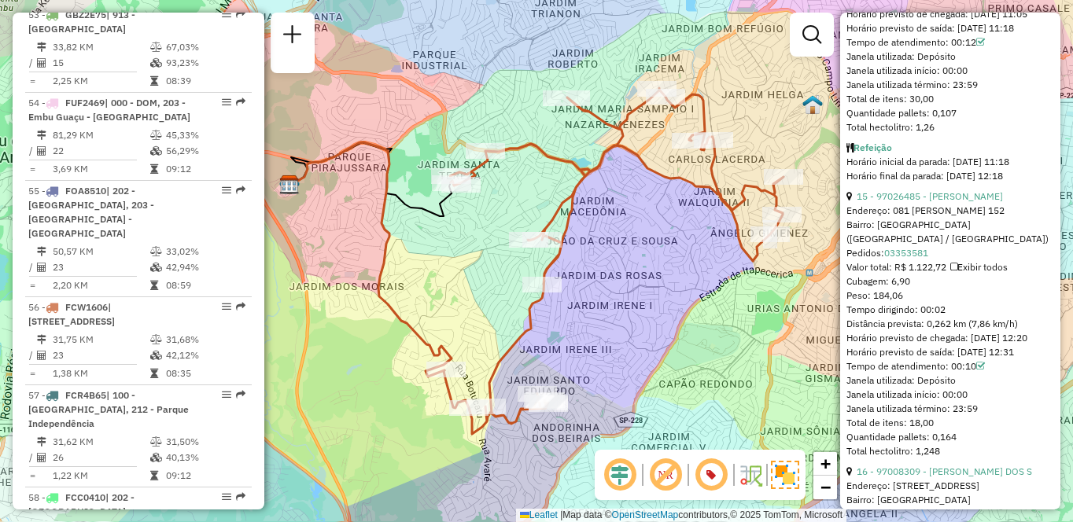
scroll to position [5627, 0]
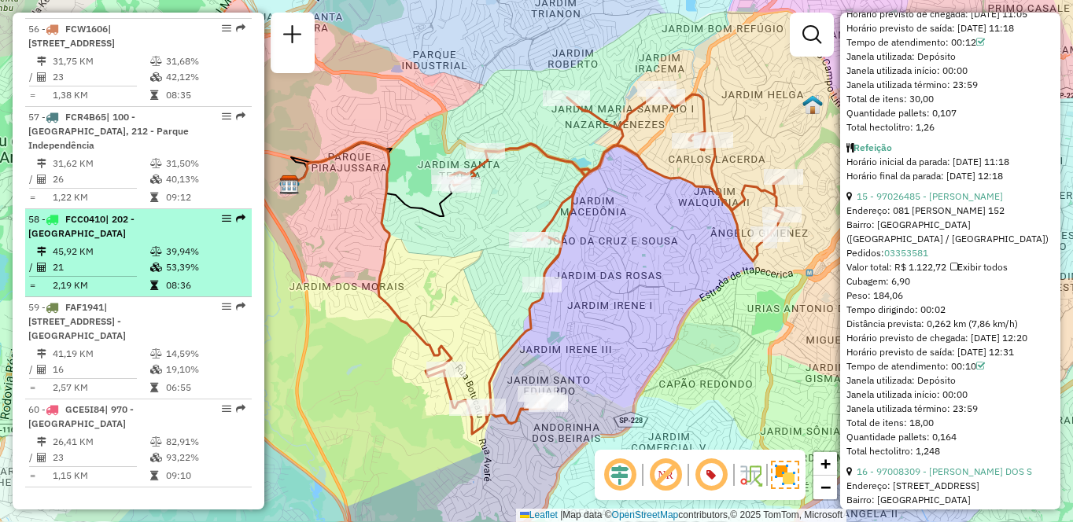
click at [161, 260] on td at bounding box center [157, 252] width 16 height 16
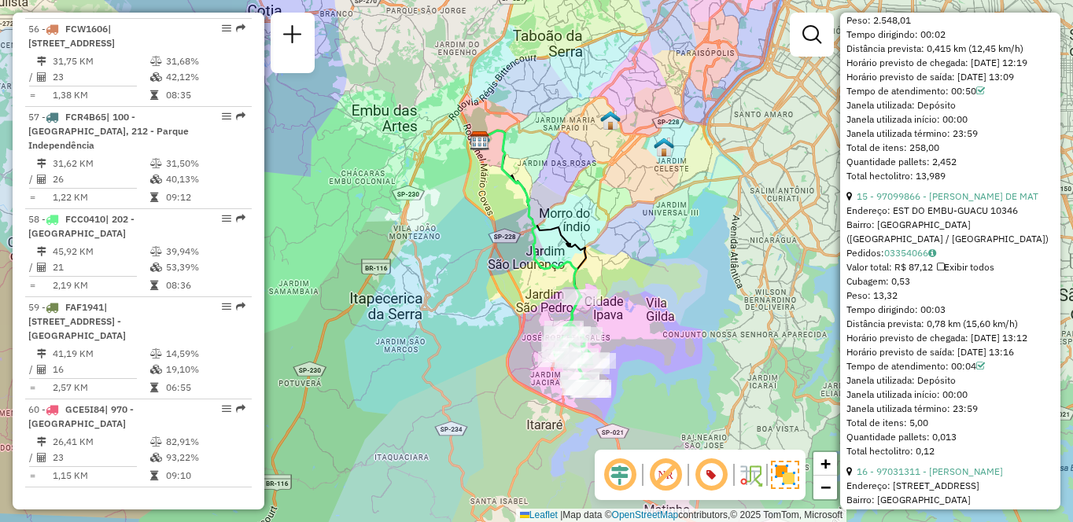
scroll to position [5260, 0]
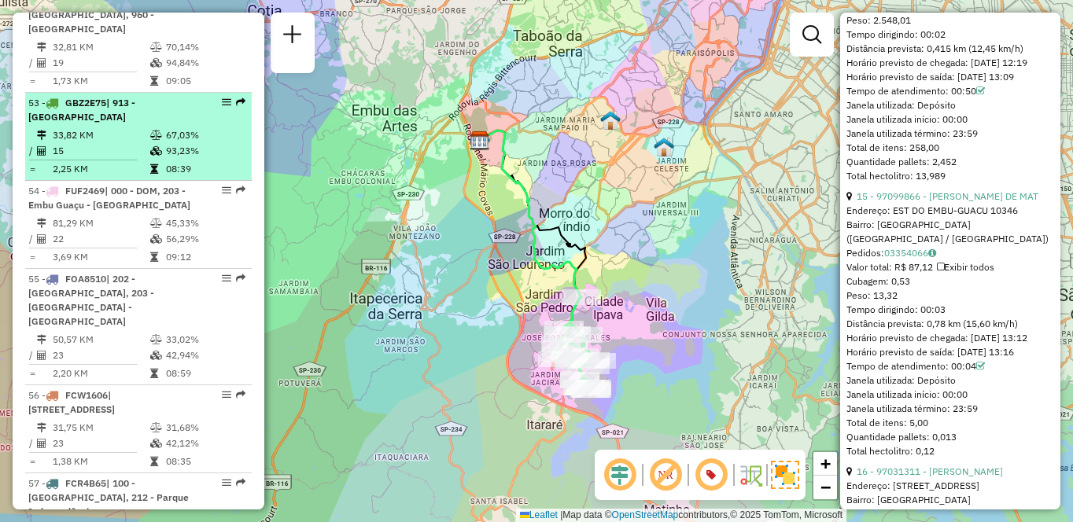
click at [226, 177] on td "08:39" at bounding box center [204, 169] width 79 height 16
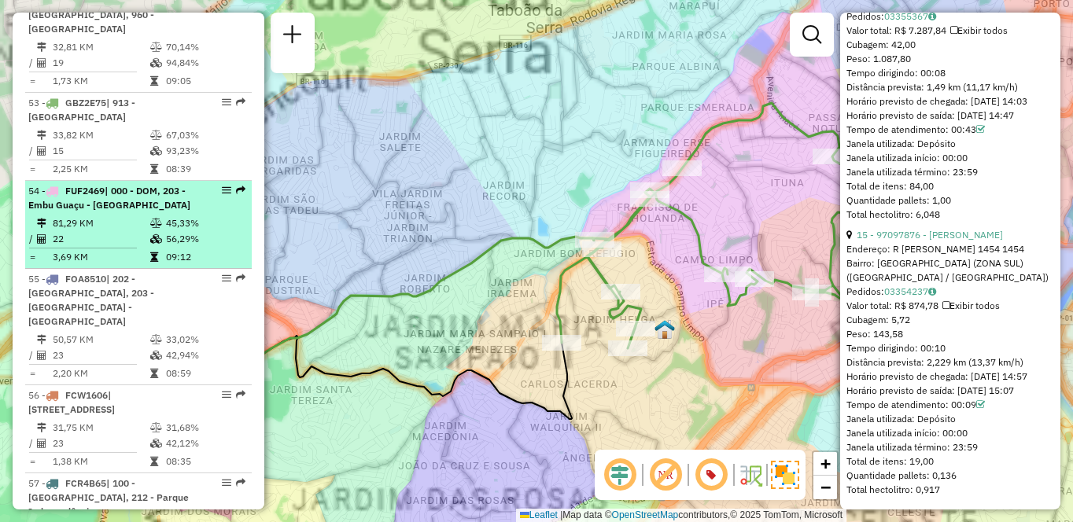
click at [199, 231] on td "45,33%" at bounding box center [204, 224] width 79 height 16
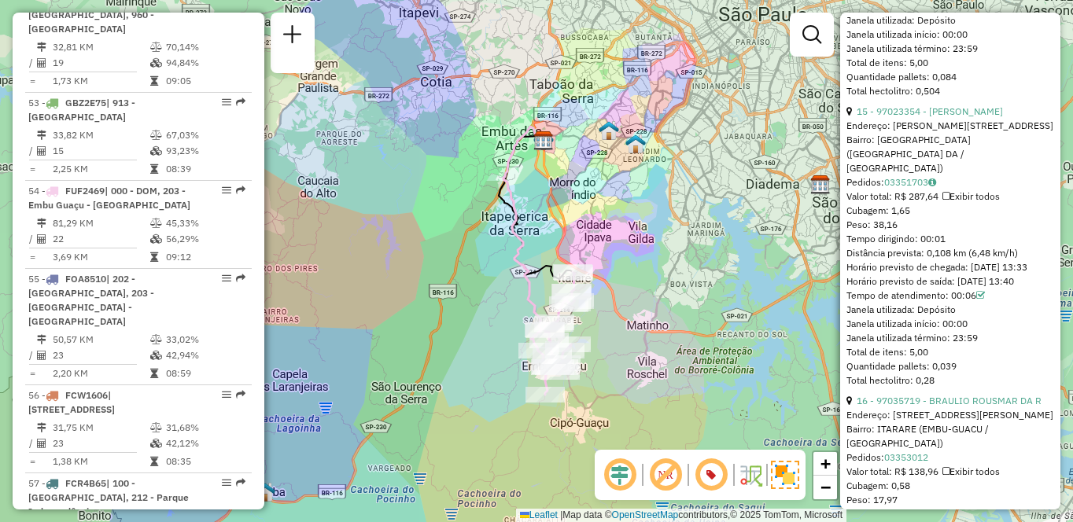
scroll to position [5817, 0]
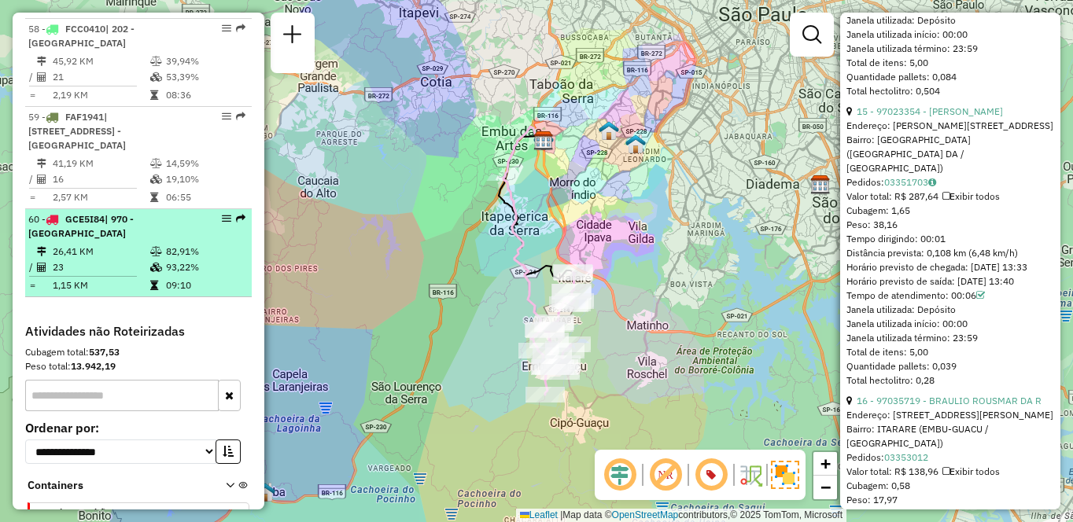
click at [122, 275] on td "23" at bounding box center [101, 268] width 98 height 16
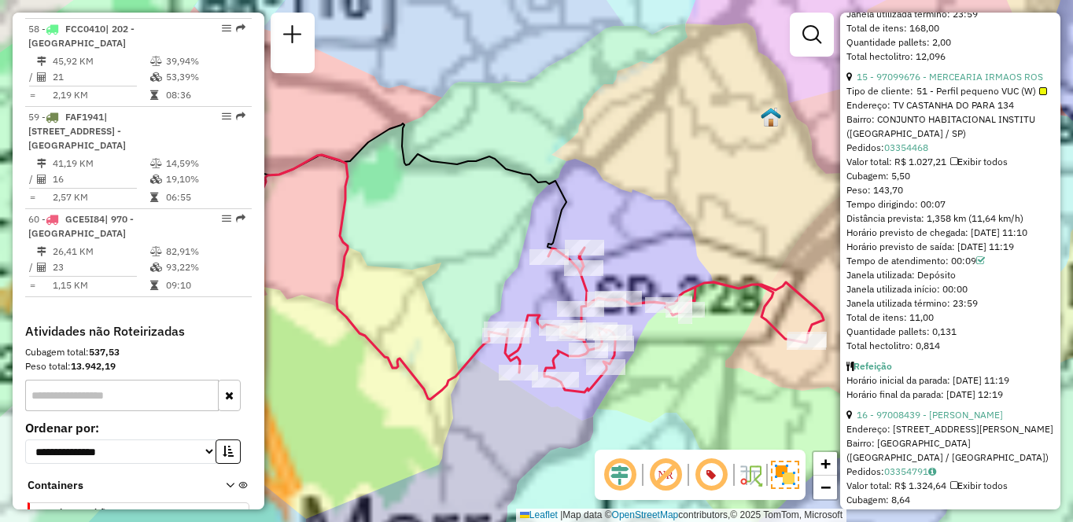
scroll to position [4420, 0]
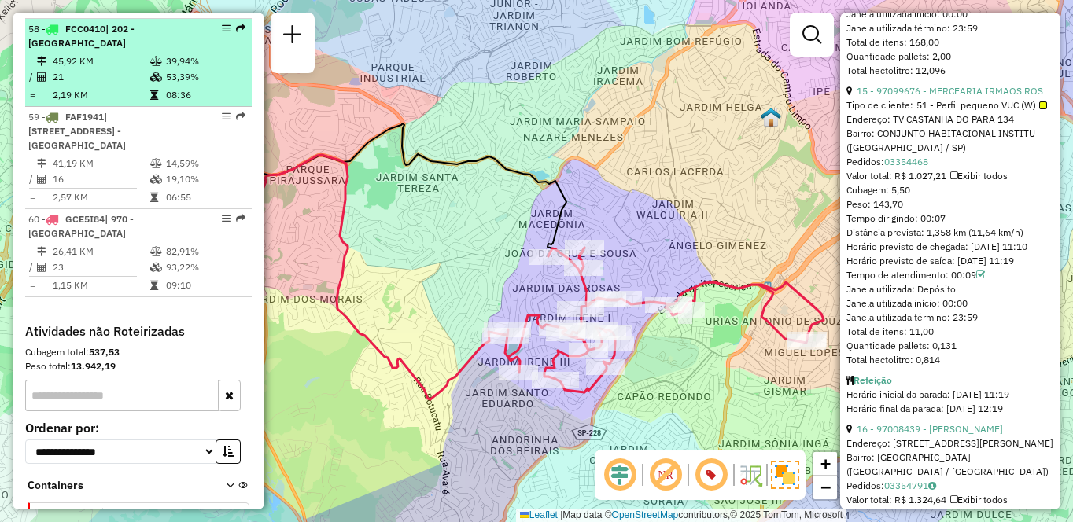
click at [95, 85] on td "21" at bounding box center [101, 77] width 98 height 16
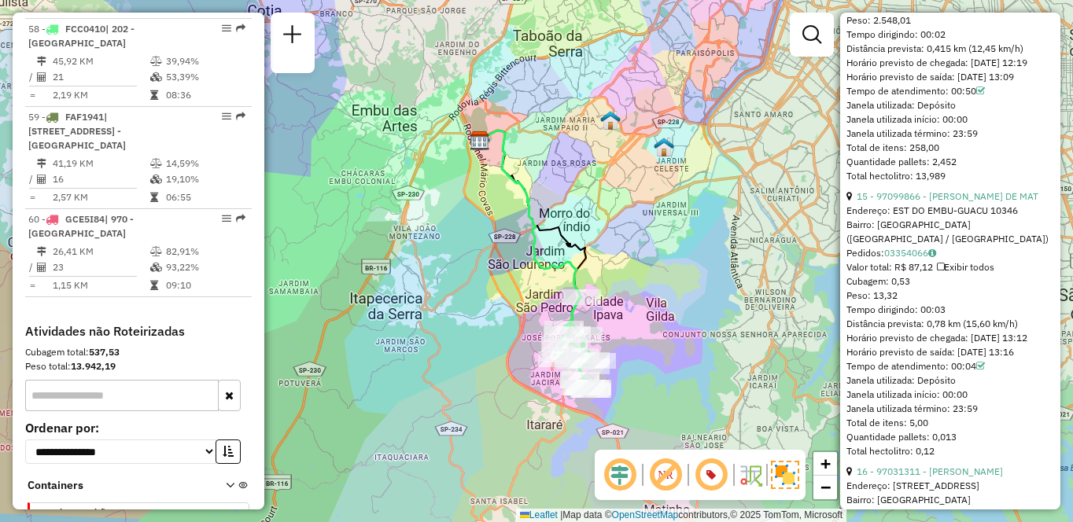
scroll to position [3765, 0]
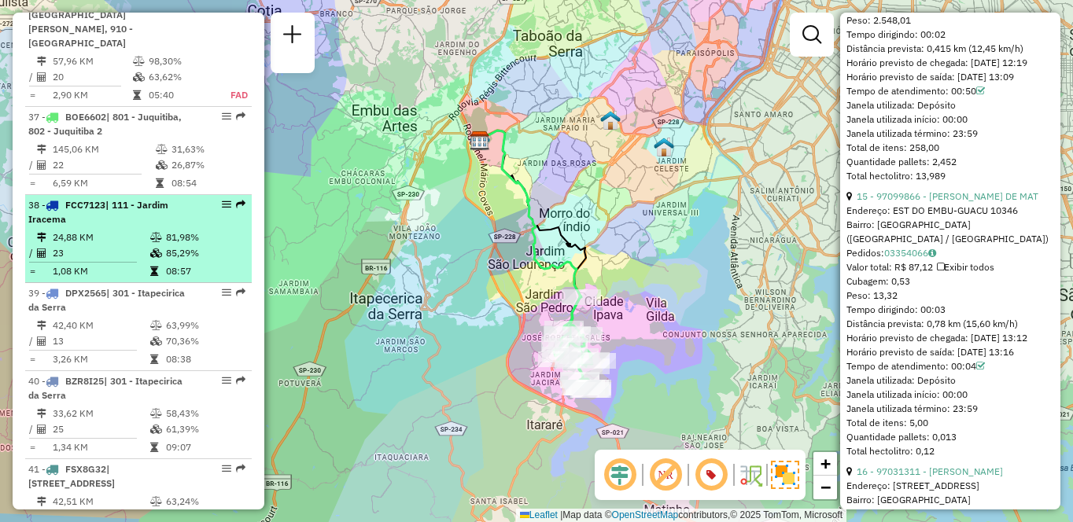
click at [170, 261] on td "85,29%" at bounding box center [204, 253] width 79 height 16
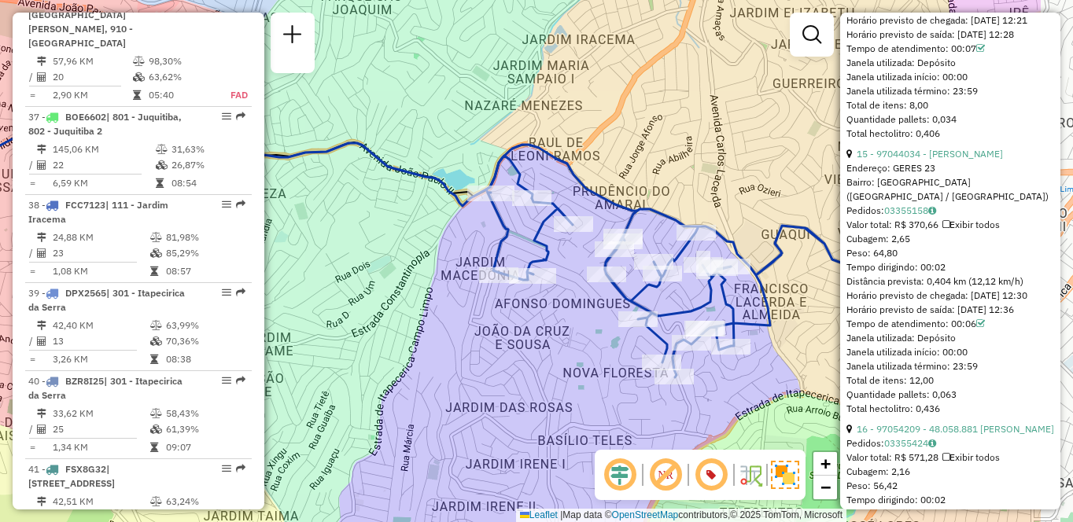
drag, startPoint x: 718, startPoint y: 184, endPoint x: 552, endPoint y: 147, distance: 170.1
click at [552, 147] on div "Janela de atendimento Grade de atendimento Capacidade Transportadoras Veículos …" at bounding box center [536, 261] width 1073 height 522
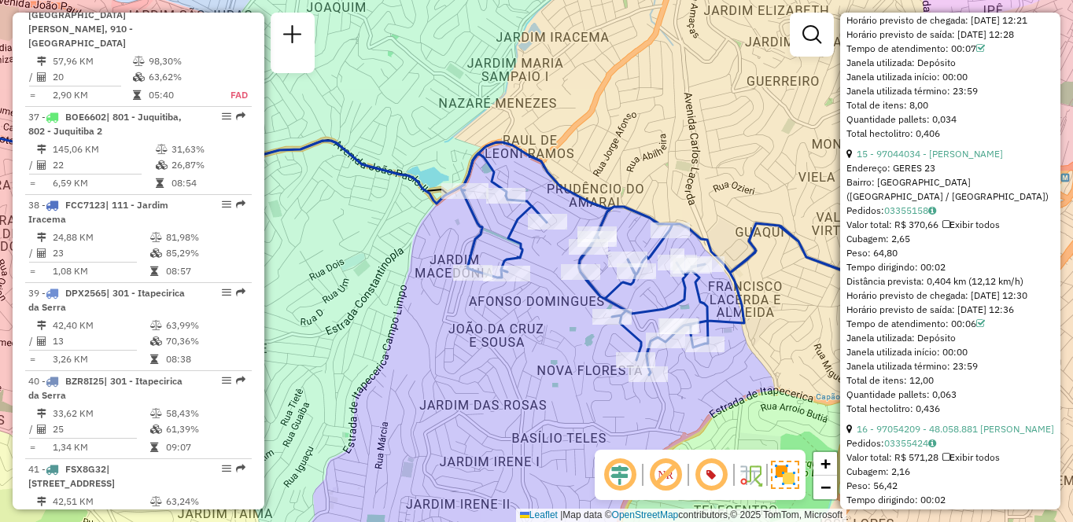
scroll to position [406, 0]
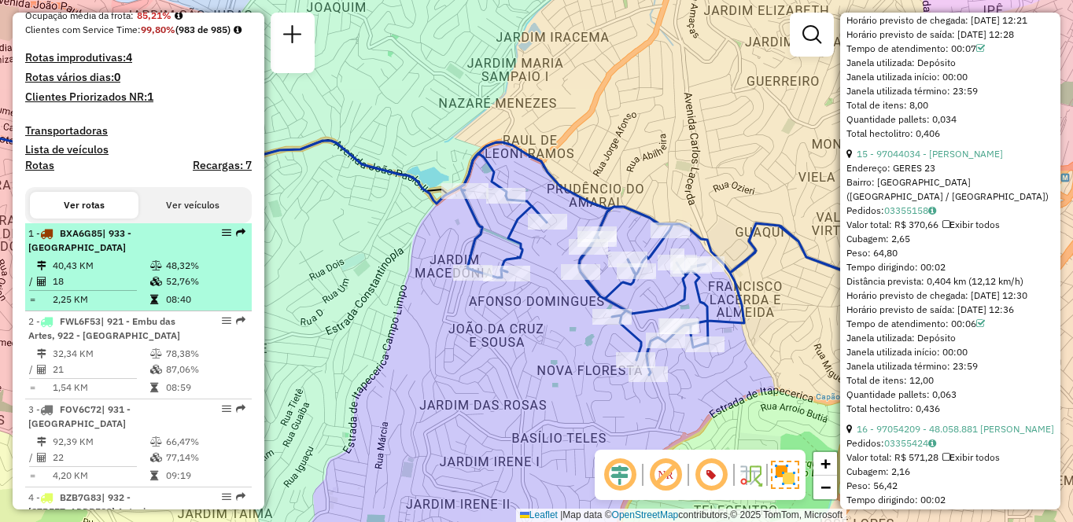
click at [245, 312] on li "1 - BXA6G85 | 933 - Vila Santo Antonia 40,43 KM 48,32% / 18 52,76% = 2,25 KM 08…" at bounding box center [138, 267] width 227 height 88
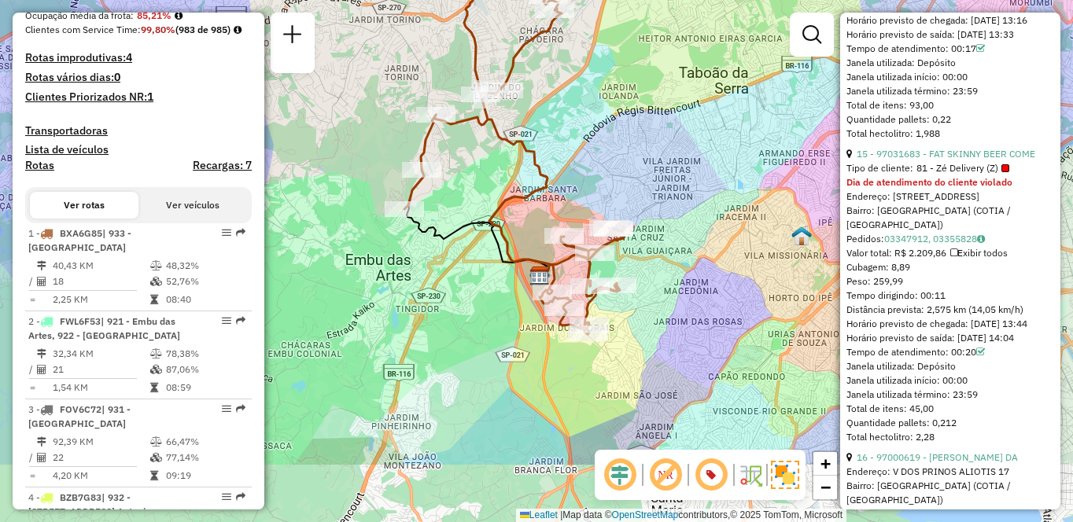
drag, startPoint x: 475, startPoint y: 280, endPoint x: 453, endPoint y: 177, distance: 105.4
click at [453, 177] on div "Janela de atendimento Grade de atendimento Capacidade Transportadoras Veículos …" at bounding box center [536, 261] width 1073 height 522
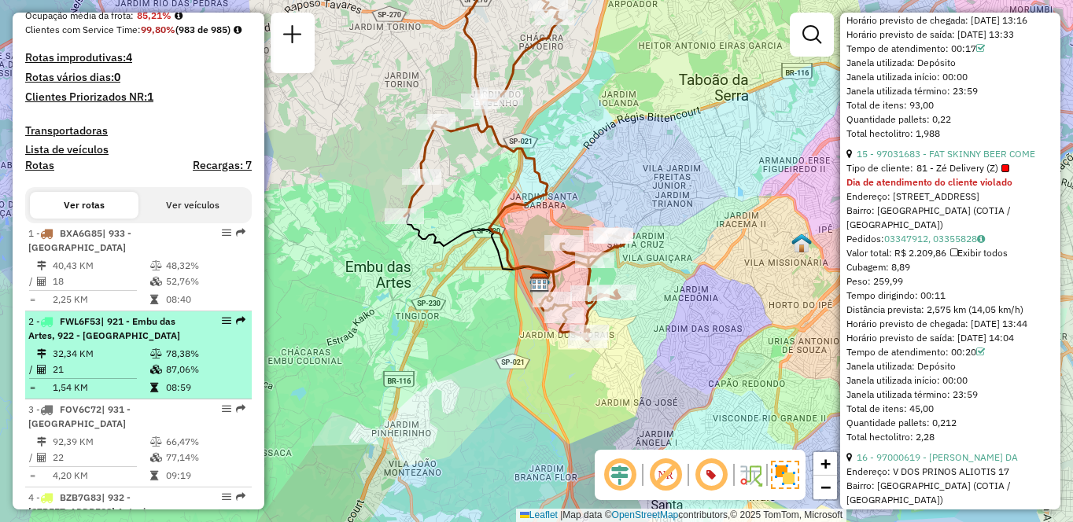
click at [72, 378] on td "21" at bounding box center [101, 370] width 98 height 16
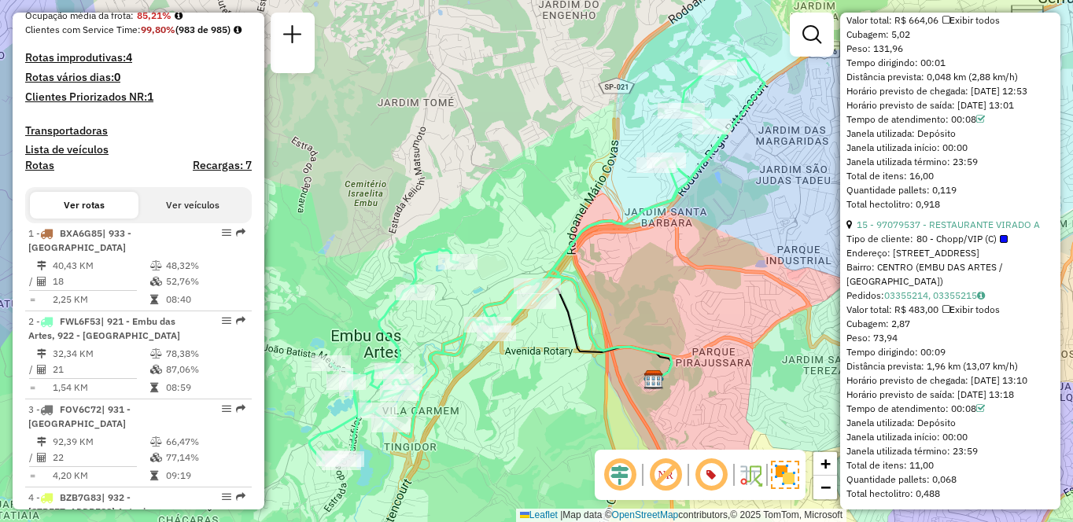
scroll to position [4527, 0]
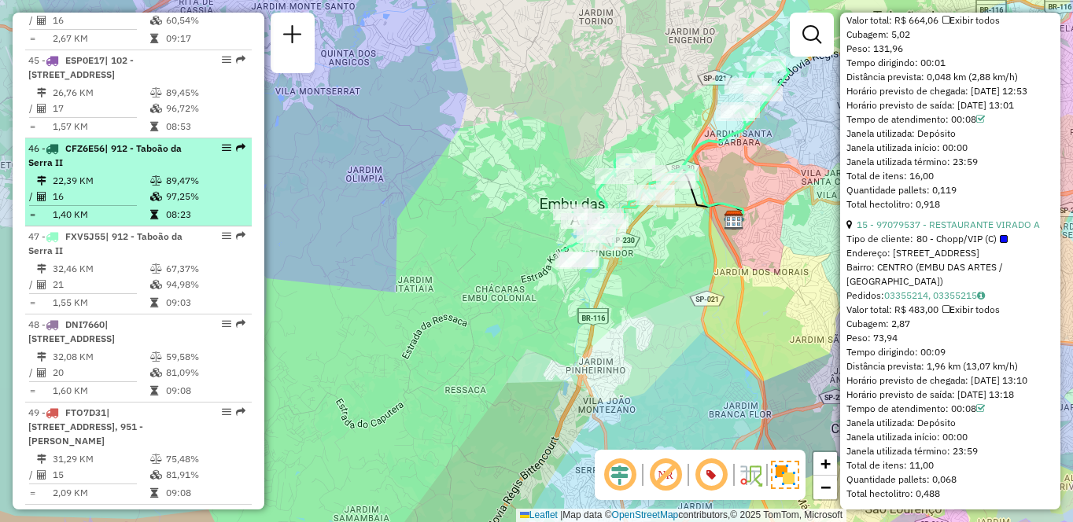
click at [72, 206] on hr at bounding box center [83, 205] width 108 height 1
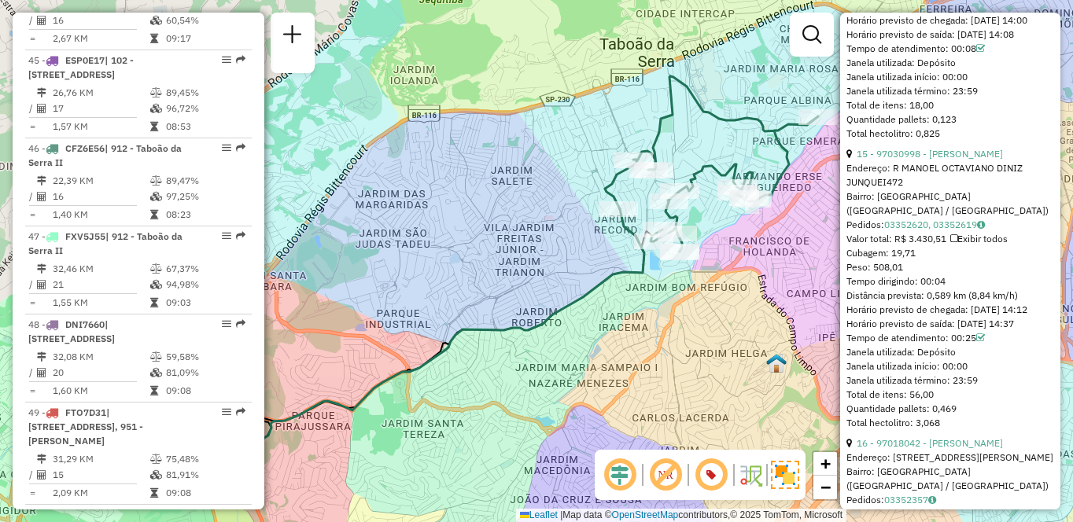
scroll to position [5437, 0]
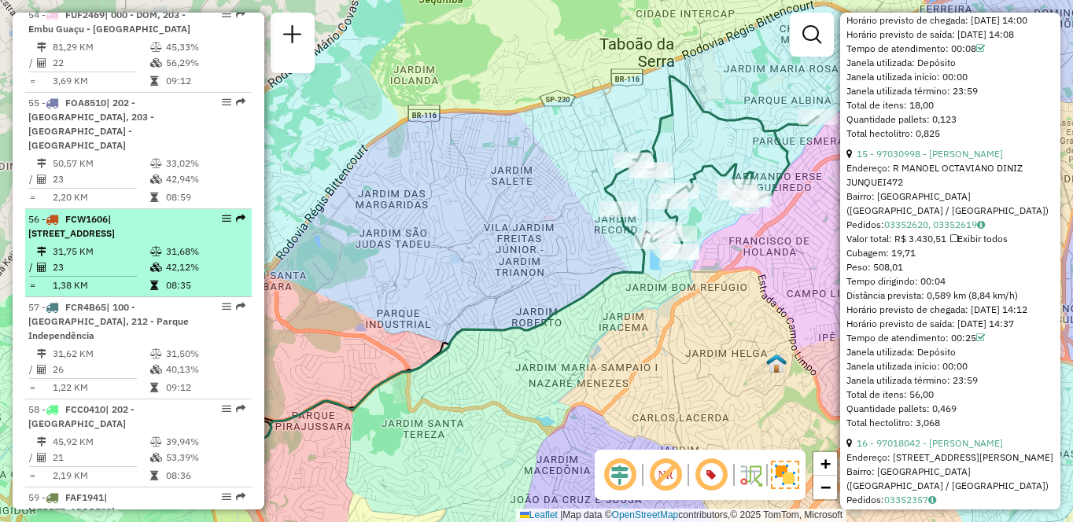
click at [102, 275] on td "23" at bounding box center [101, 268] width 98 height 16
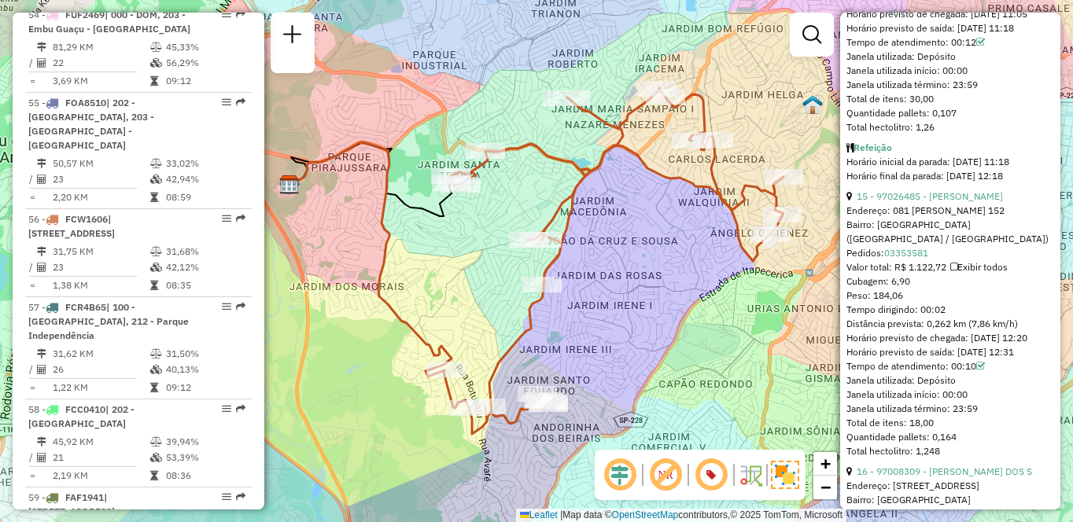
scroll to position [3765, 0]
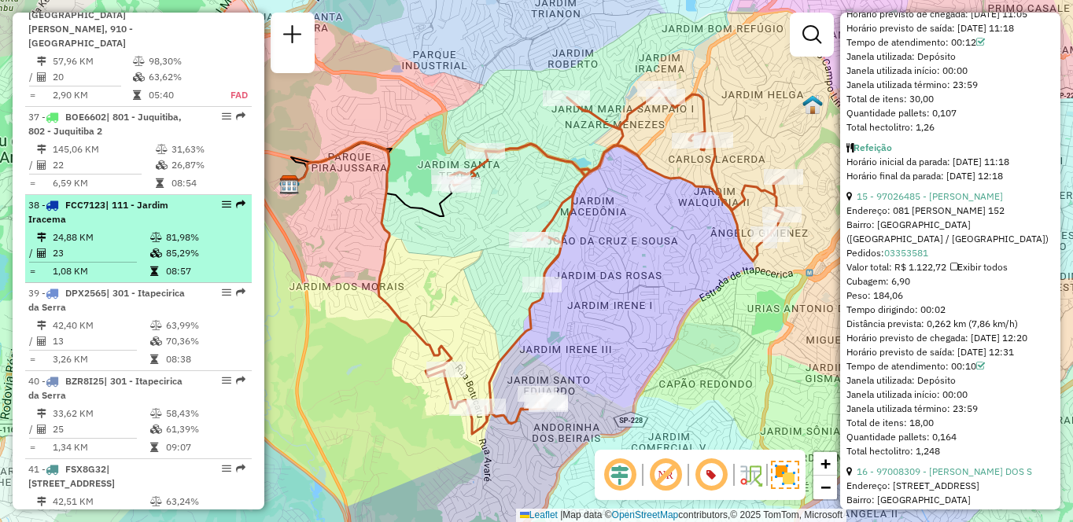
click at [110, 245] on td "24,88 KM" at bounding box center [101, 238] width 98 height 16
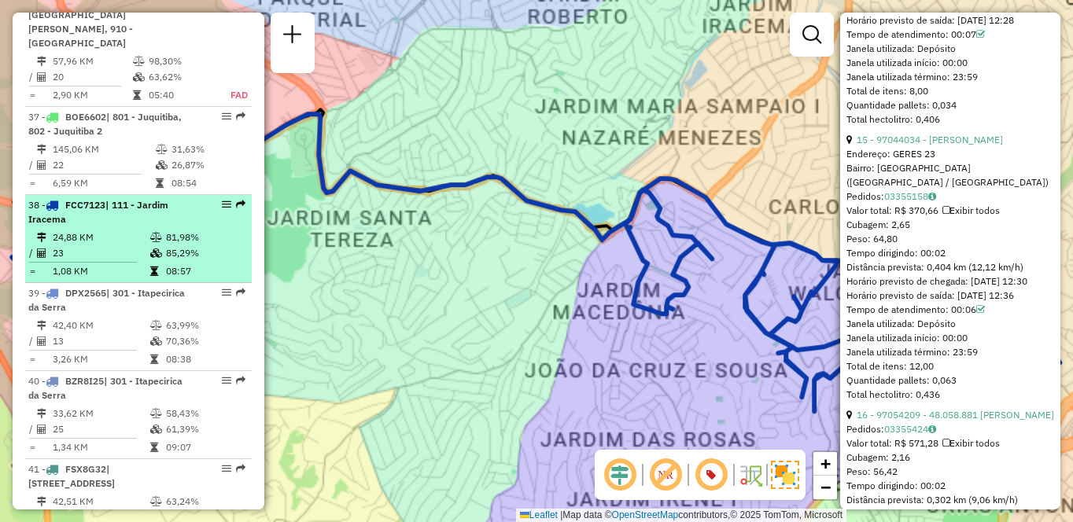
scroll to position [4420, 0]
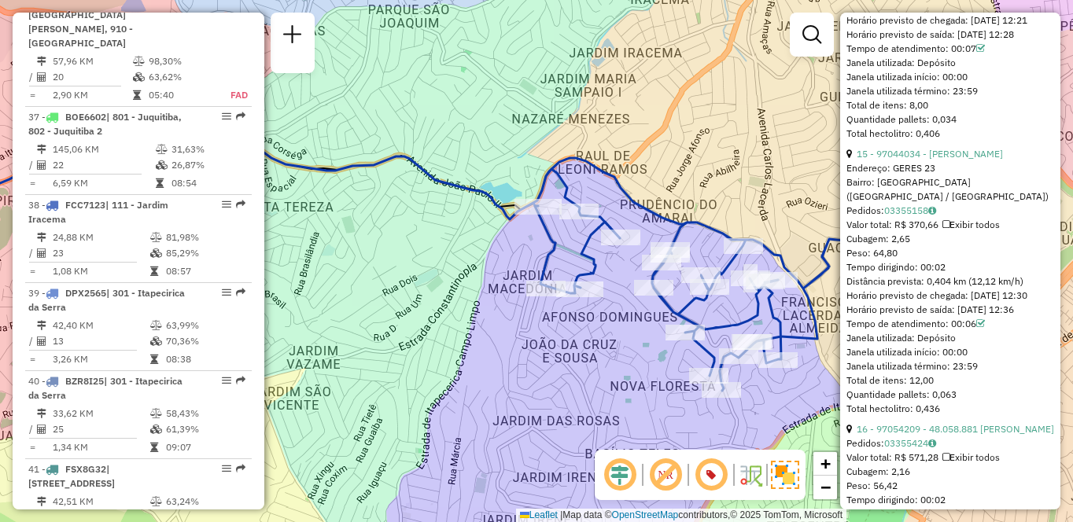
drag, startPoint x: 473, startPoint y: 332, endPoint x: 367, endPoint y: 308, distance: 108.2
click at [367, 308] on div "Janela de atendimento Grade de atendimento Capacidade Transportadoras Veículos …" at bounding box center [536, 261] width 1073 height 522
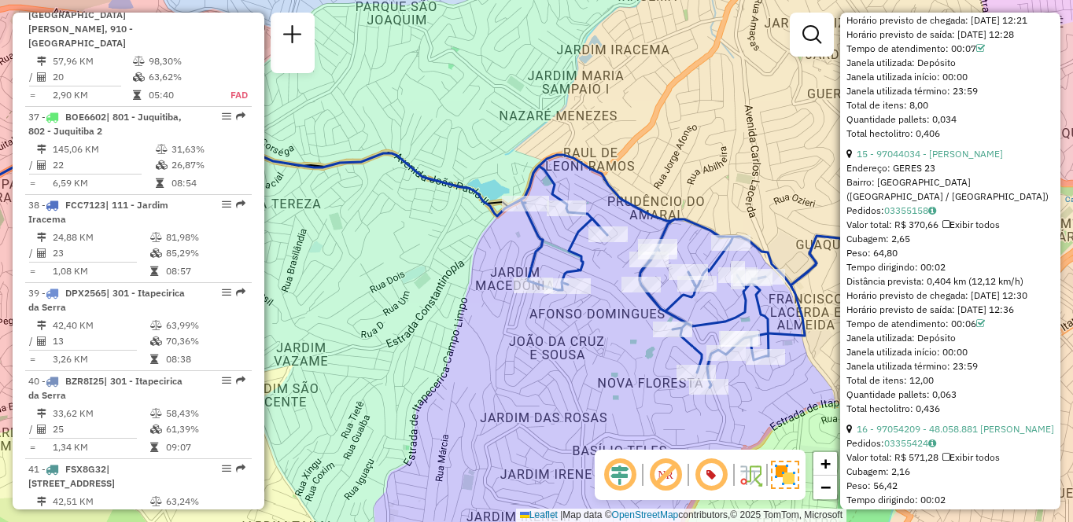
scroll to position [4527, 0]
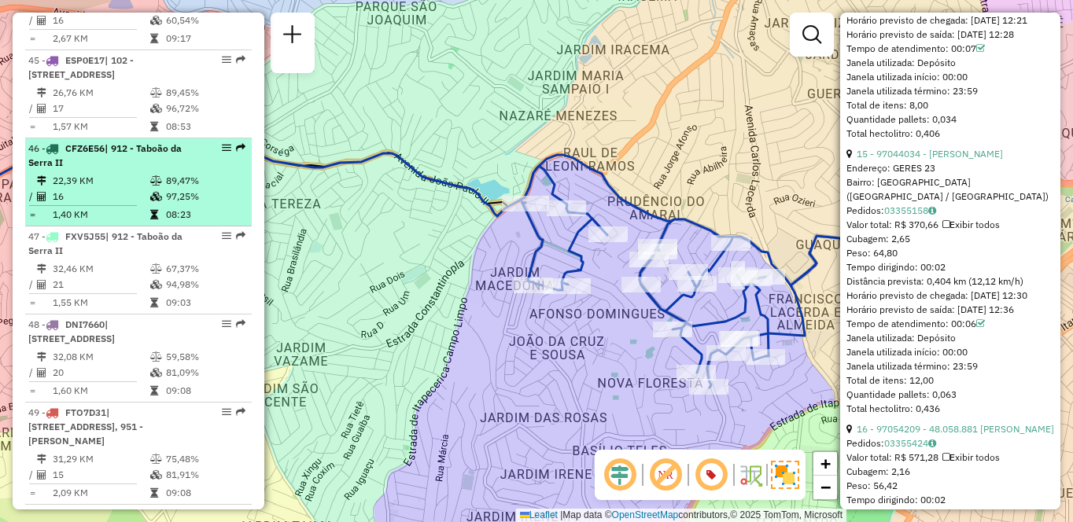
click at [69, 205] on td "16" at bounding box center [101, 197] width 98 height 16
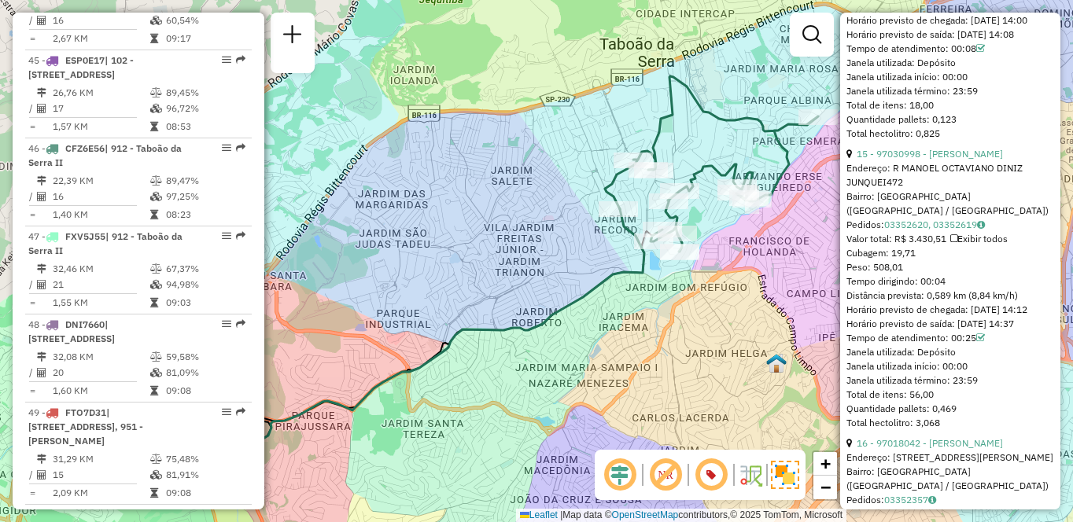
scroll to position [0, 0]
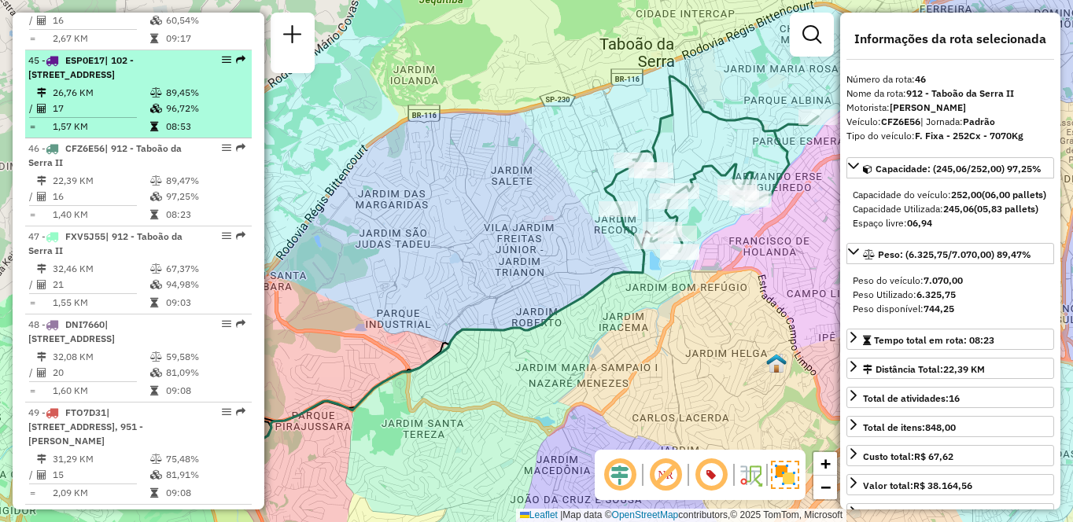
click at [134, 80] on span "| 102 - Pirajussara, 103 - Vila Regina, 911 - Taboão da Serra I, 913 - Campo Li…" at bounding box center [80, 67] width 105 height 26
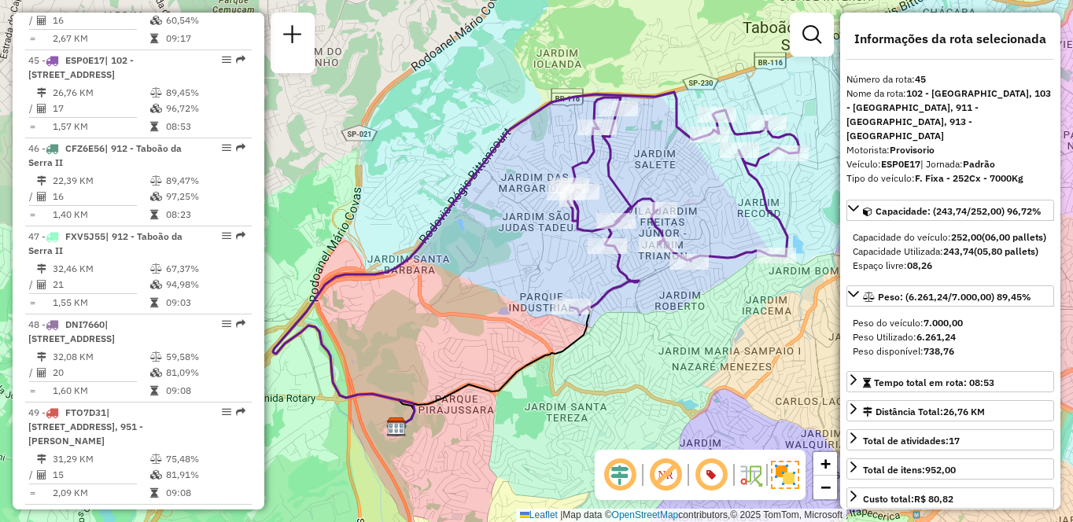
scroll to position [4894, 0]
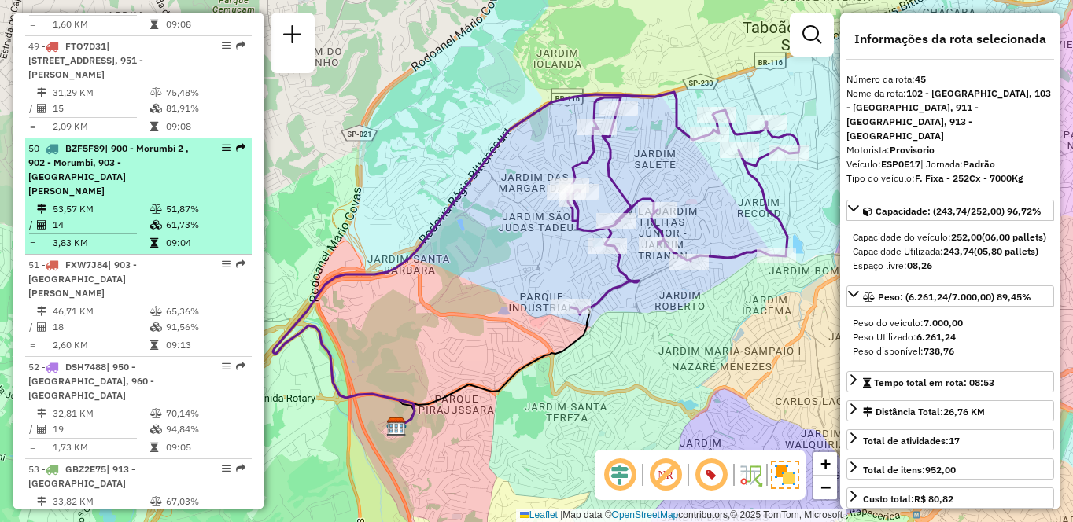
click at [186, 217] on td "51,87%" at bounding box center [204, 209] width 79 height 16
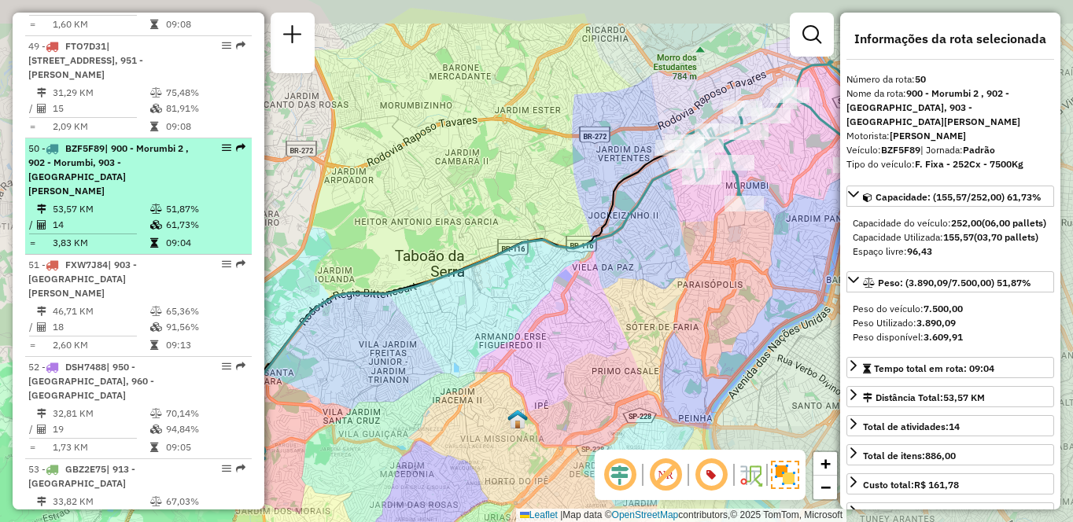
click at [69, 197] on span "| 900 - Morumbi 2 , 902 - Morumbi, 903 - Parque Luiz Carlos Prestes" at bounding box center [108, 169] width 160 height 54
click at [94, 319] on td "46,71 KM" at bounding box center [101, 312] width 98 height 16
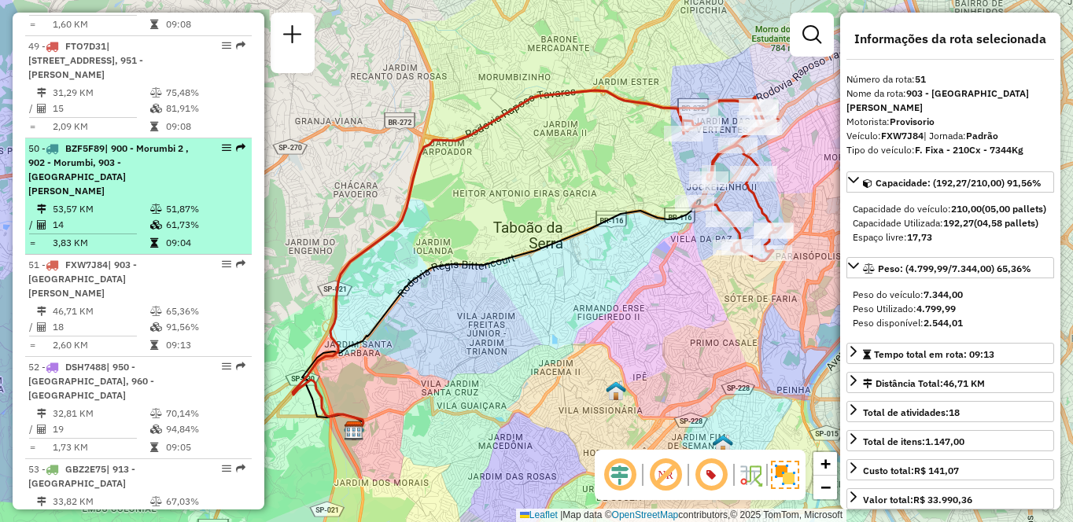
click at [97, 217] on td "53,57 KM" at bounding box center [101, 209] width 98 height 16
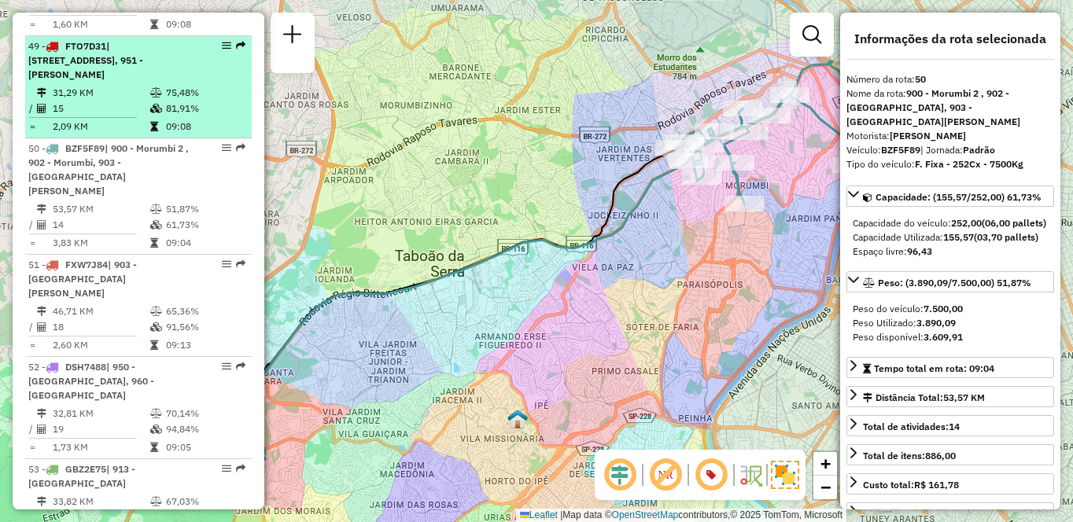
click at [127, 101] on td "31,29 KM" at bounding box center [101, 93] width 98 height 16
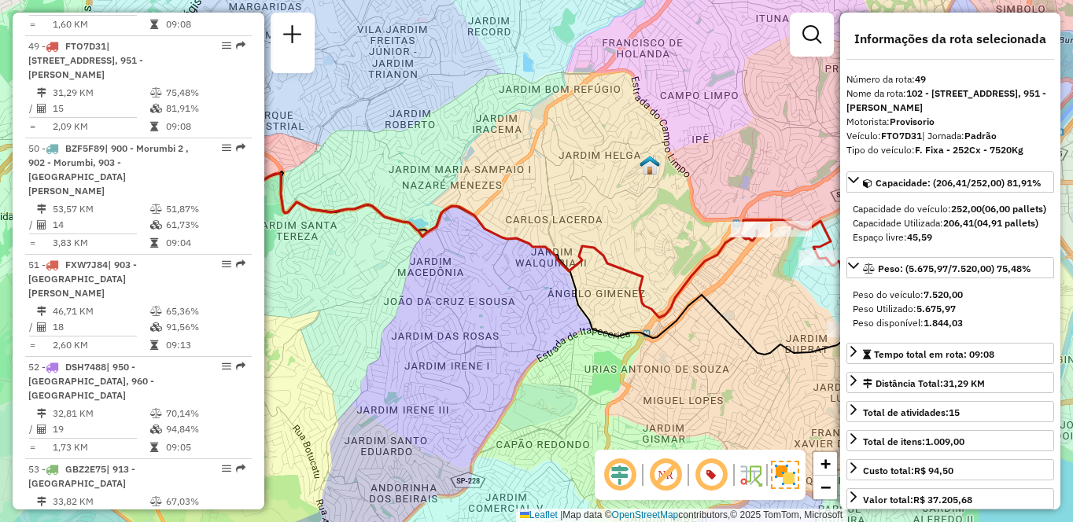
drag, startPoint x: 677, startPoint y: 242, endPoint x: 500, endPoint y: 232, distance: 177.3
click at [500, 232] on div "Janela de atendimento Grade de atendimento Capacidade Transportadoras Veículos …" at bounding box center [536, 261] width 1073 height 522
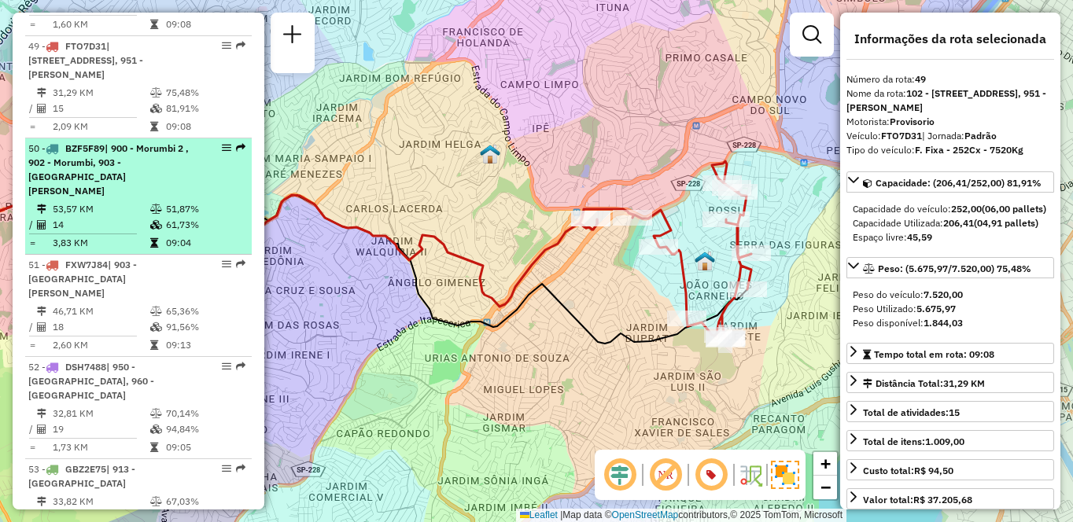
click at [84, 197] on span "| 900 - Morumbi 2 , 902 - Morumbi, 903 - Parque Luiz Carlos Prestes" at bounding box center [108, 169] width 160 height 54
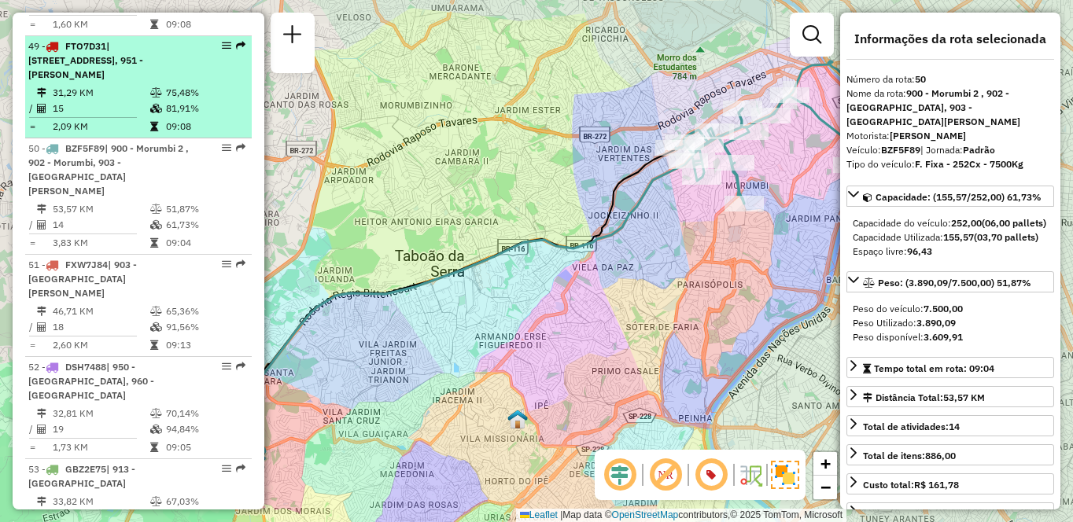
click at [115, 101] on td "31,29 KM" at bounding box center [101, 93] width 98 height 16
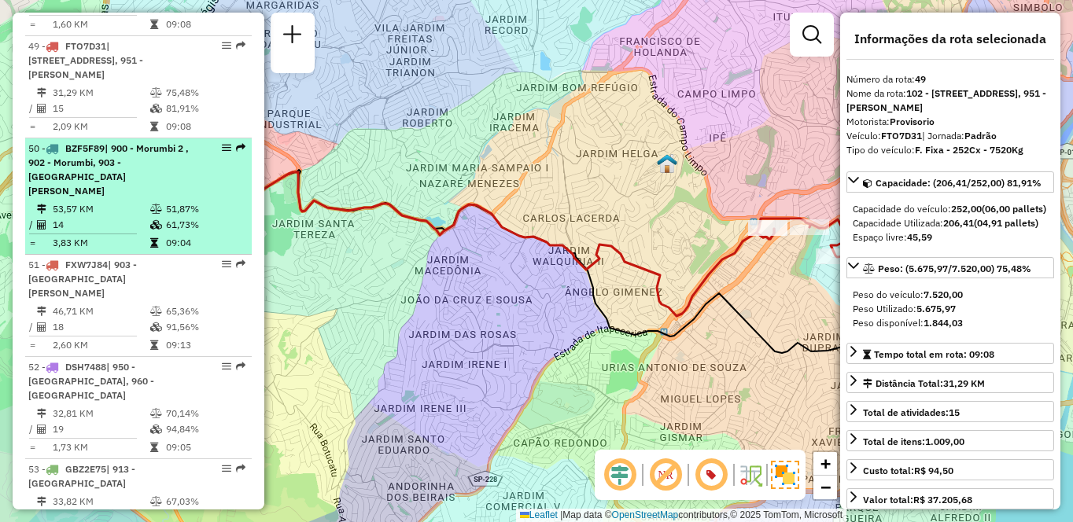
click at [119, 198] on div "50 - BZF5F89 | 900 - Morumbi 2 , 902 - Morumbi, 903 - Parque Luiz Carlos Prestes" at bounding box center [111, 170] width 167 height 57
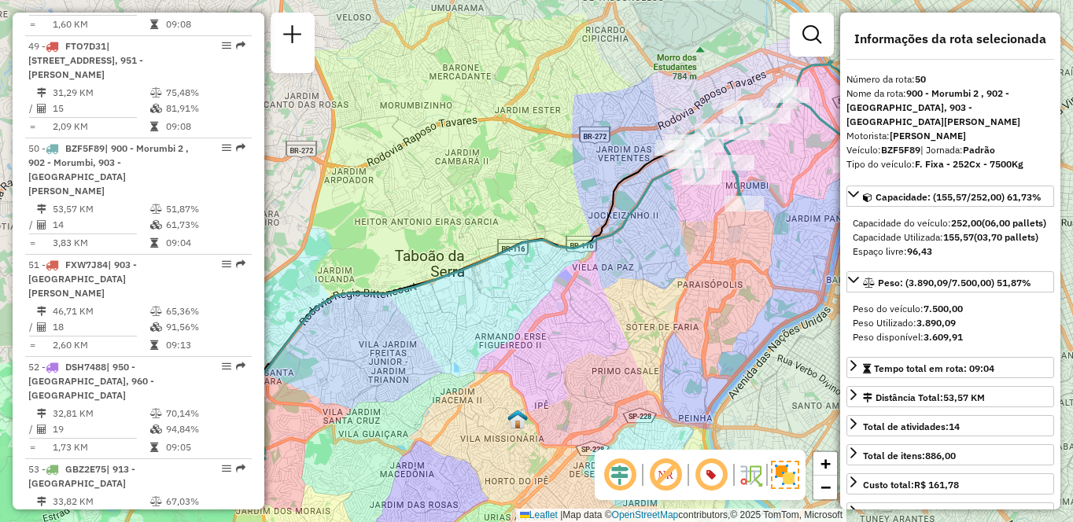
scroll to position [4615, 0]
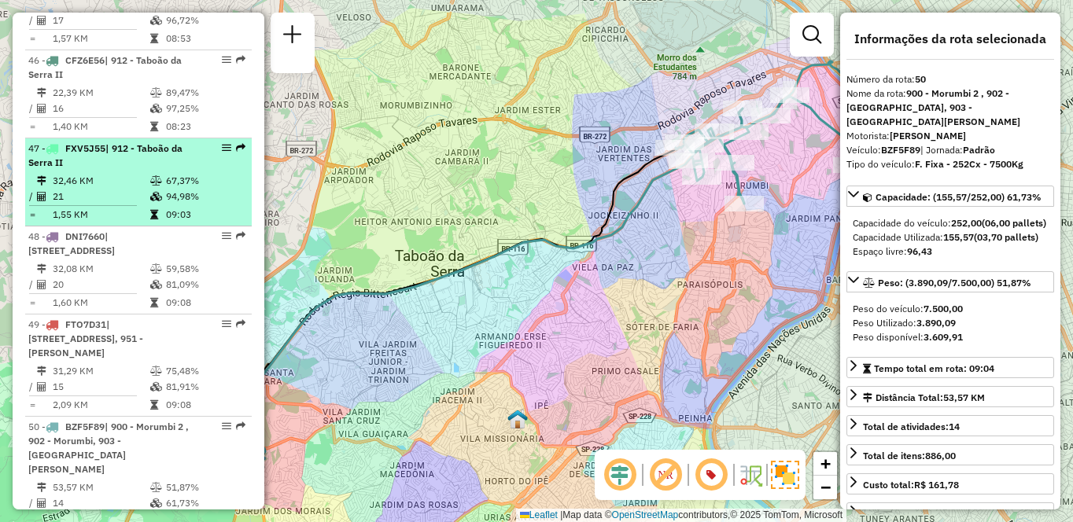
click at [132, 189] on td "32,46 KM" at bounding box center [101, 181] width 98 height 16
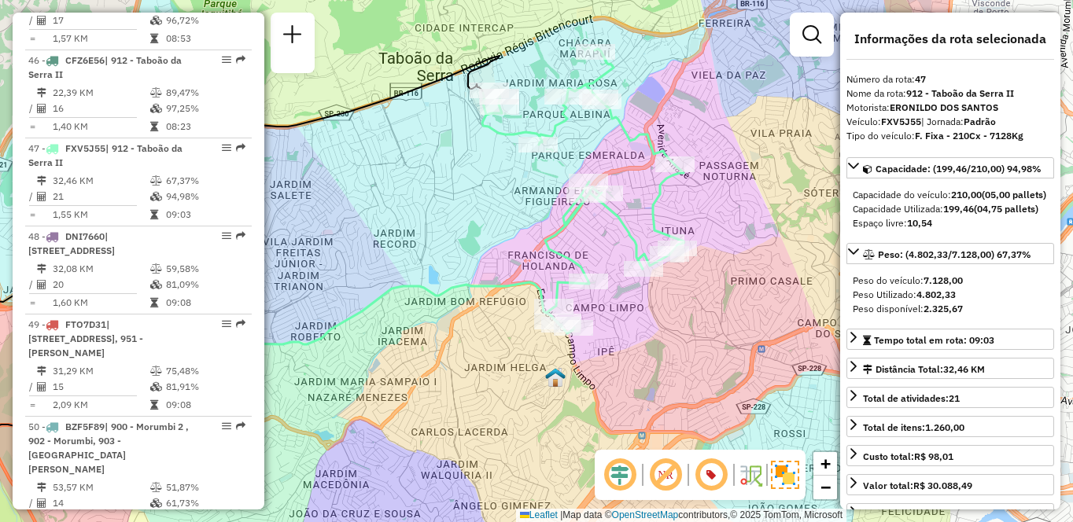
drag, startPoint x: 624, startPoint y: 264, endPoint x: 394, endPoint y: 258, distance: 229.8
click at [394, 258] on div "Janela de atendimento Grade de atendimento Capacidade Transportadoras Veículos …" at bounding box center [536, 261] width 1073 height 522
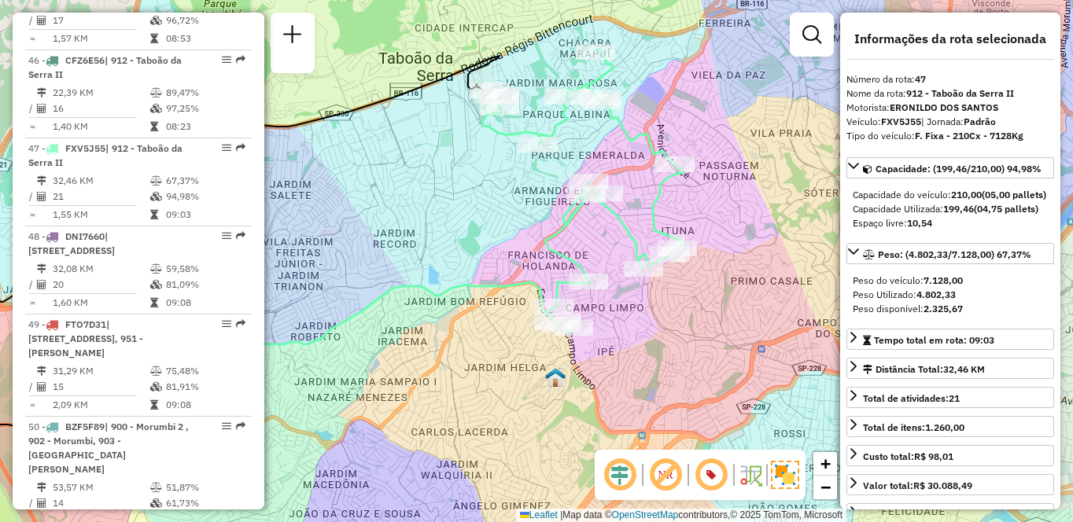
scroll to position [5525, 0]
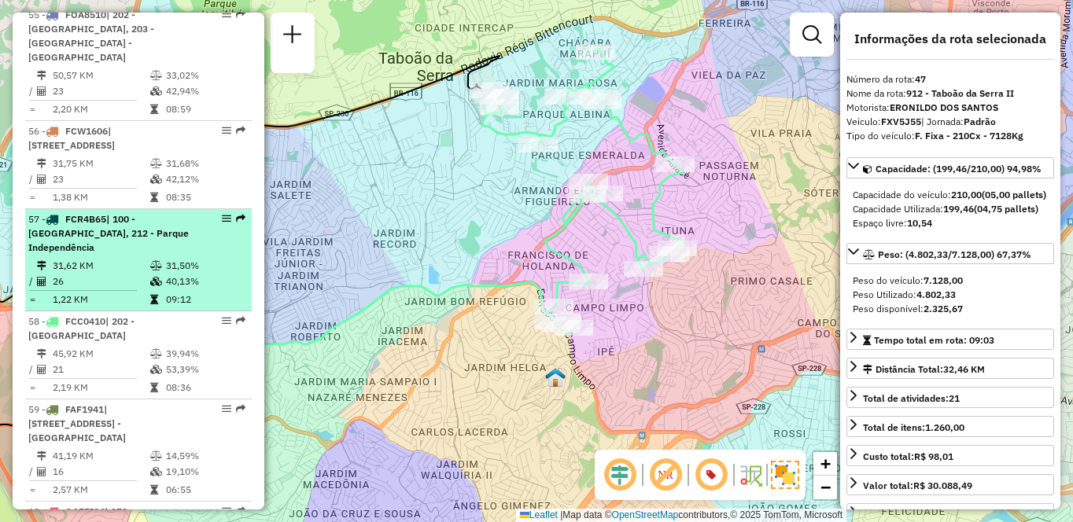
click at [108, 255] on div "57 - FCR4B65 | 100 - Santo Eduardo, 212 - Parque Independência" at bounding box center [111, 233] width 167 height 42
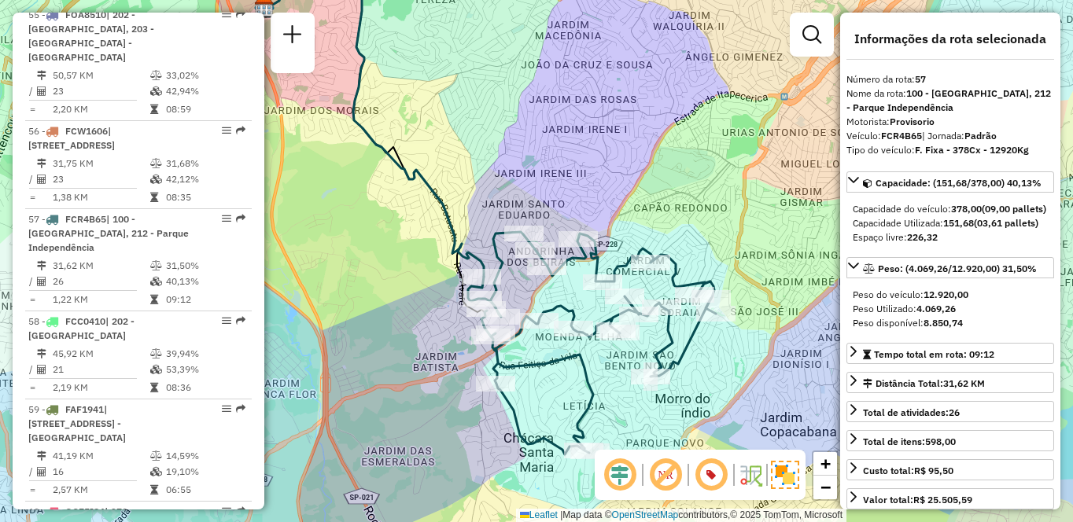
drag, startPoint x: 707, startPoint y: 195, endPoint x: 655, endPoint y: 142, distance: 73.4
click at [655, 142] on div "Janela de atendimento Grade de atendimento Capacidade Transportadoras Veículos …" at bounding box center [536, 261] width 1073 height 522
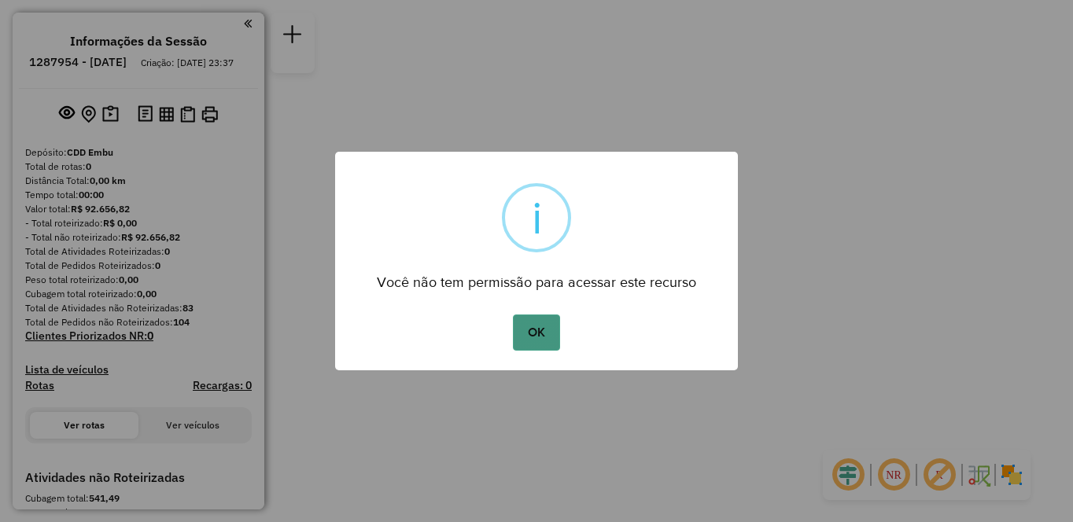
click at [538, 326] on button "OK" at bounding box center [536, 333] width 46 height 36
click at [564, 334] on div "OK No Cancel" at bounding box center [536, 333] width 403 height 44
click at [519, 319] on button "OK" at bounding box center [536, 333] width 46 height 36
